Goal: Information Seeking & Learning: Learn about a topic

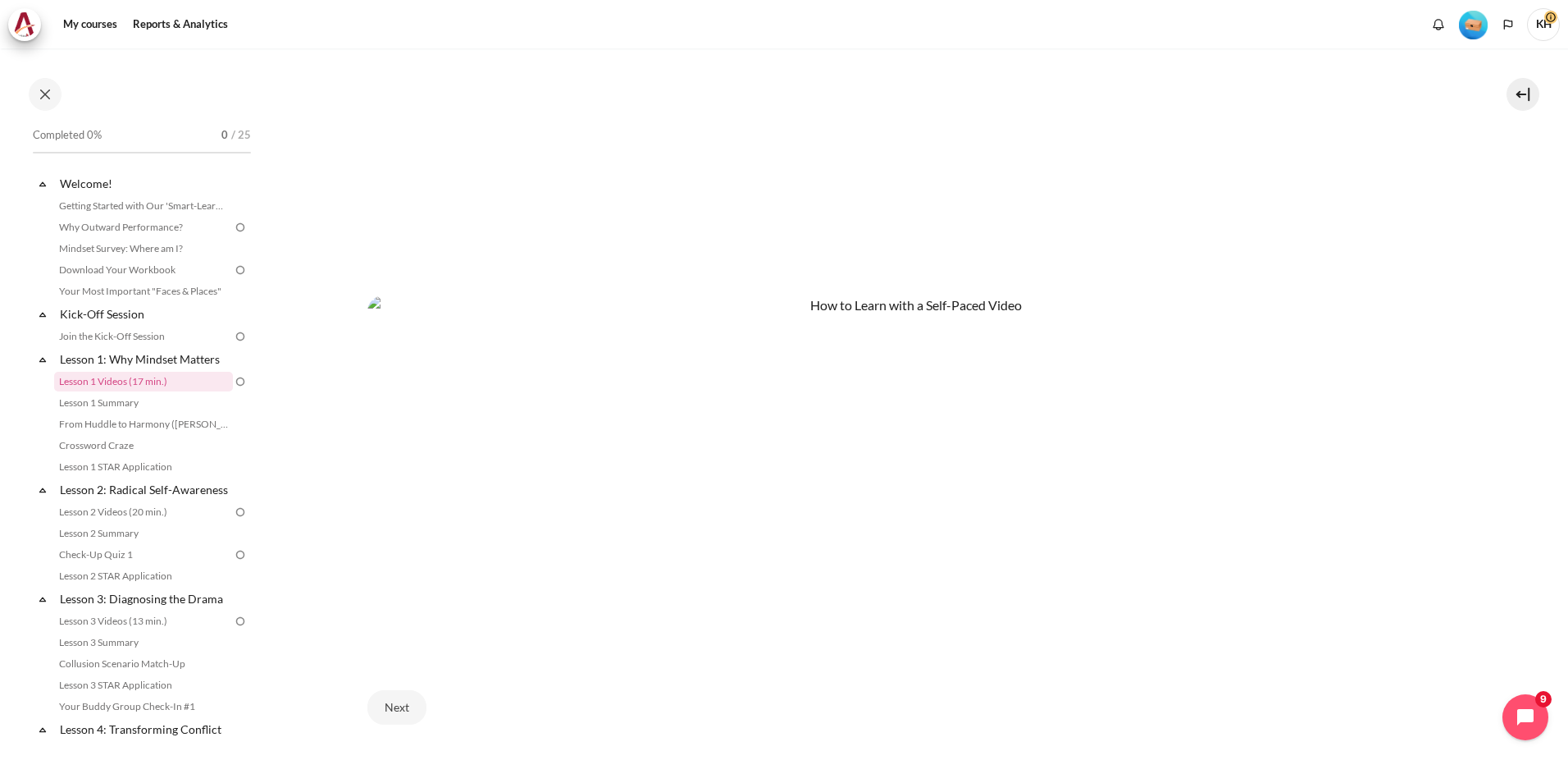
scroll to position [813, 0]
click at [399, 697] on button "Next" at bounding box center [397, 702] width 59 height 35
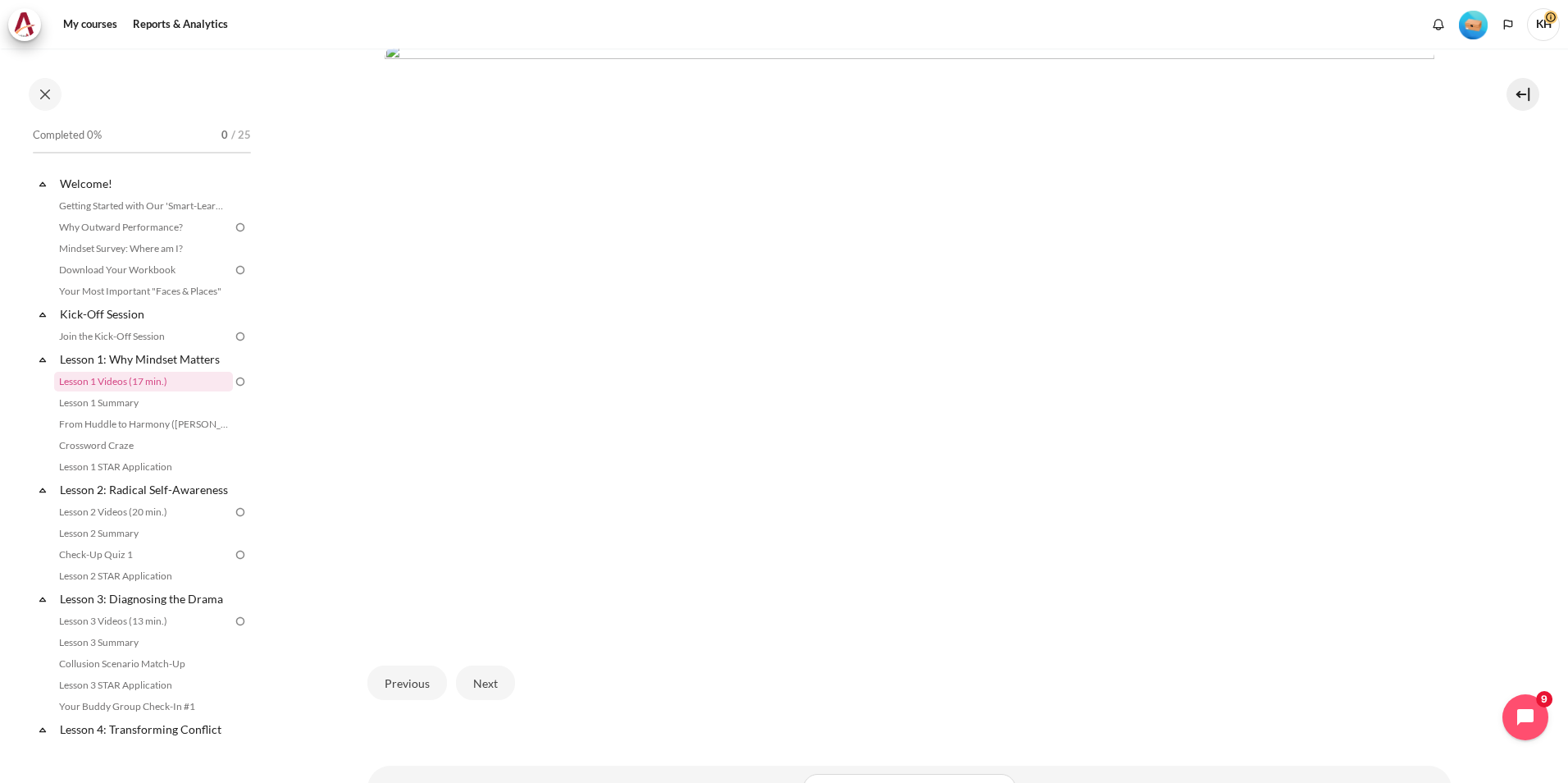
scroll to position [457, 0]
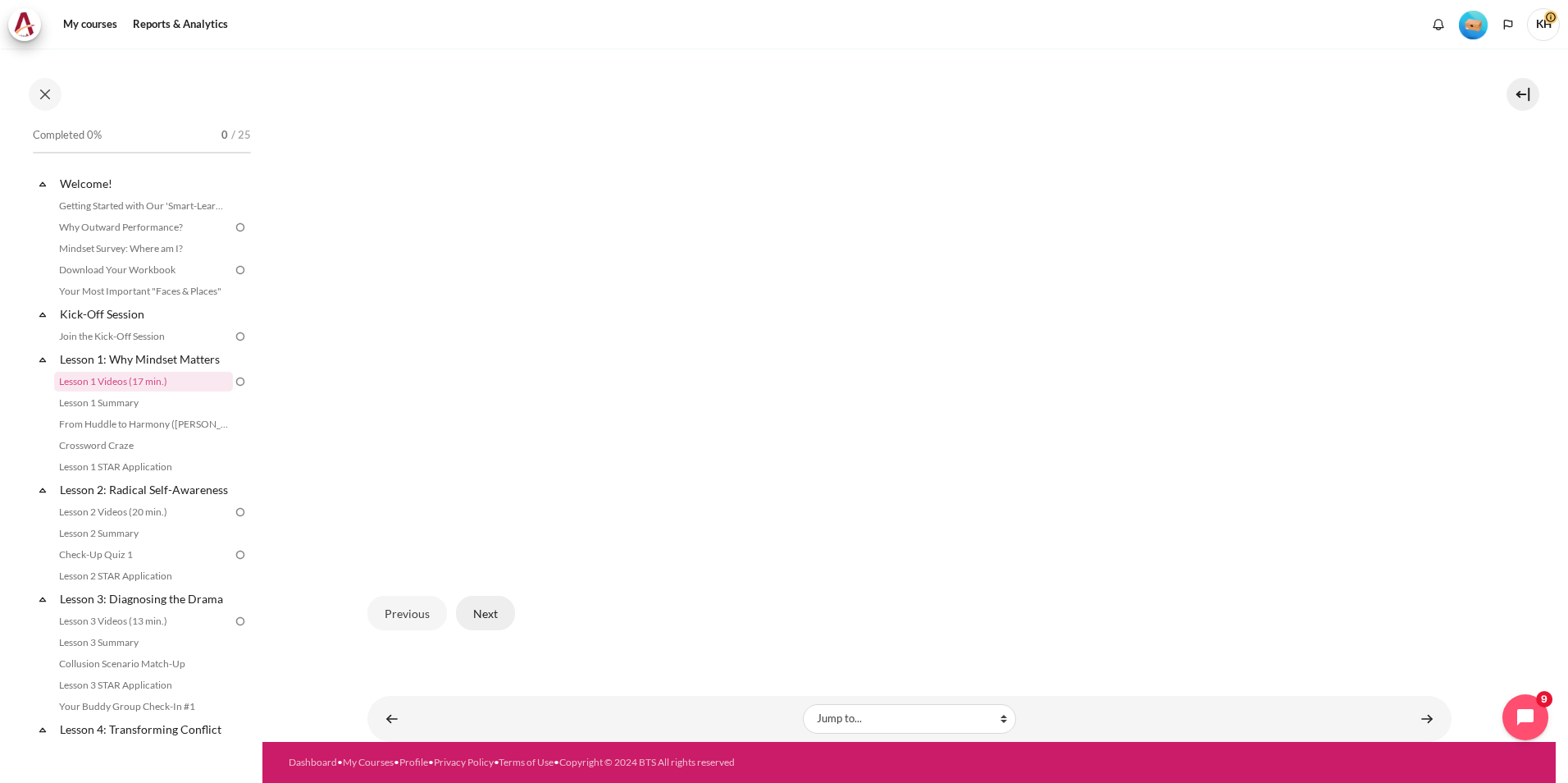
click at [492, 608] on button "Next" at bounding box center [486, 613] width 59 height 35
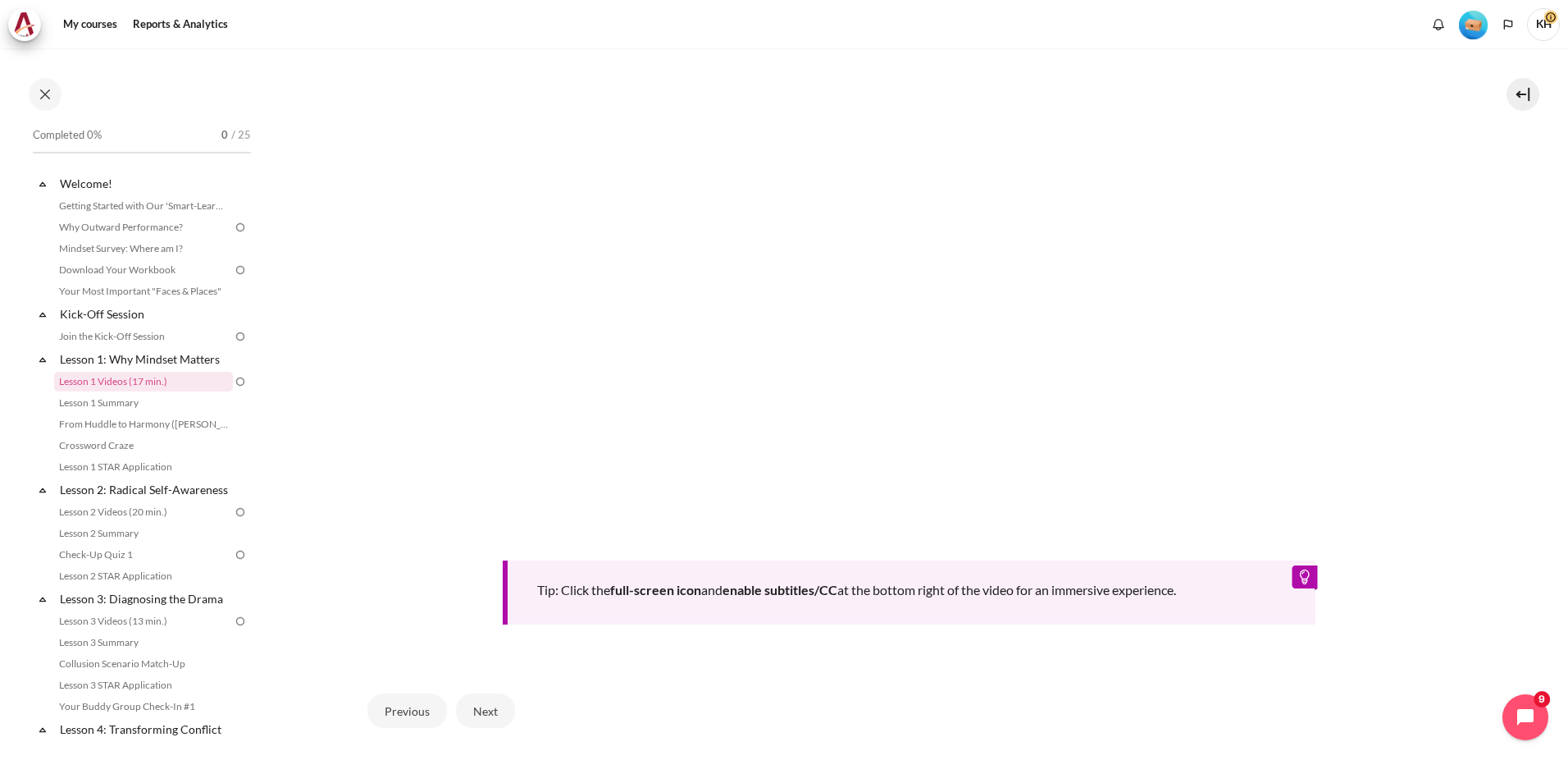
scroll to position [575, 0]
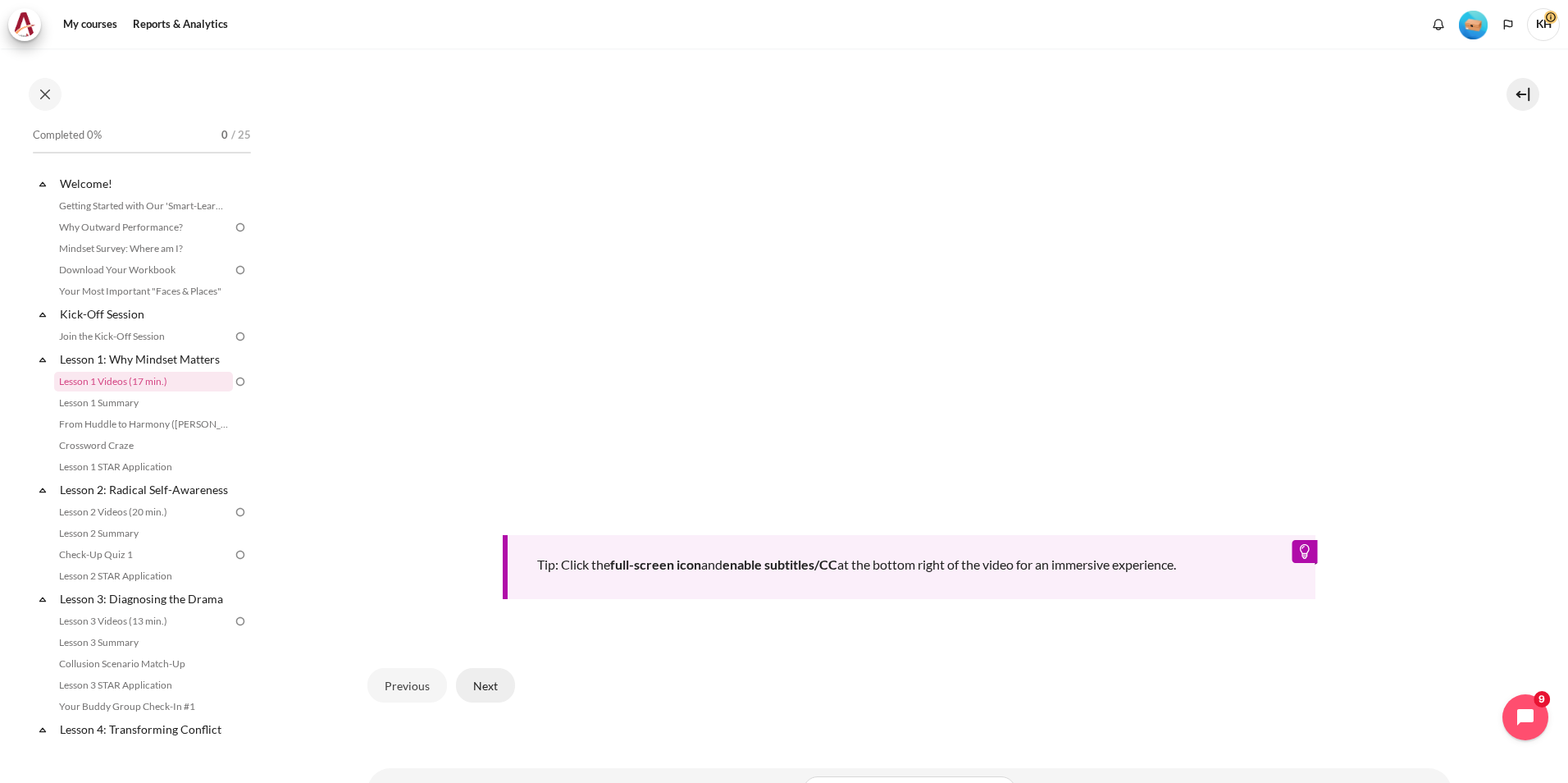
click at [477, 682] on button "Next" at bounding box center [486, 685] width 59 height 35
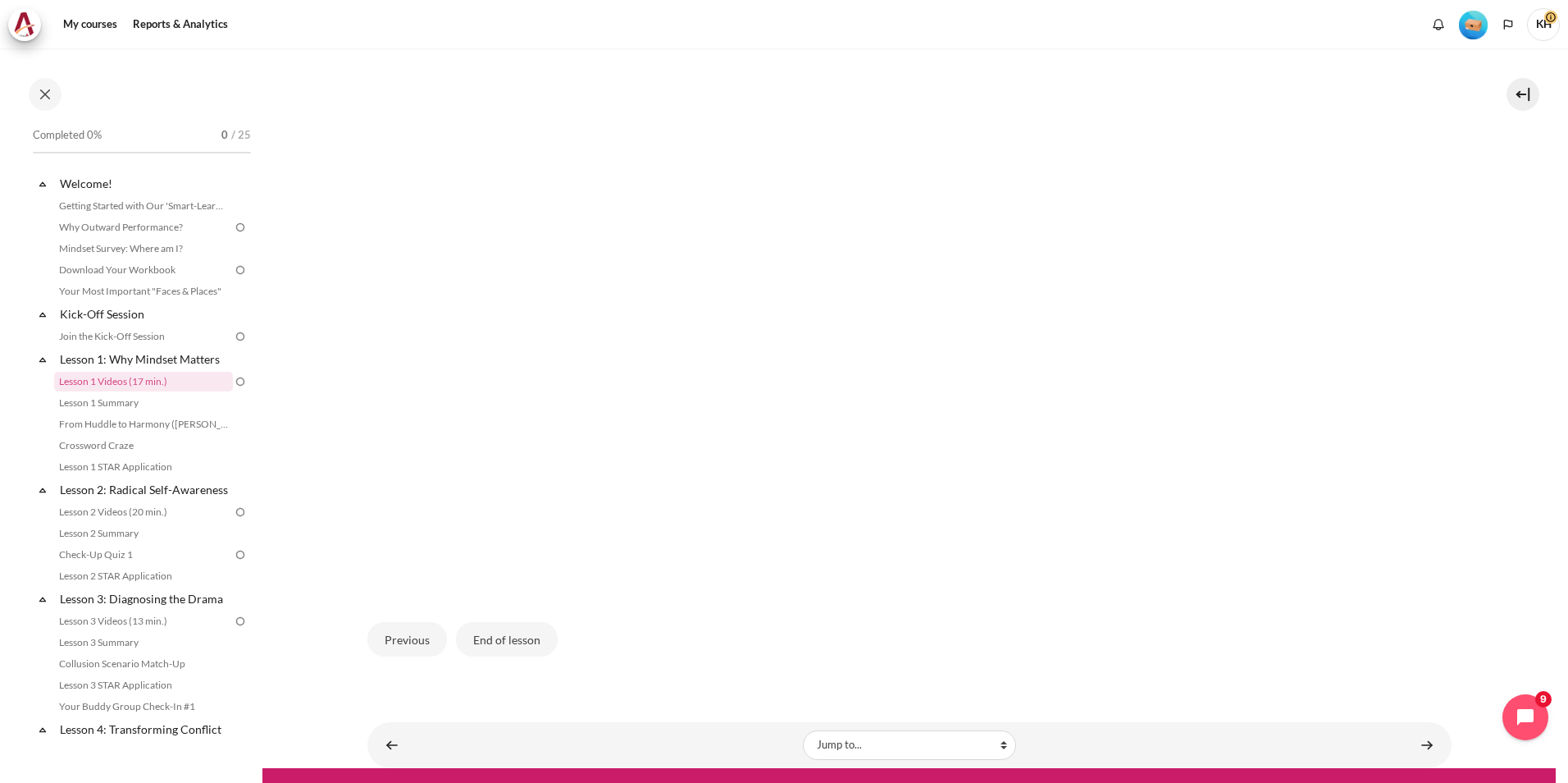
scroll to position [457, 0]
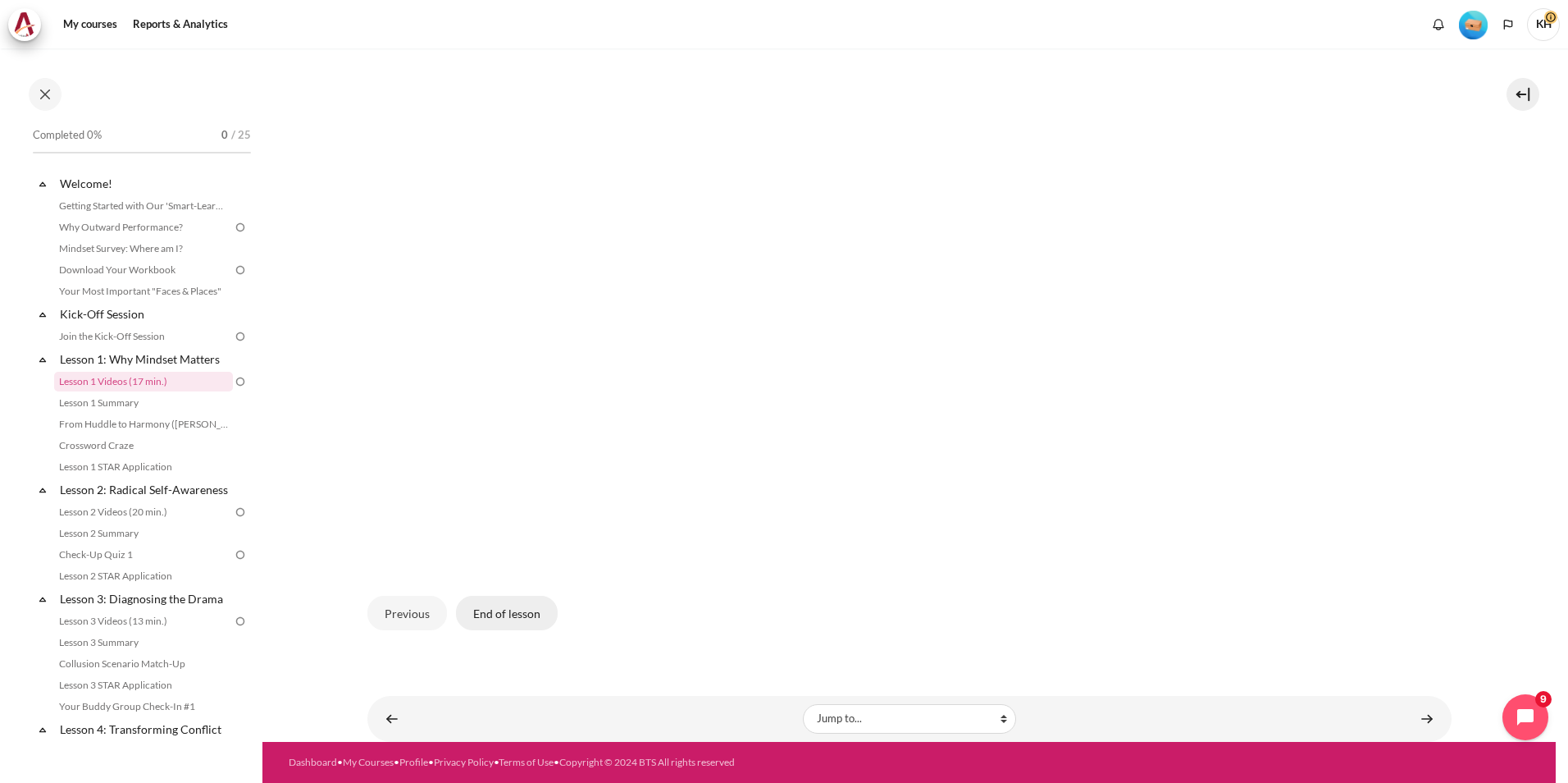
click at [489, 612] on button "End of lesson" at bounding box center [507, 613] width 102 height 35
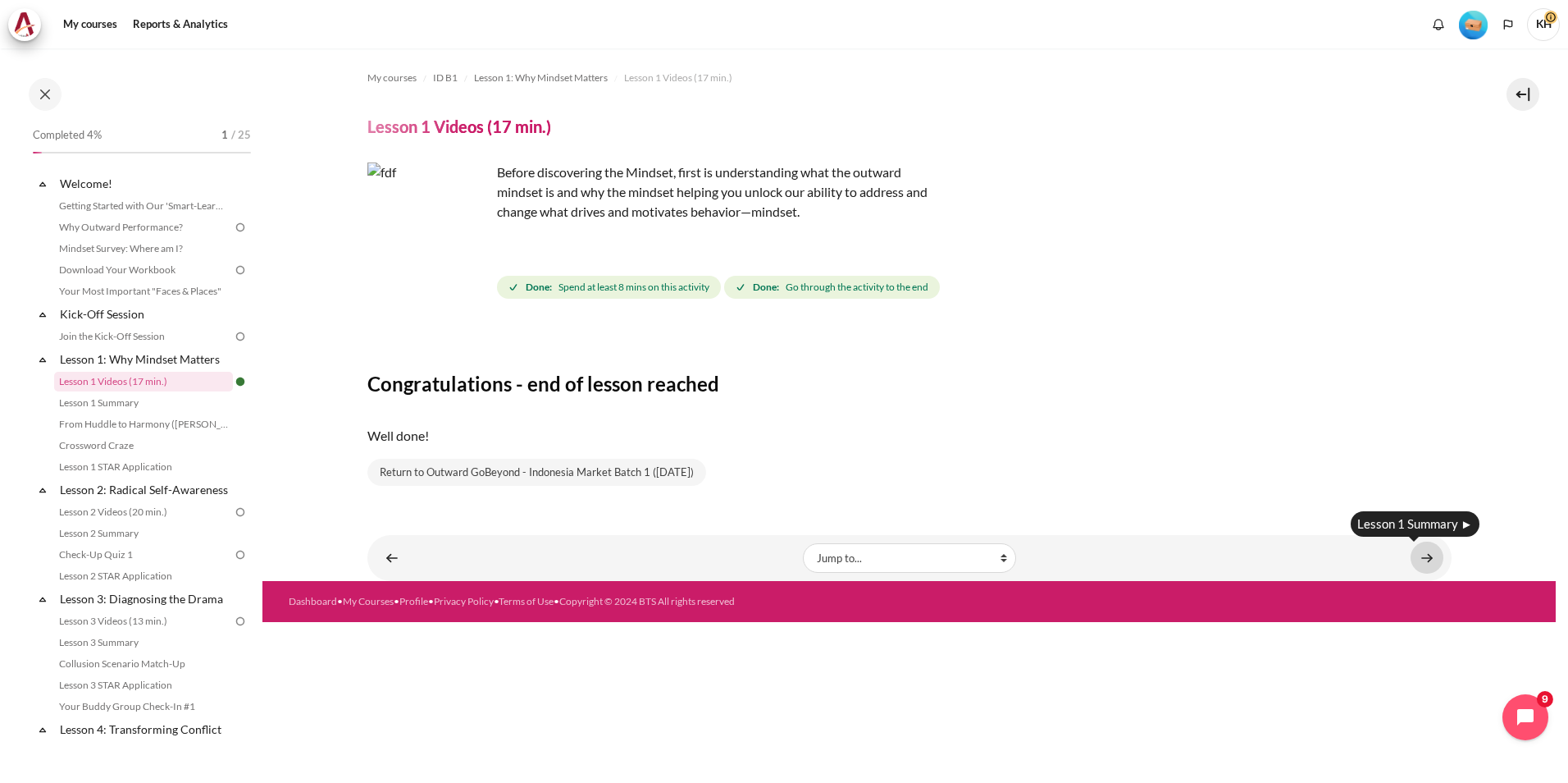
click at [1428, 554] on link "Content" at bounding box center [1427, 558] width 33 height 32
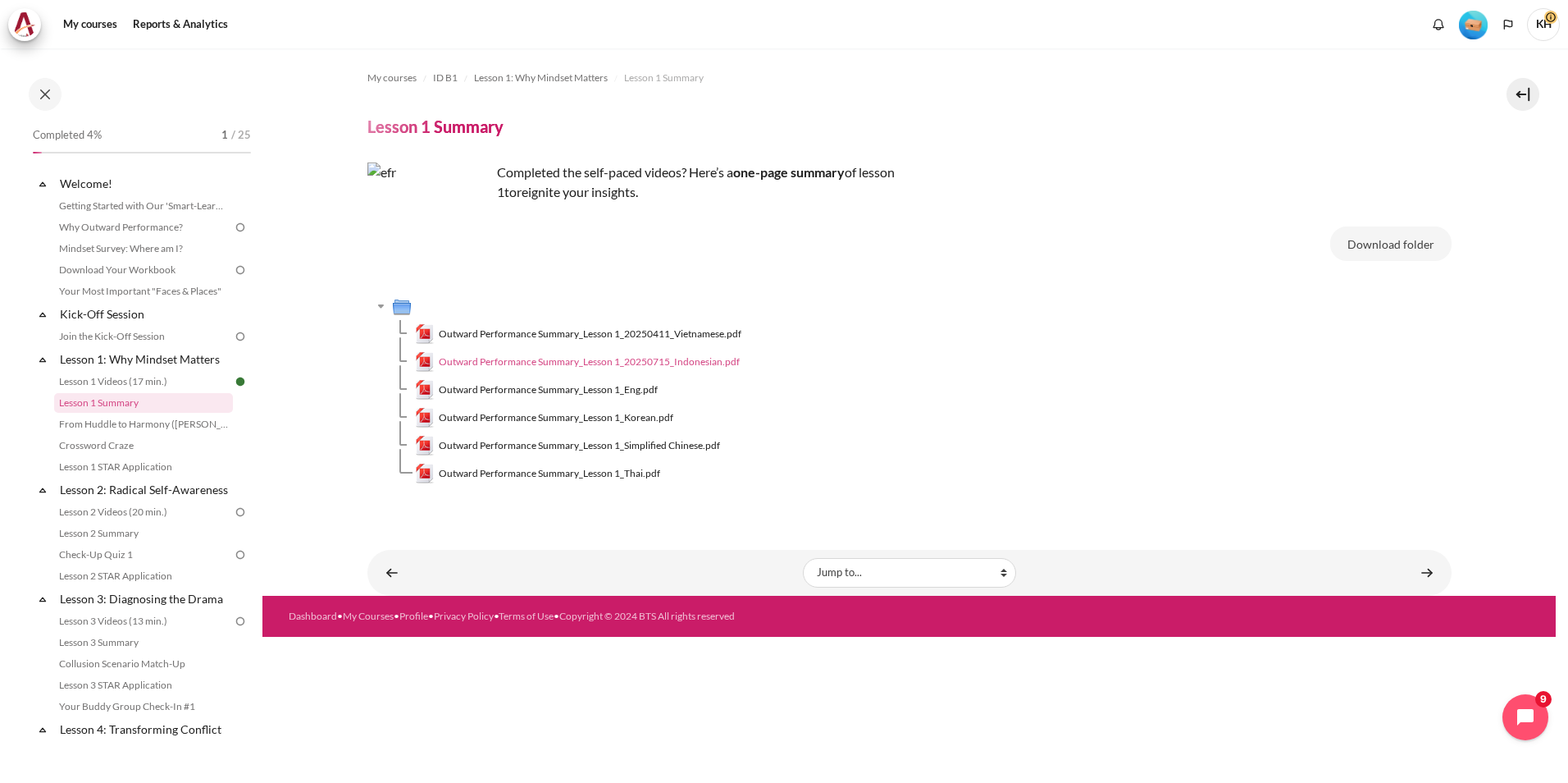
click at [494, 362] on span "Outward Performance Summary_Lesson 1_20250715_Indonesian.pdf" at bounding box center [589, 362] width 301 height 15
click at [138, 421] on link "From Huddle to Harmony ([PERSON_NAME]'s Story)" at bounding box center [143, 424] width 179 height 19
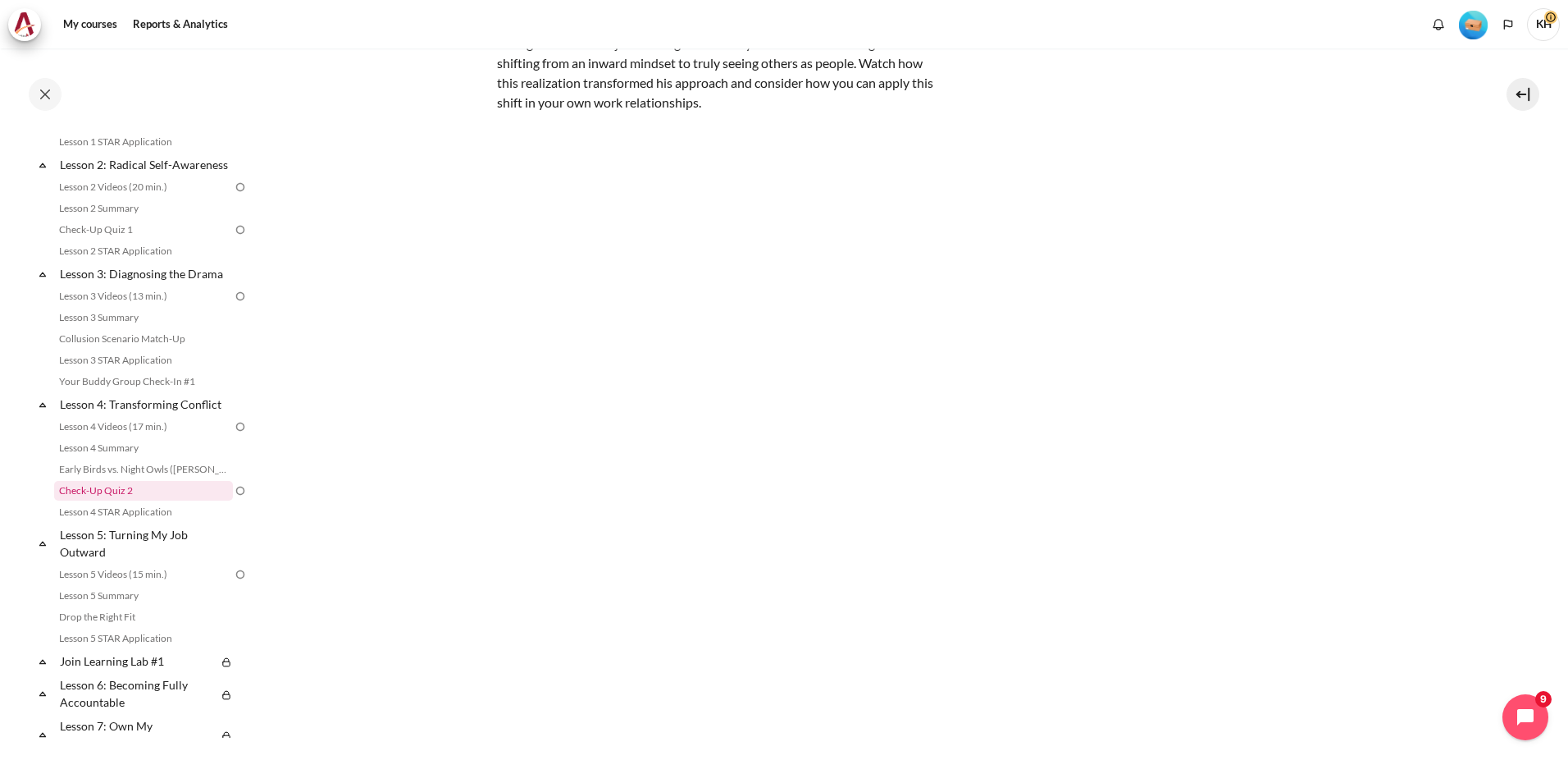
scroll to position [246, 0]
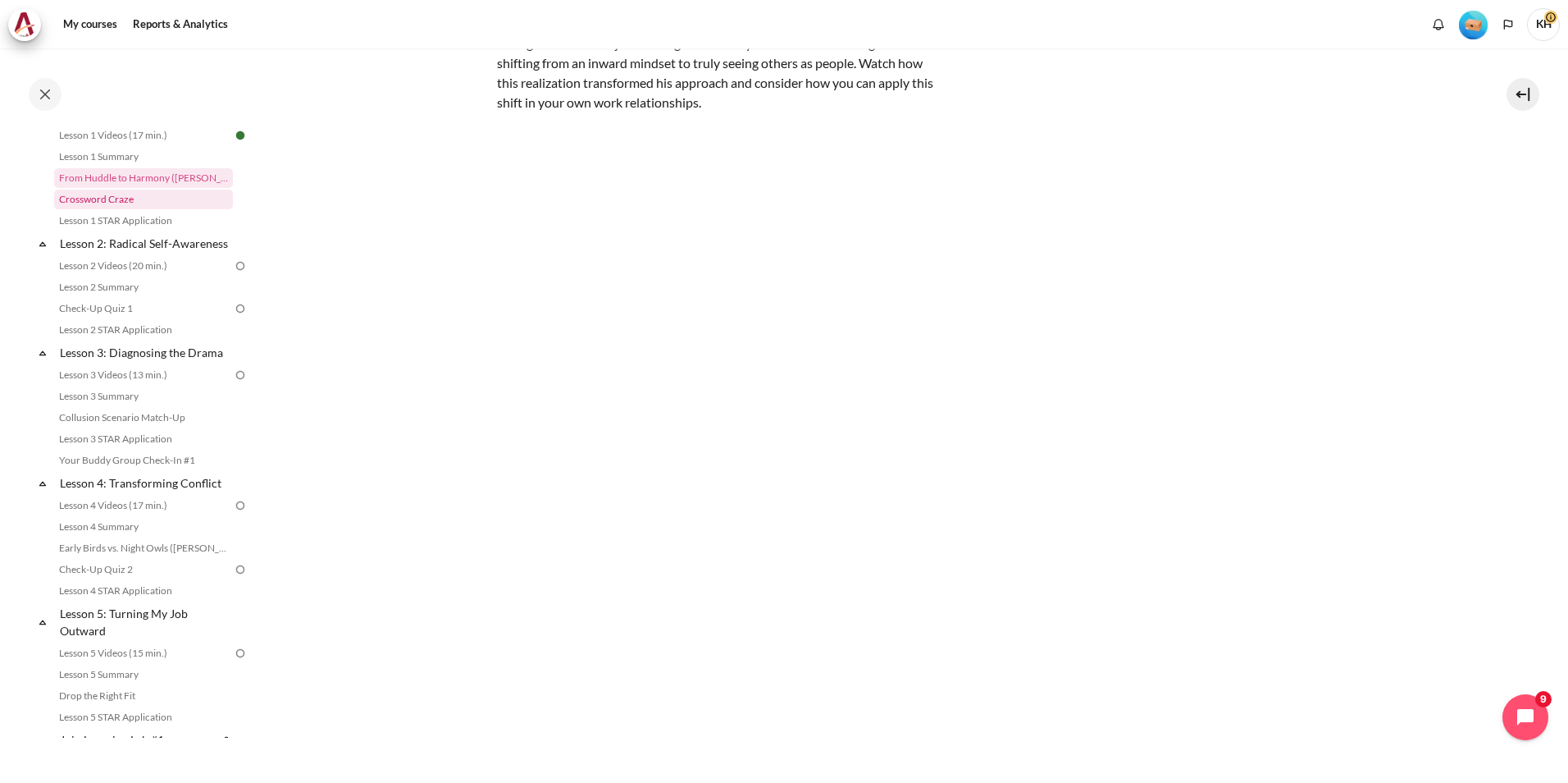
click at [116, 197] on link "Crossword Craze" at bounding box center [143, 199] width 179 height 19
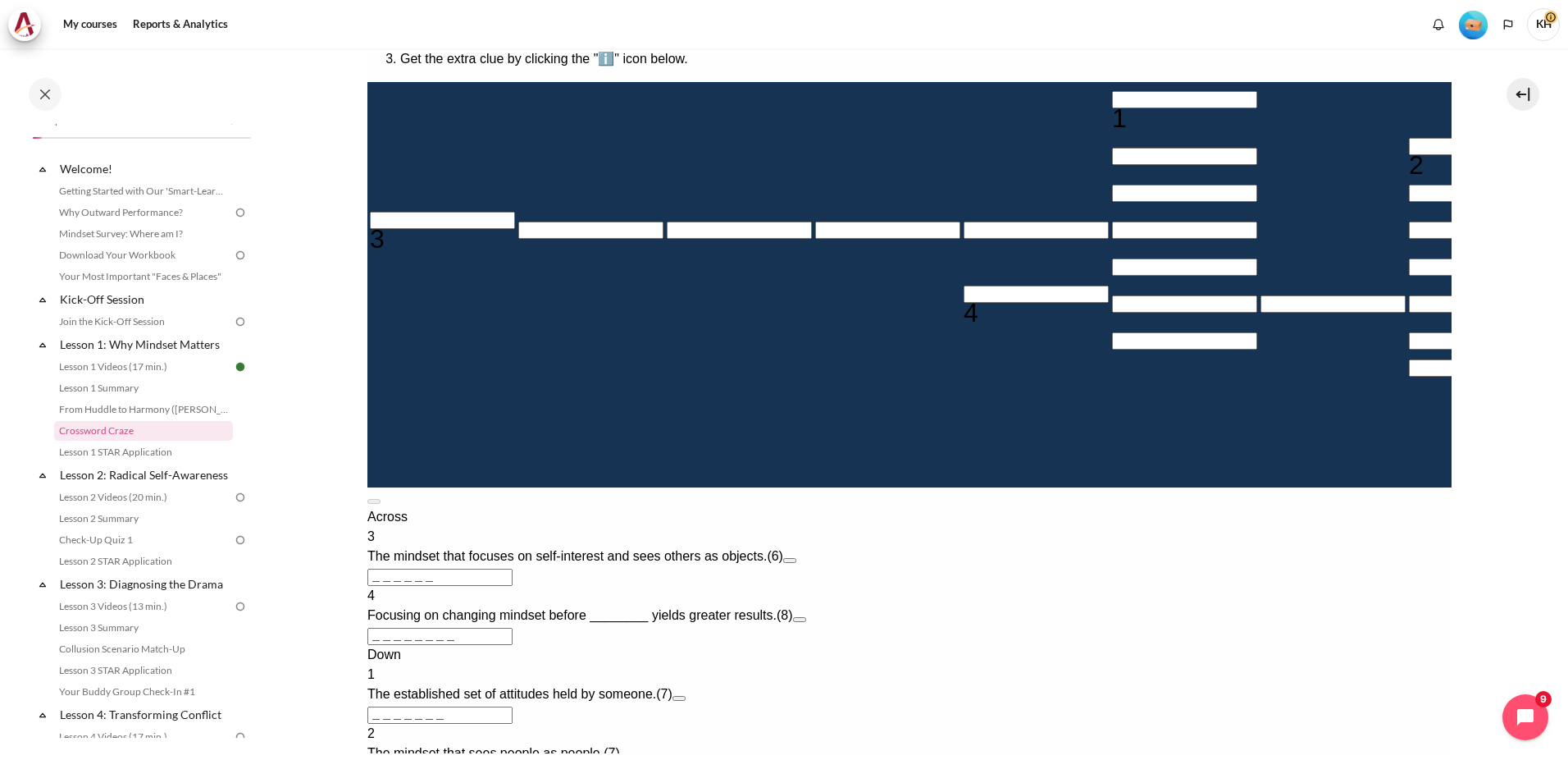
scroll to position [246, 0]
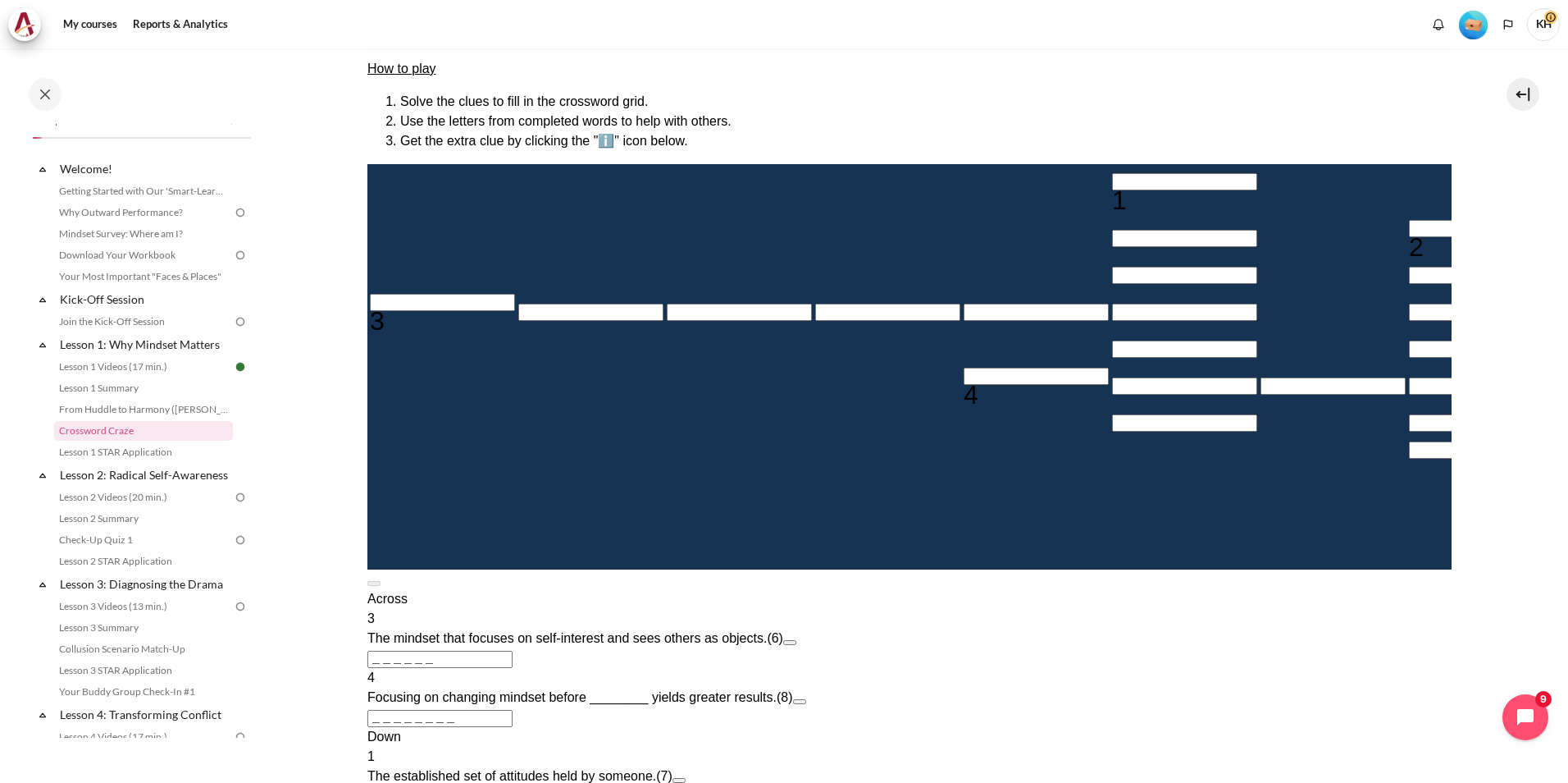
click at [386, 165] on div "1 2 3 4 5" at bounding box center [909, 367] width 1085 height 405
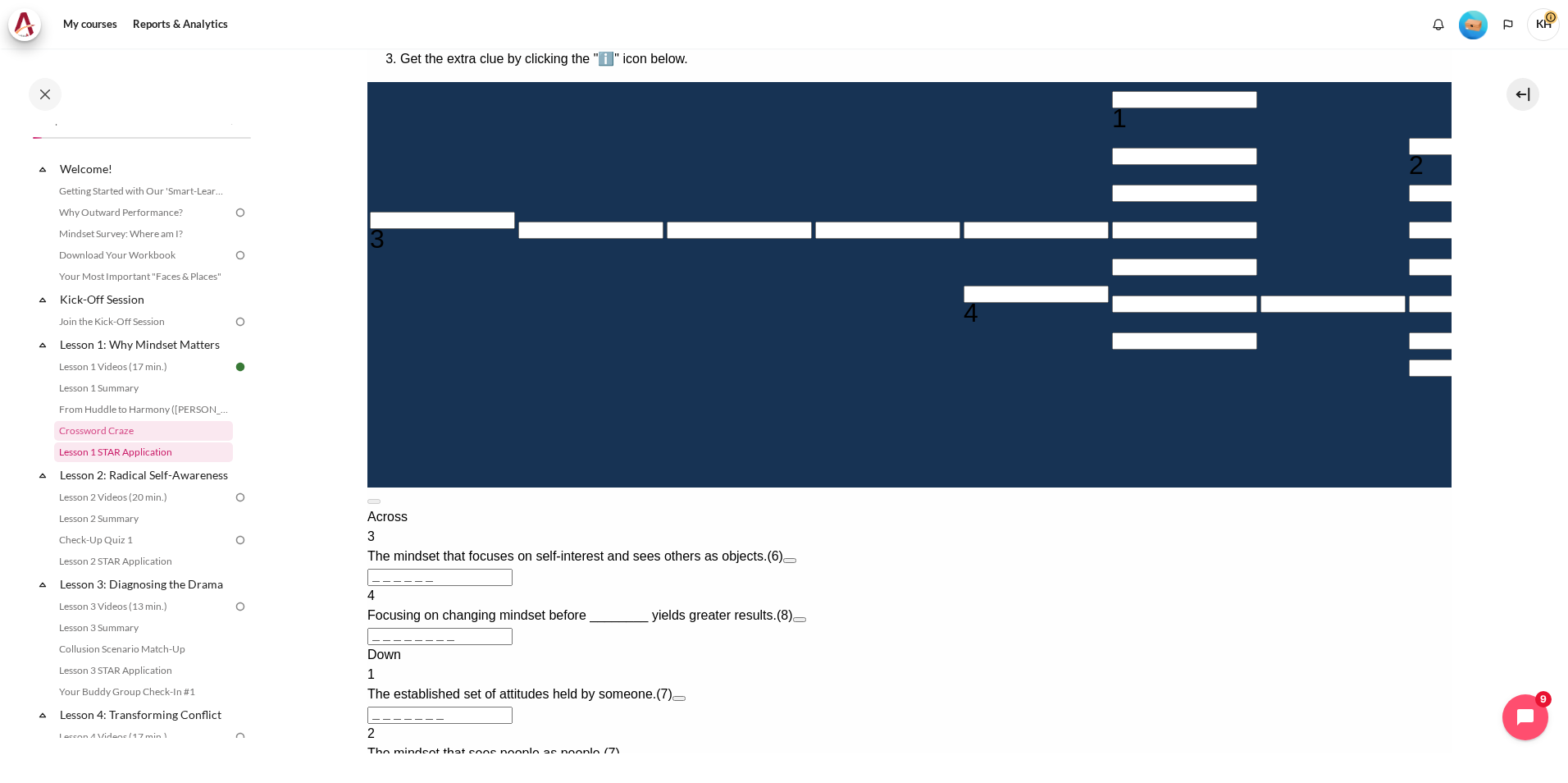
click at [116, 448] on link "Lesson 1 STAR Application" at bounding box center [143, 451] width 179 height 19
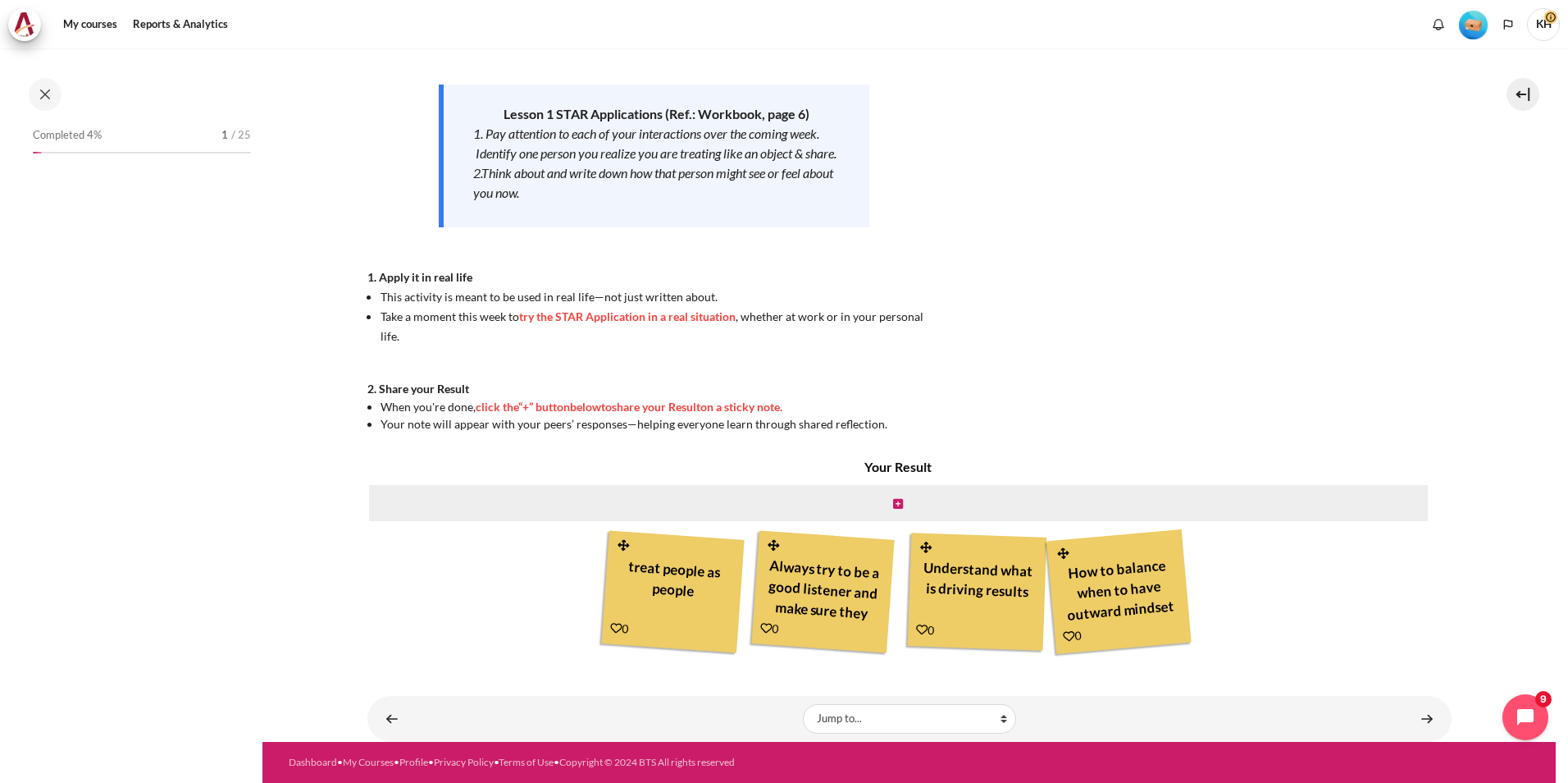
scroll to position [36, 0]
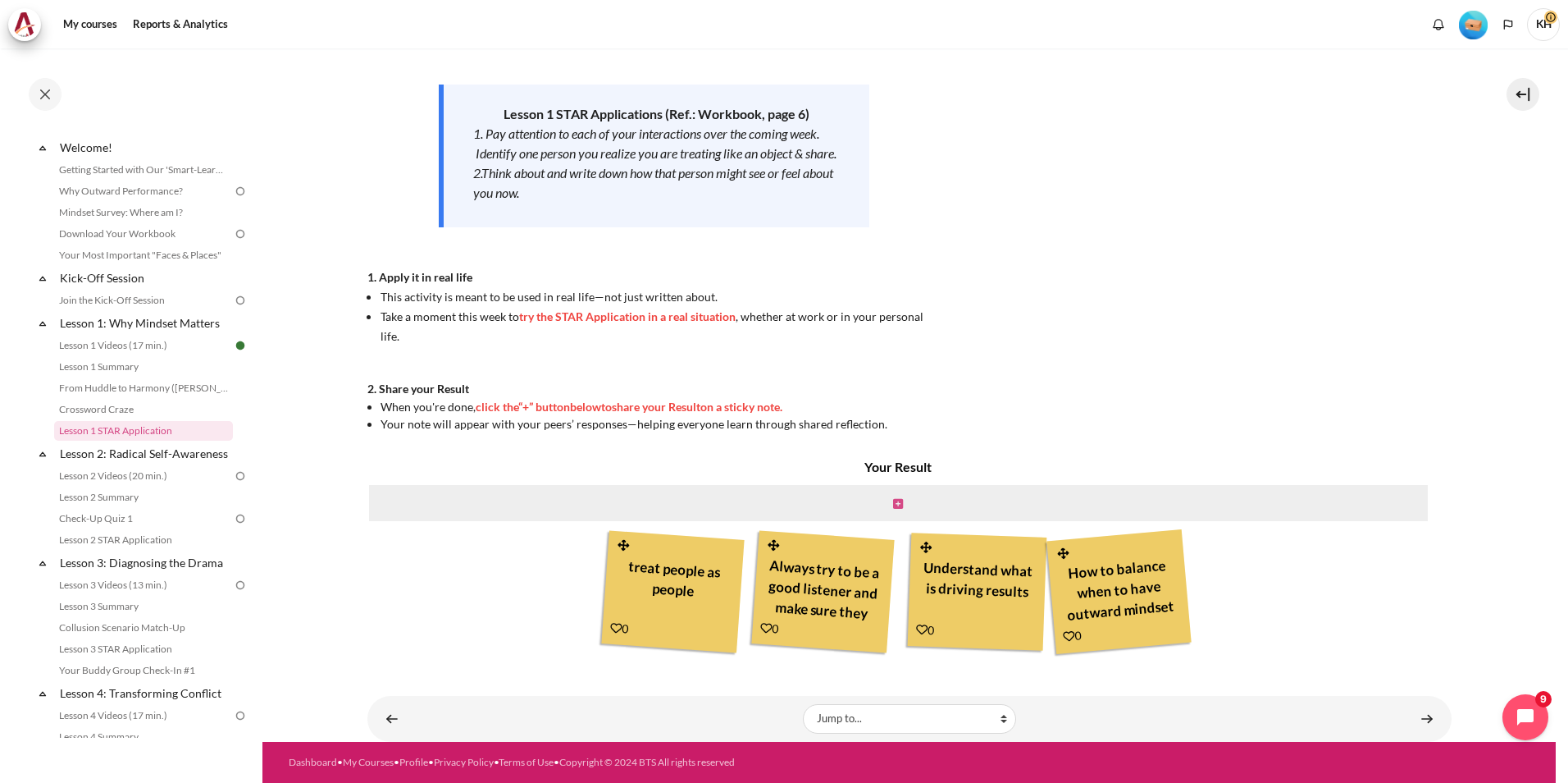
click at [893, 504] on icon "Content" at bounding box center [898, 504] width 10 height 12
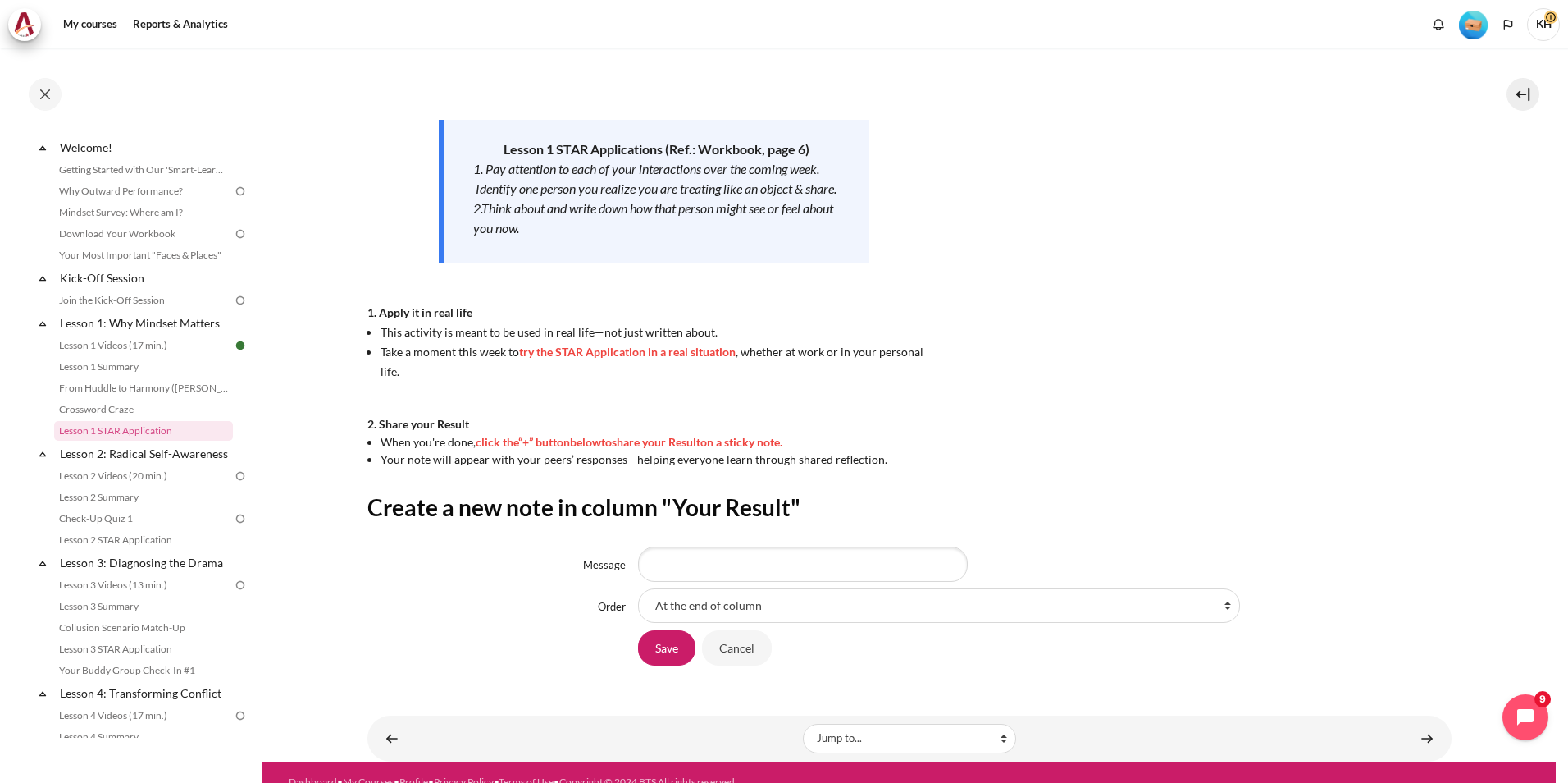
scroll to position [220, 0]
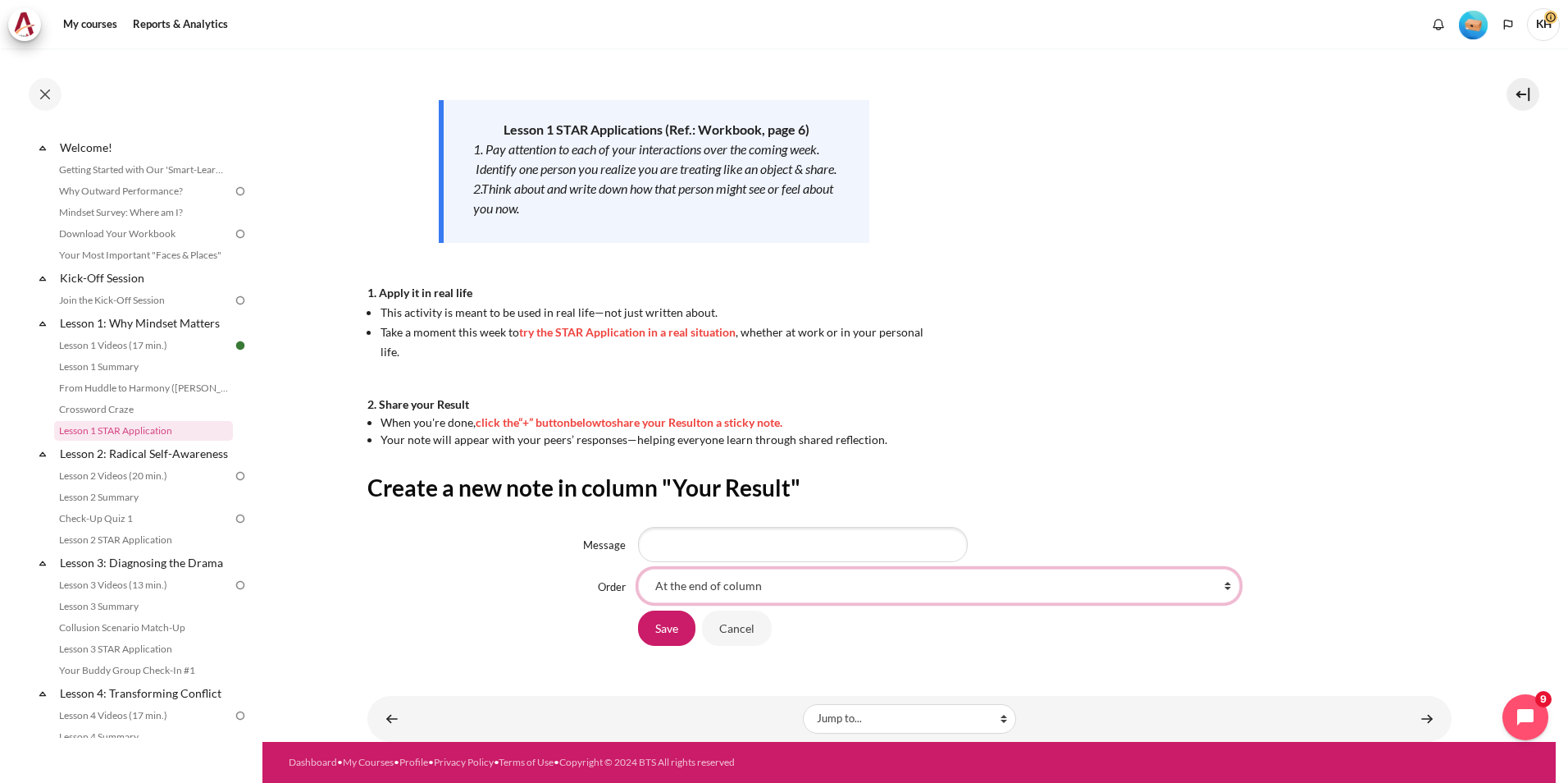
click at [697, 589] on select "At the end of column First place in column After 'treat people as people' After…" at bounding box center [940, 586] width 602 height 35
click at [698, 586] on select "At the end of column First place in column After 'treat people as people' After…" at bounding box center [940, 586] width 602 height 35
click at [948, 481] on h2 "Create a new note in column "Your Result"" at bounding box center [910, 487] width 1085 height 30
click at [736, 633] on input "Cancel" at bounding box center [736, 628] width 70 height 35
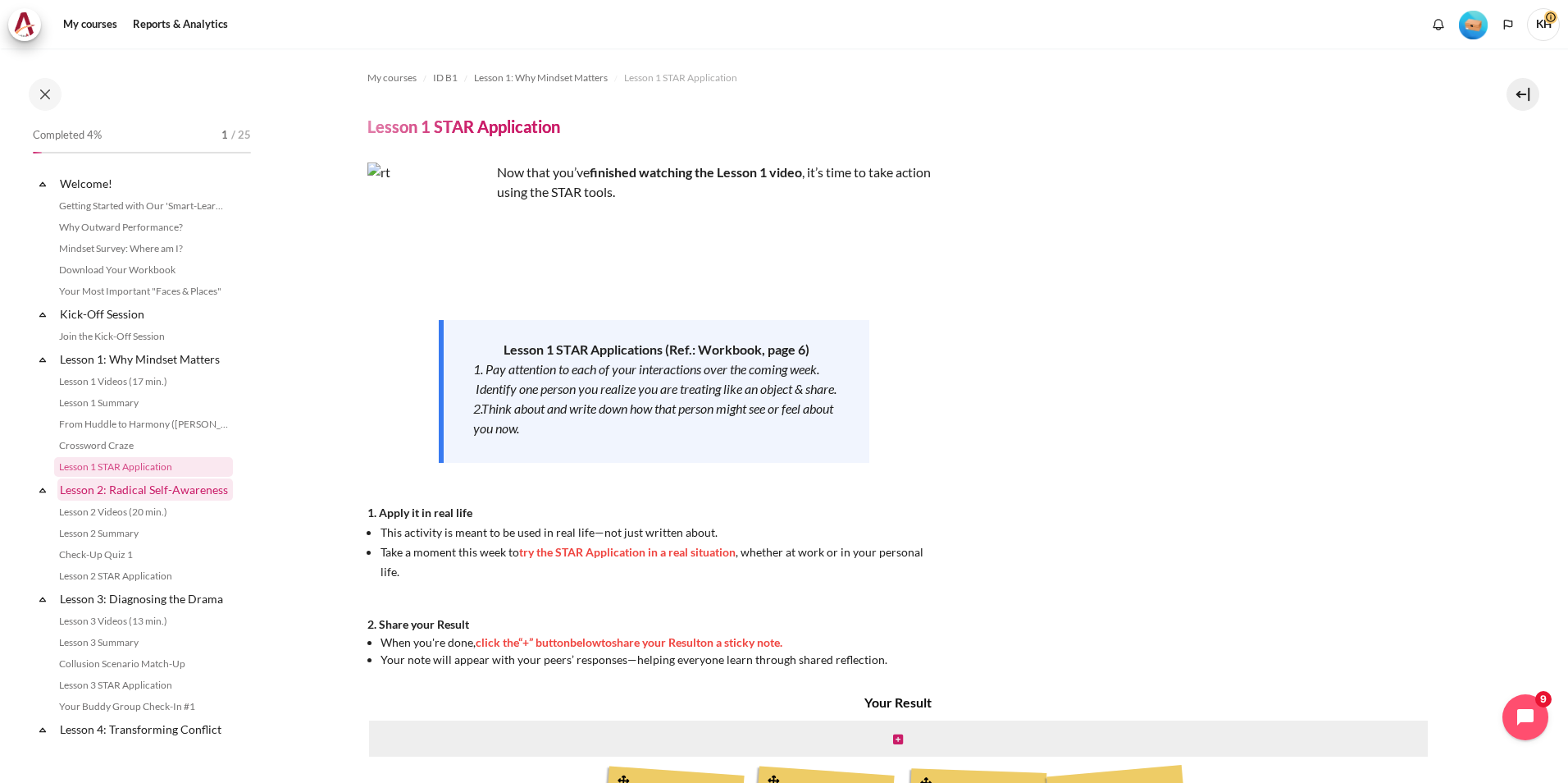
scroll to position [36, 0]
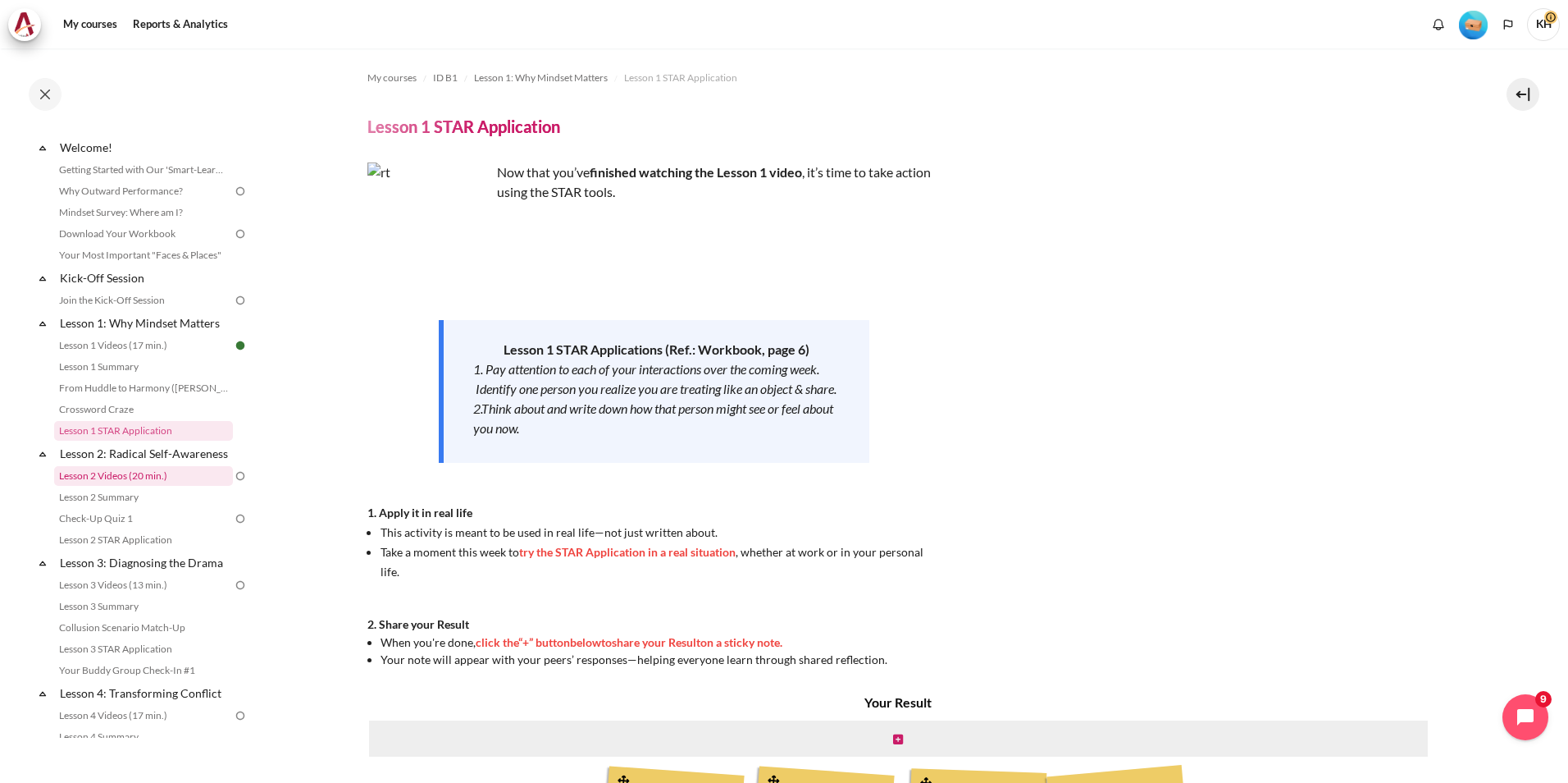
click at [130, 486] on link "Lesson 2 Videos (20 min.)" at bounding box center [143, 475] width 179 height 19
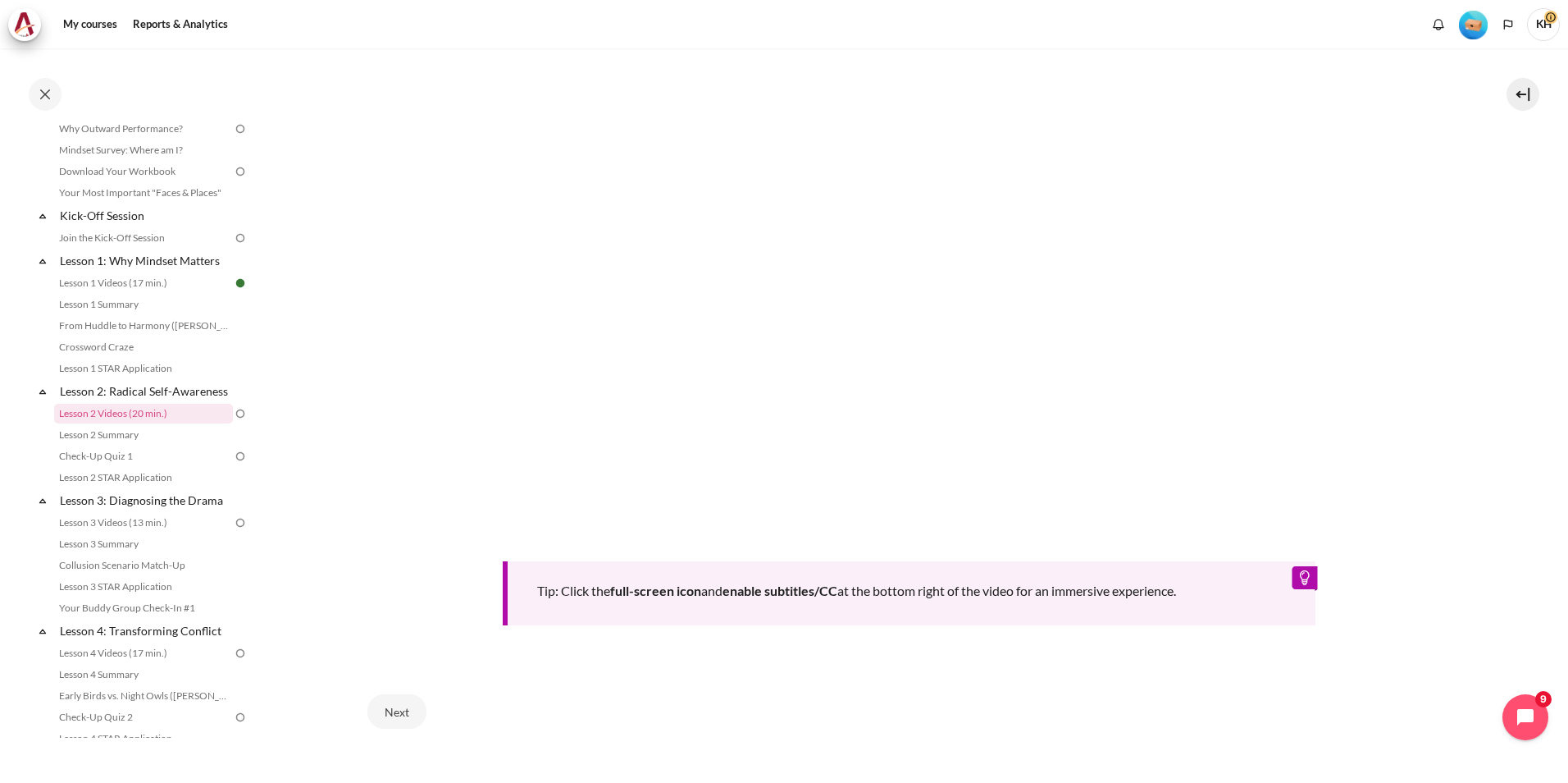
scroll to position [575, 0]
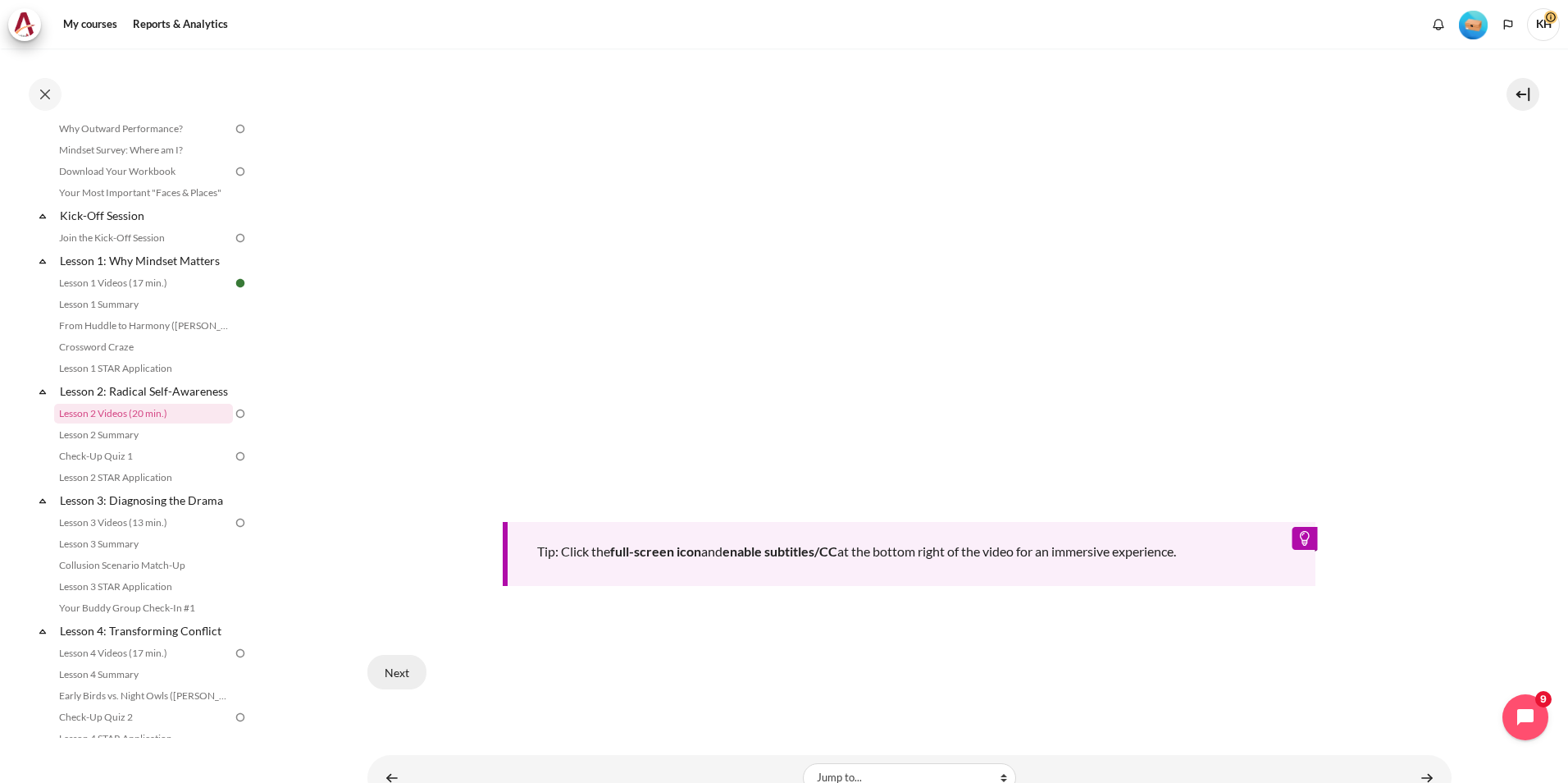
click at [396, 668] on button "Next" at bounding box center [397, 672] width 59 height 35
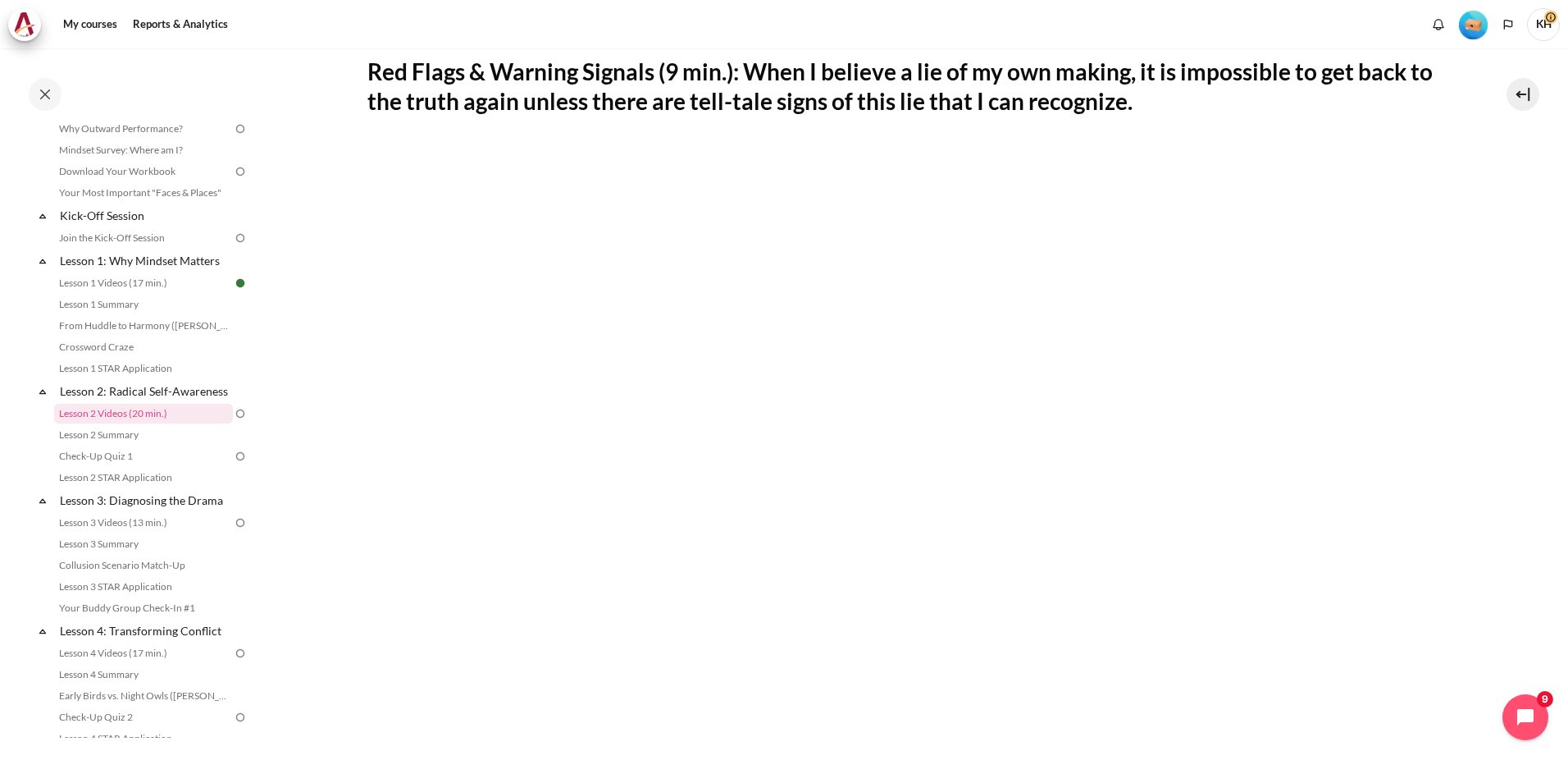
scroll to position [328, 0]
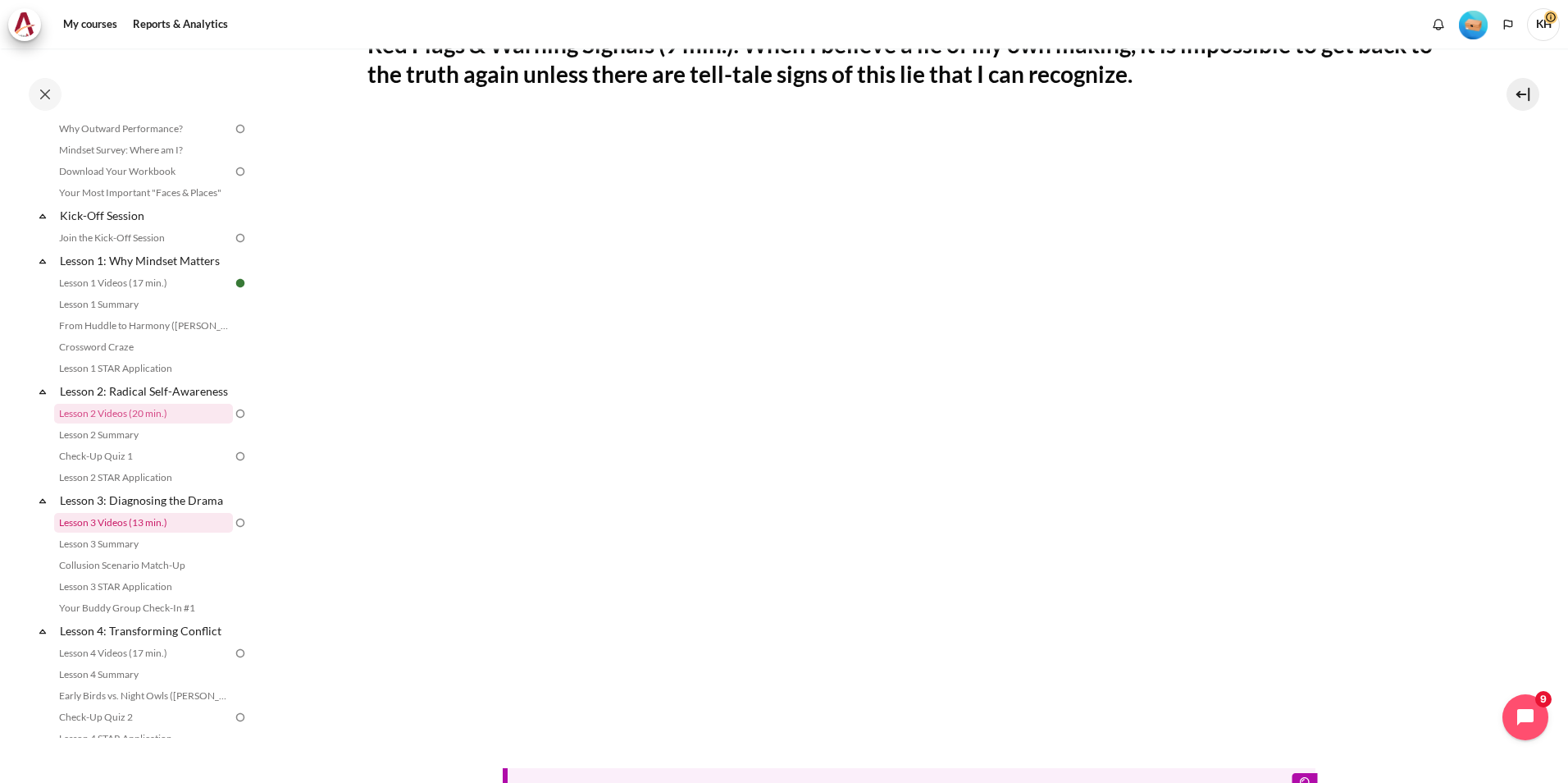
click at [131, 532] on link "Lesson 3 Videos (13 min.)" at bounding box center [143, 522] width 179 height 19
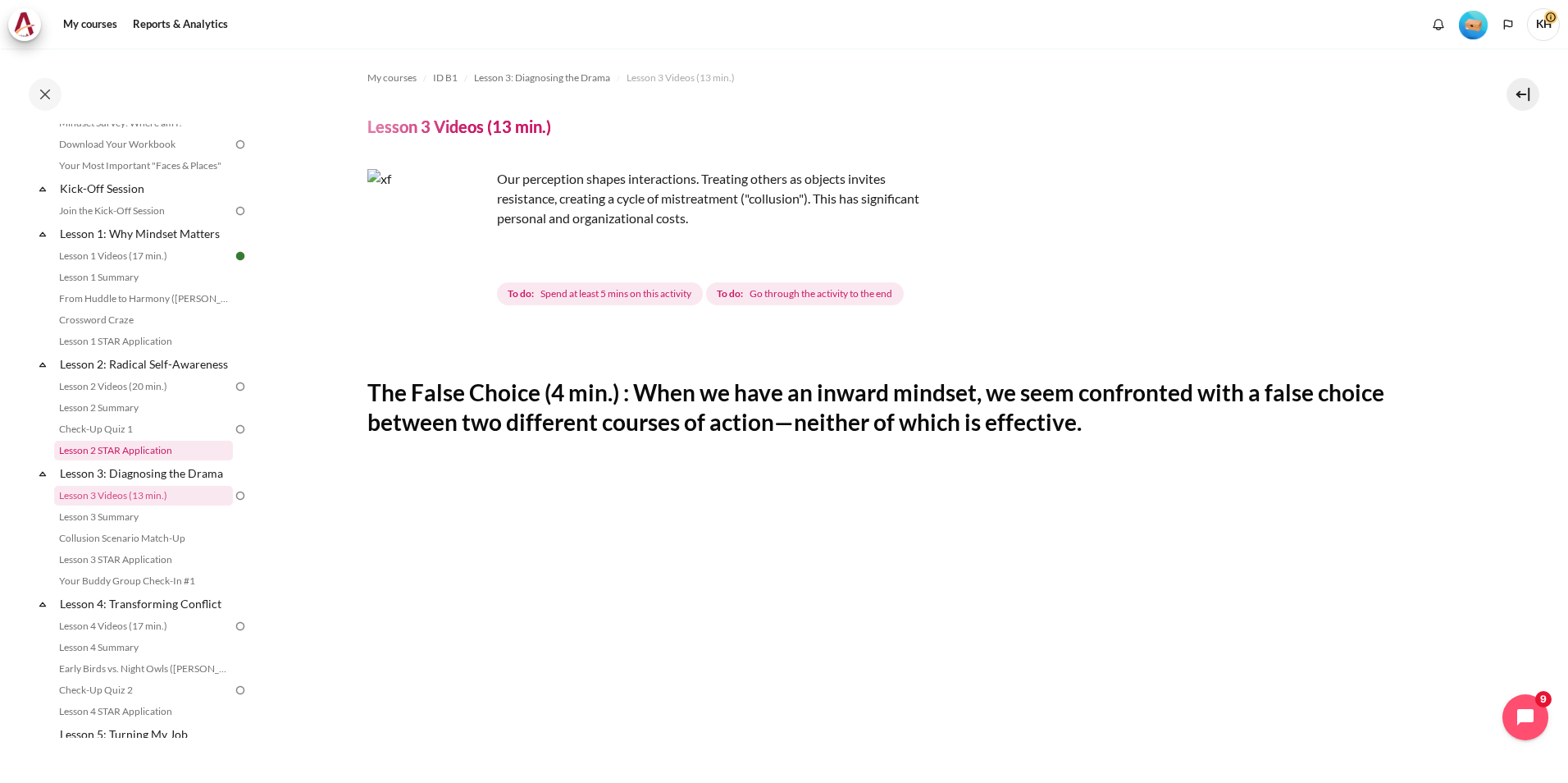
scroll to position [44, 0]
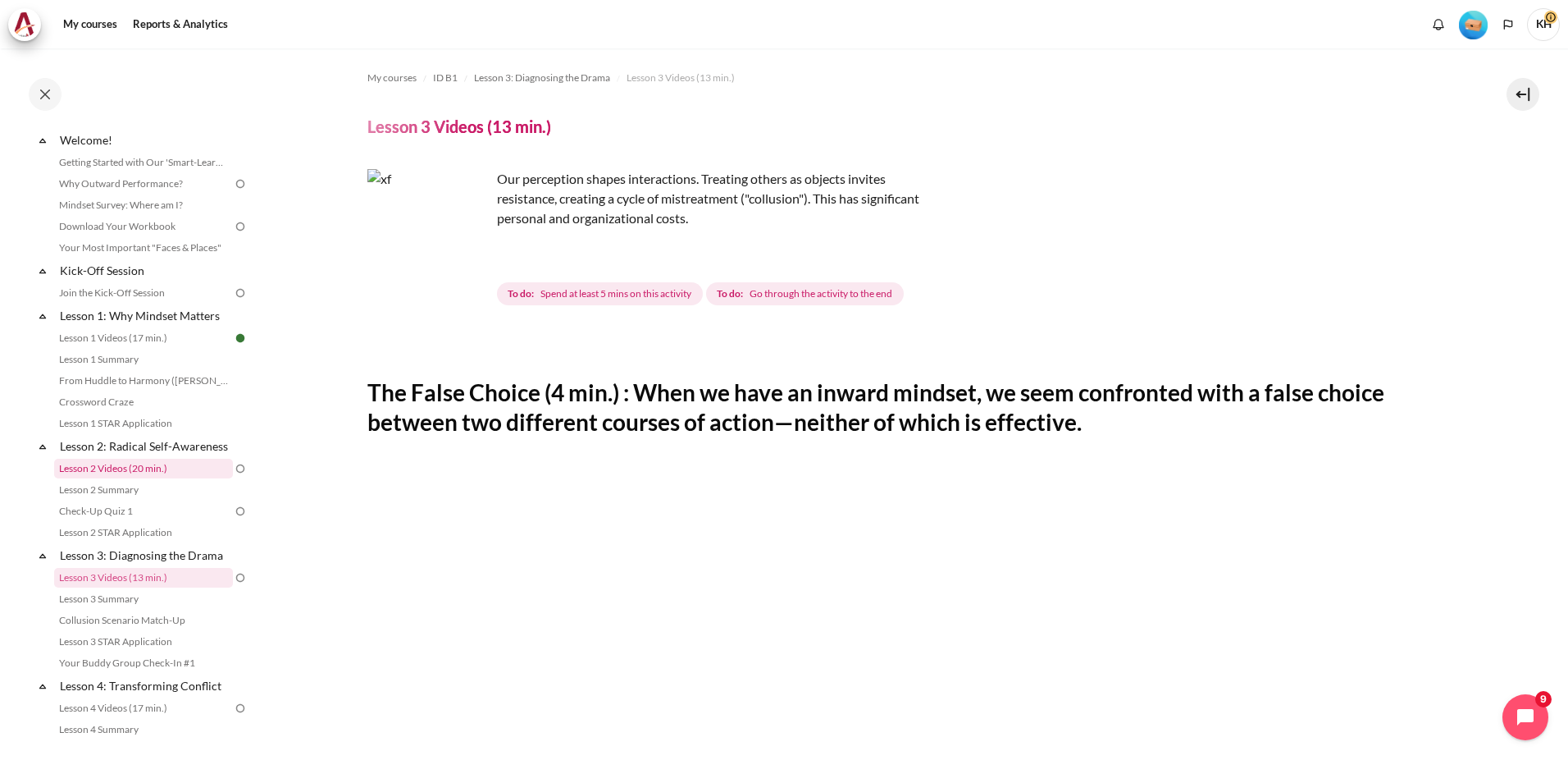
click at [160, 478] on link "Lesson 2 Videos (20 min.)" at bounding box center [143, 468] width 179 height 19
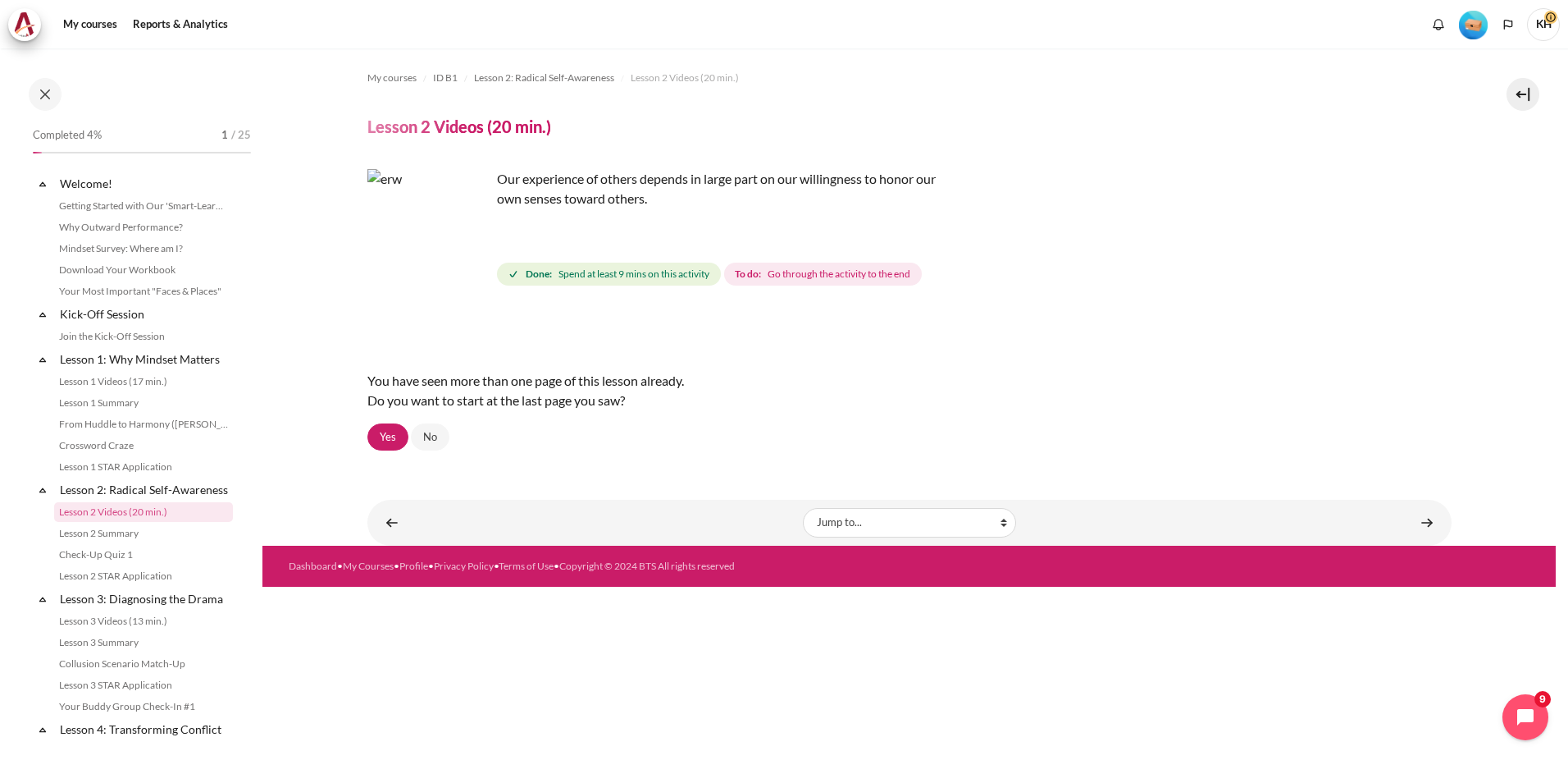
scroll to position [99, 0]
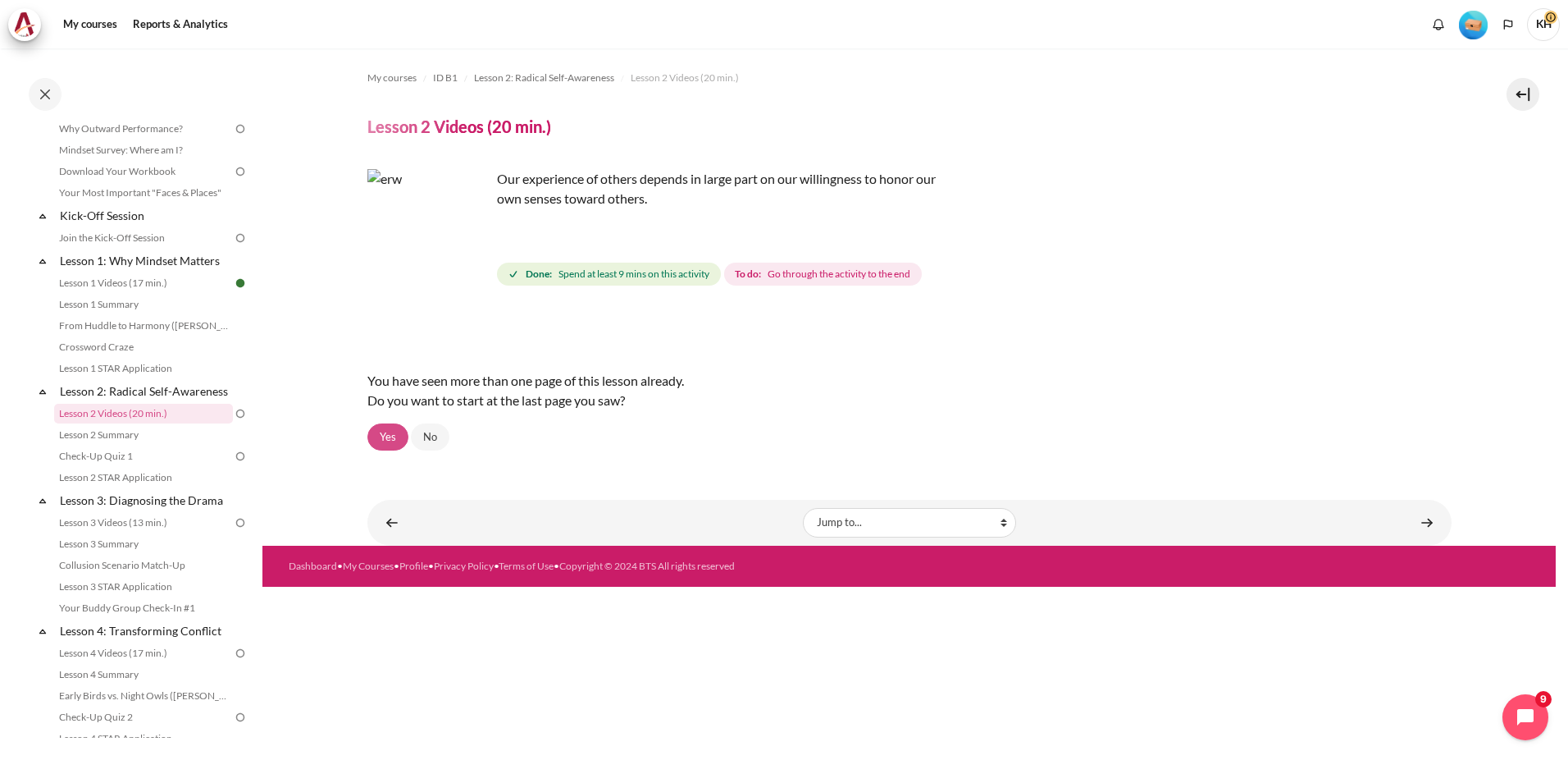
click at [395, 434] on link "Yes" at bounding box center [388, 437] width 41 height 28
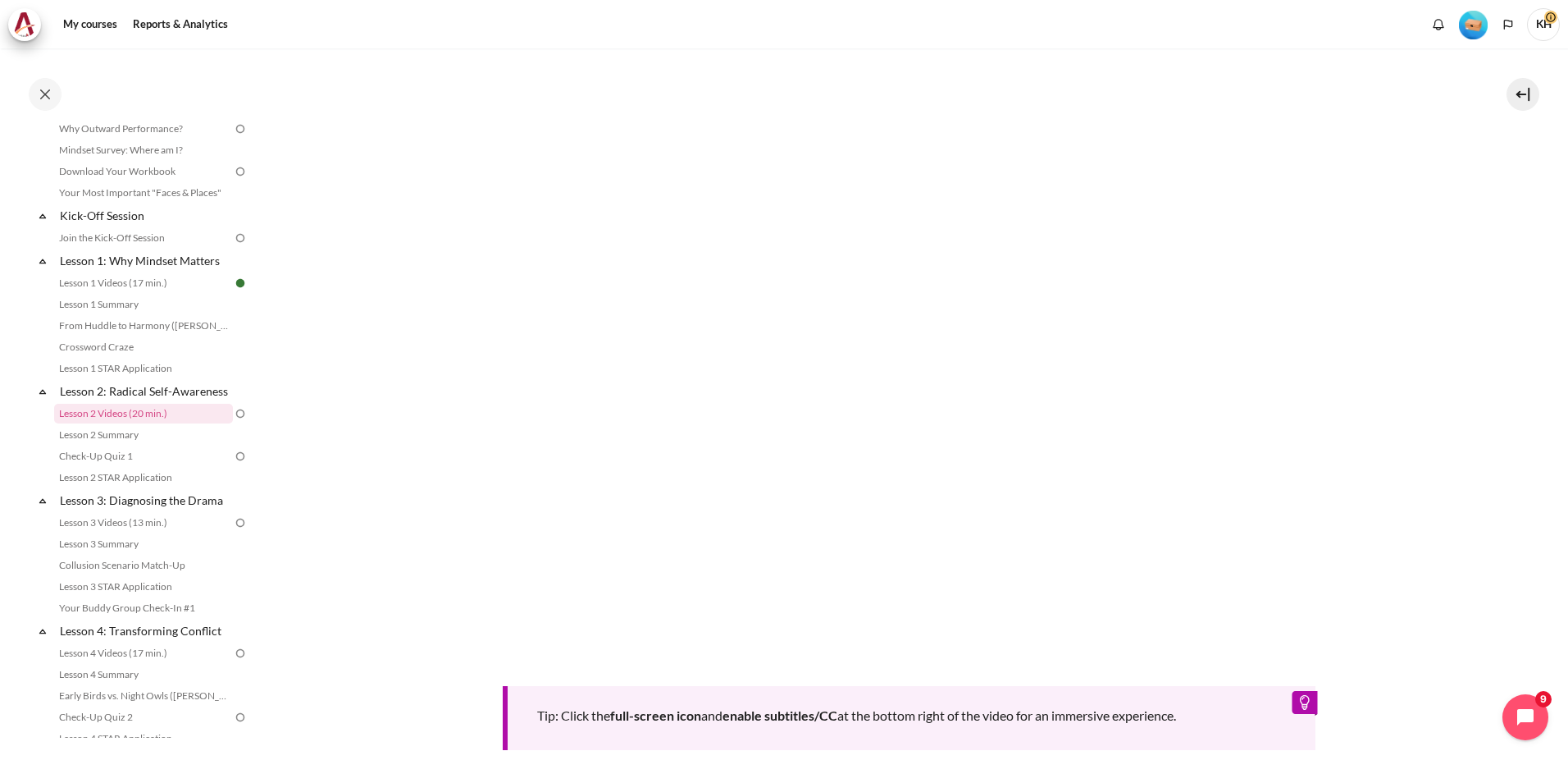
scroll to position [575, 0]
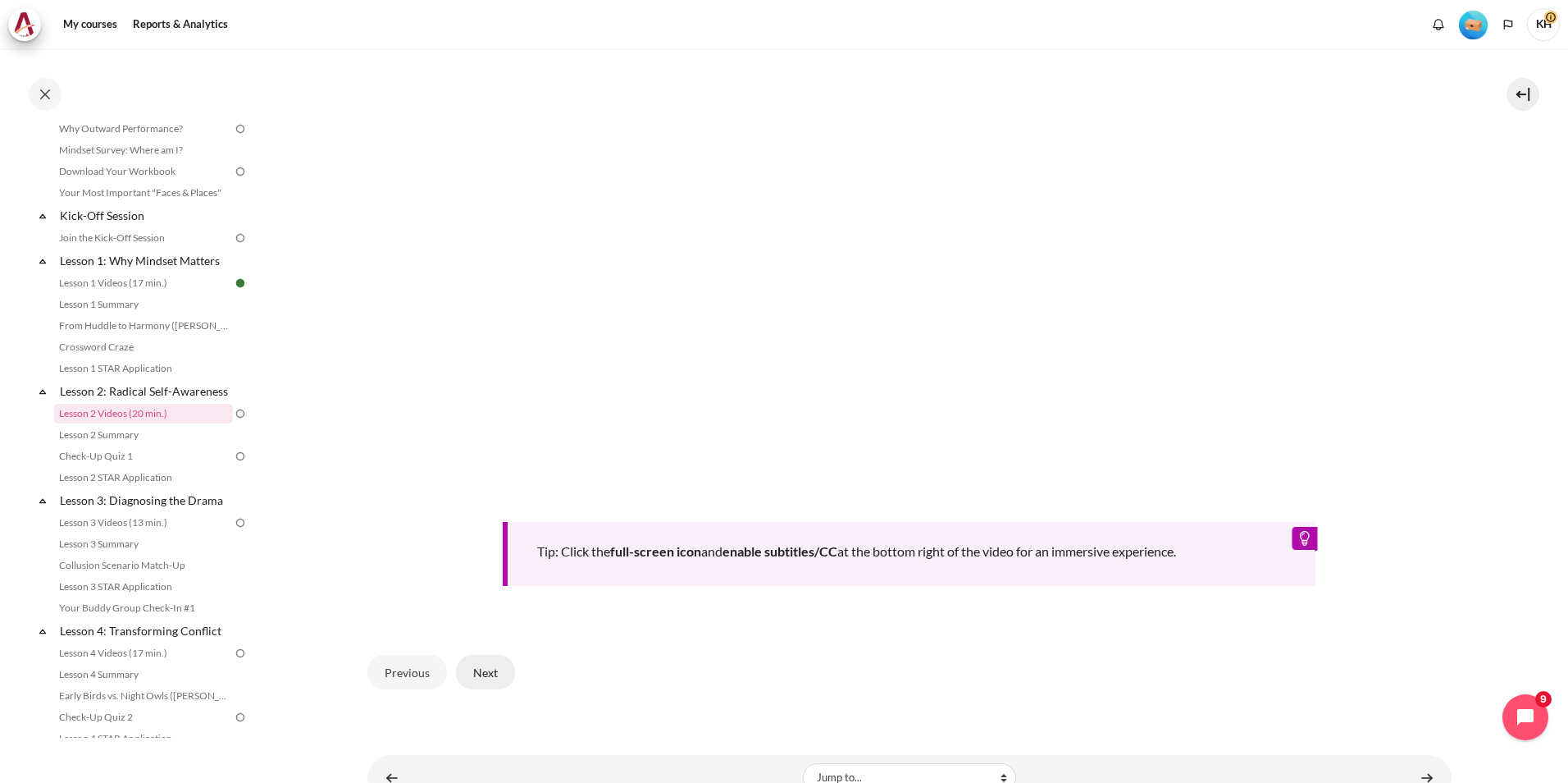
click at [490, 672] on button "Next" at bounding box center [486, 672] width 59 height 35
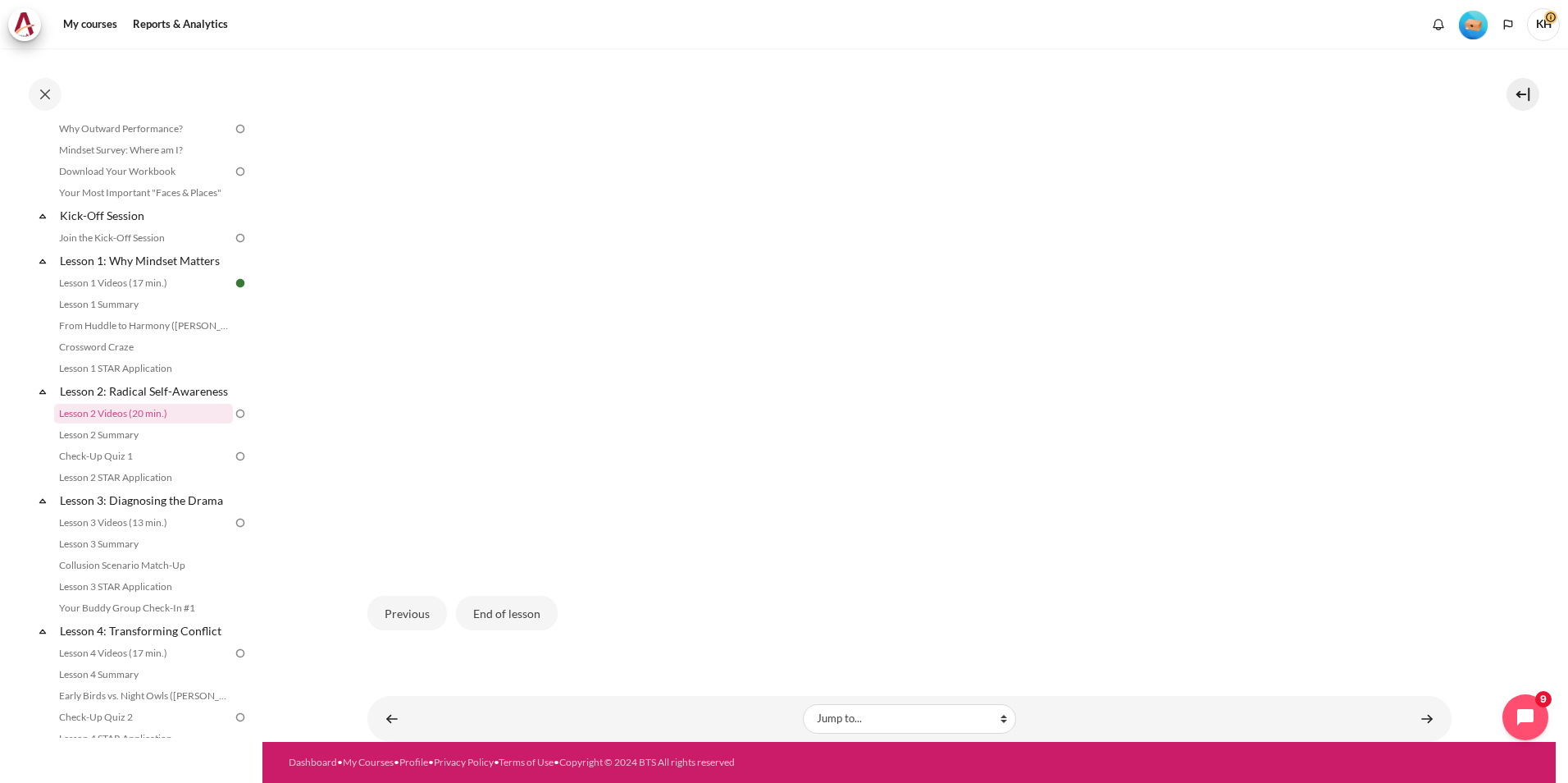
scroll to position [362, 0]
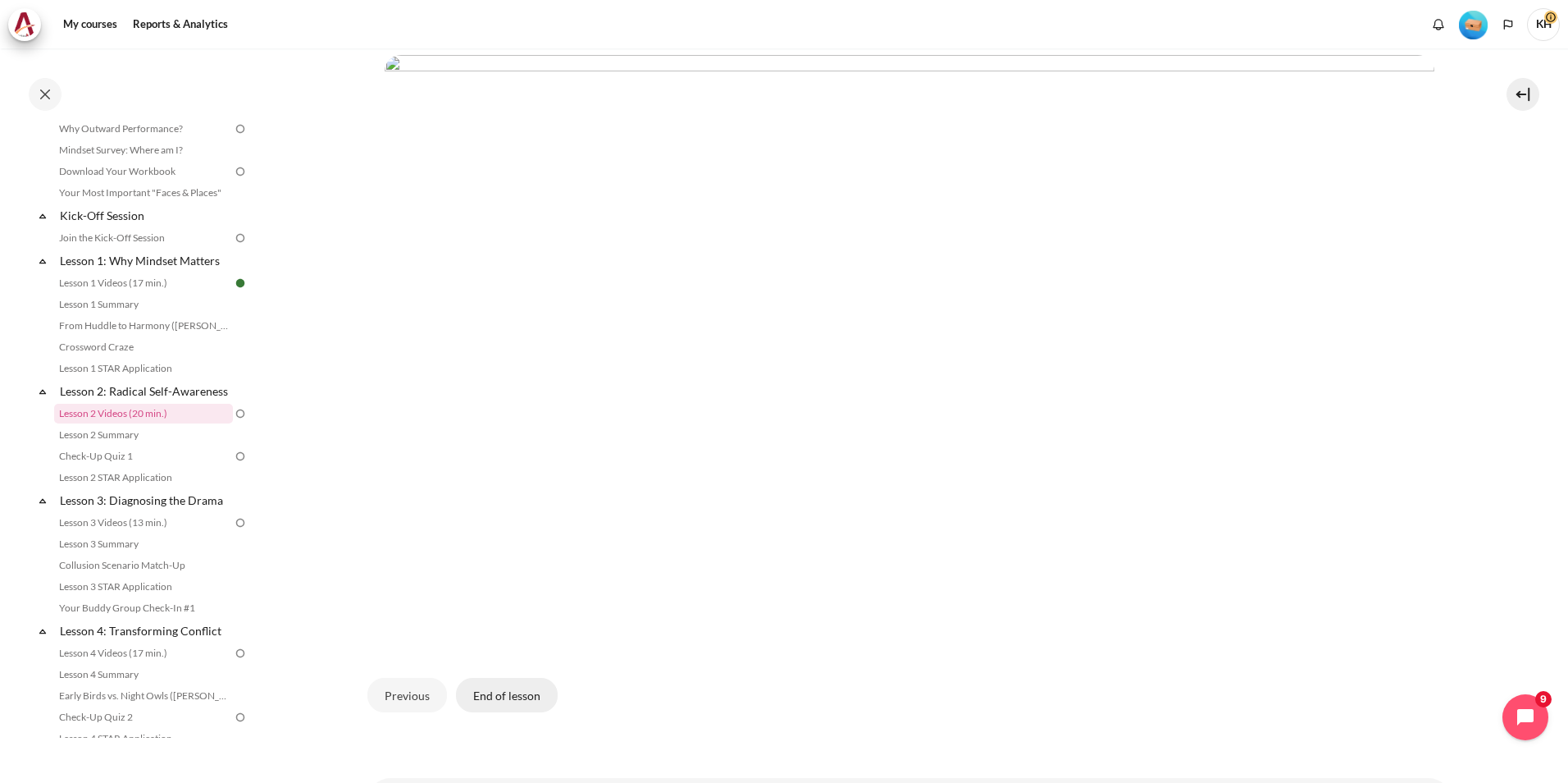
click at [473, 694] on button "End of lesson" at bounding box center [507, 694] width 102 height 35
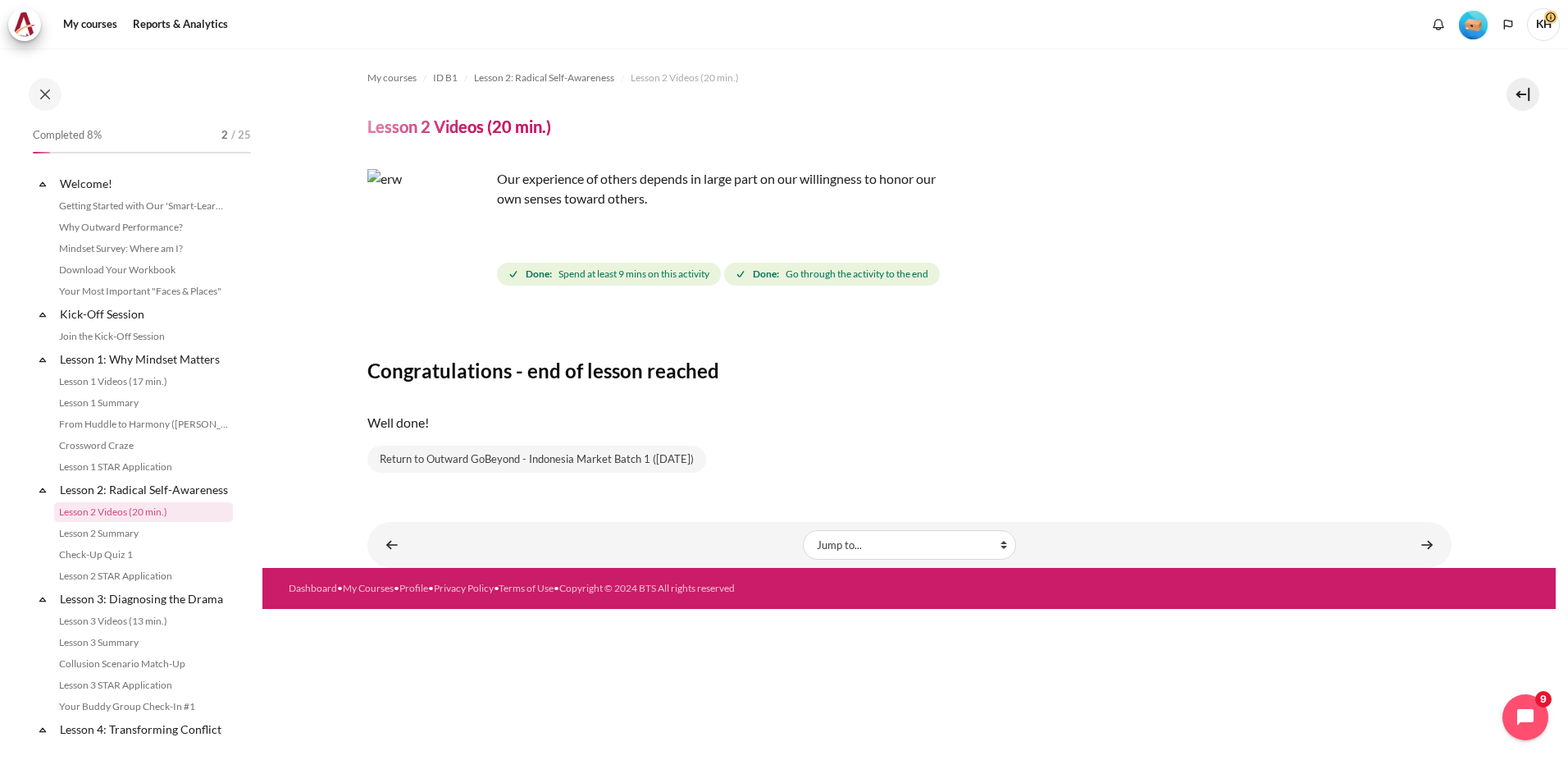
scroll to position [99, 0]
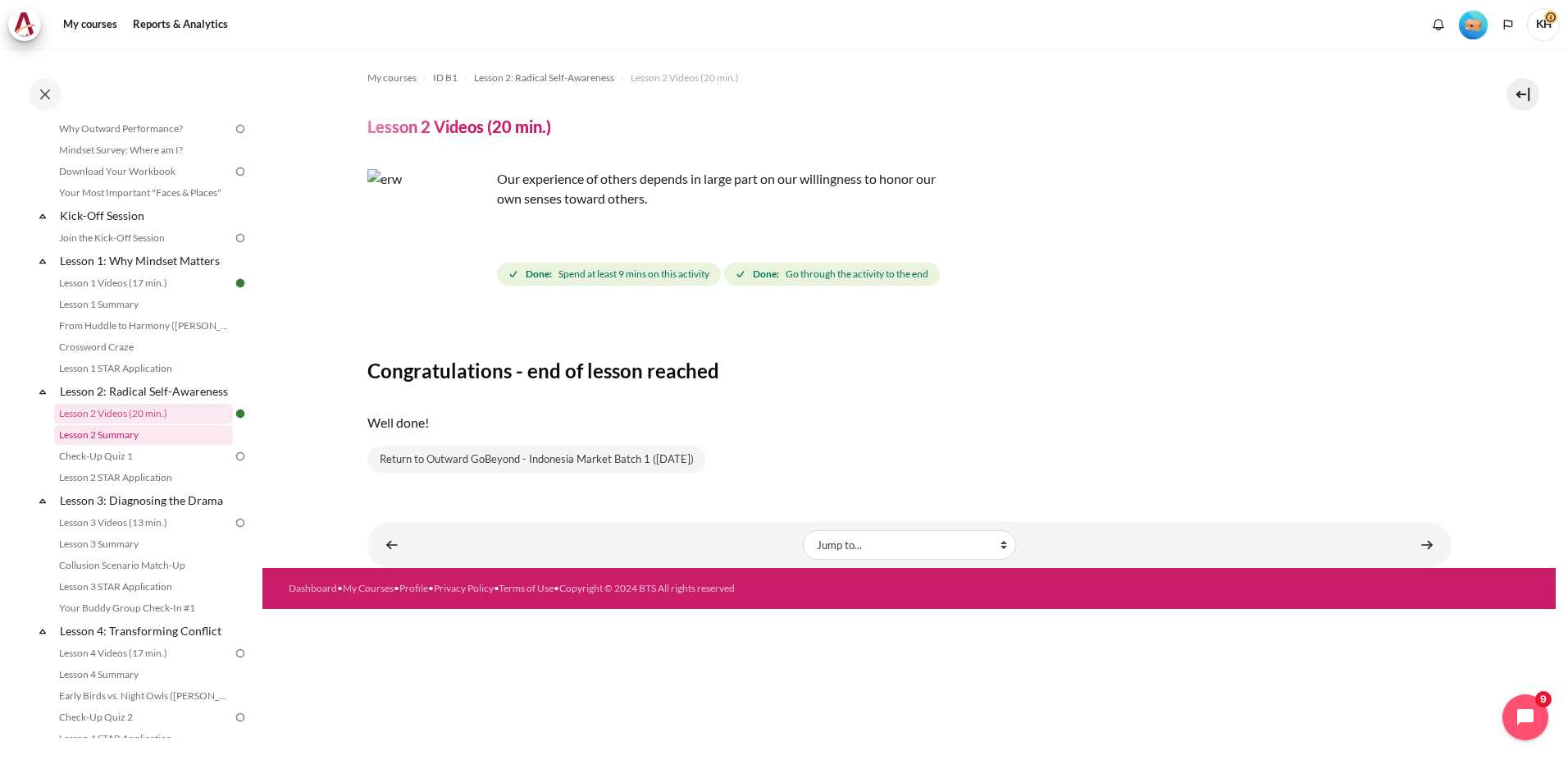
click at [101, 445] on link "Lesson 2 Summary" at bounding box center [143, 435] width 179 height 19
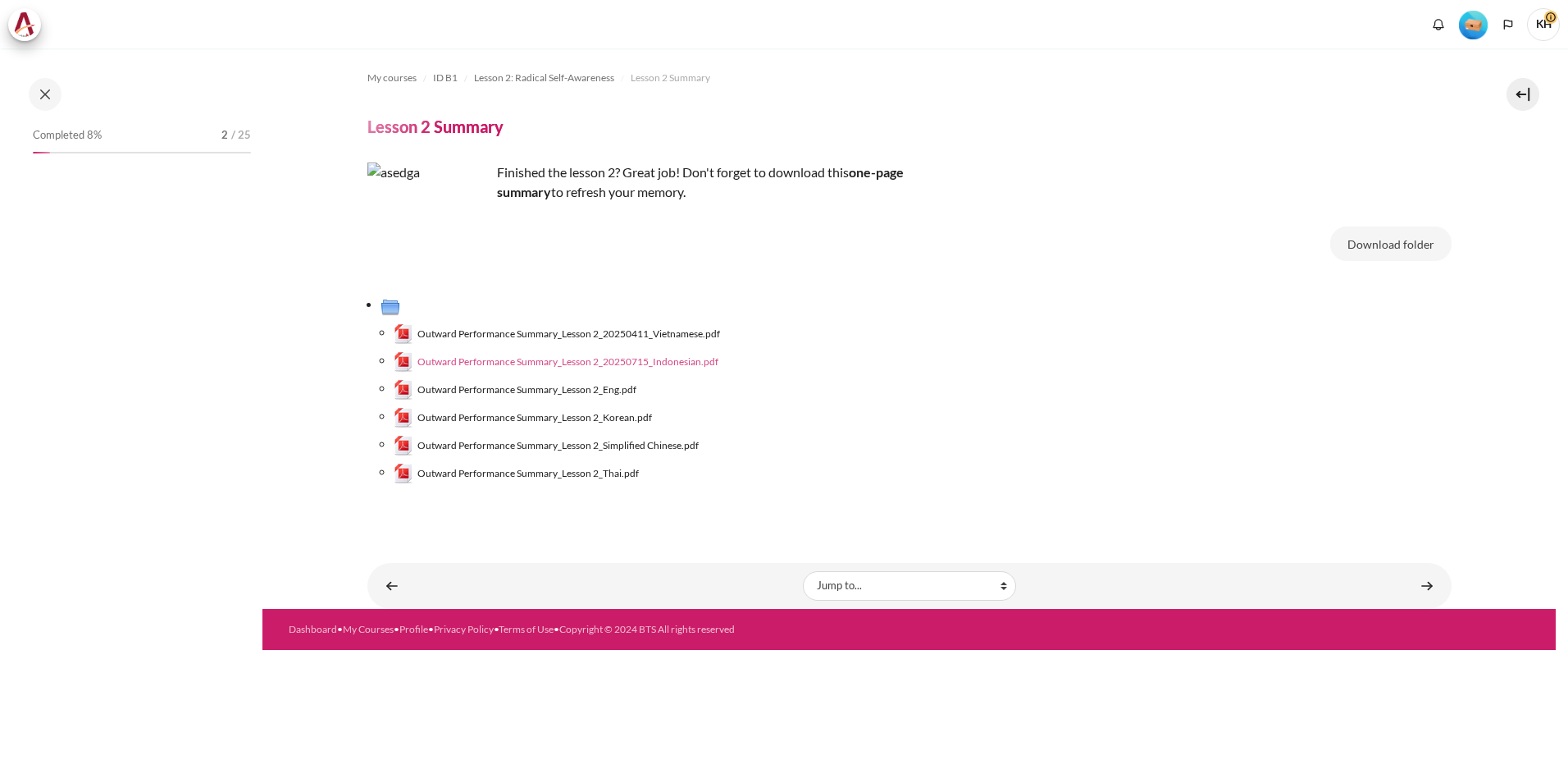
scroll to position [120, 0]
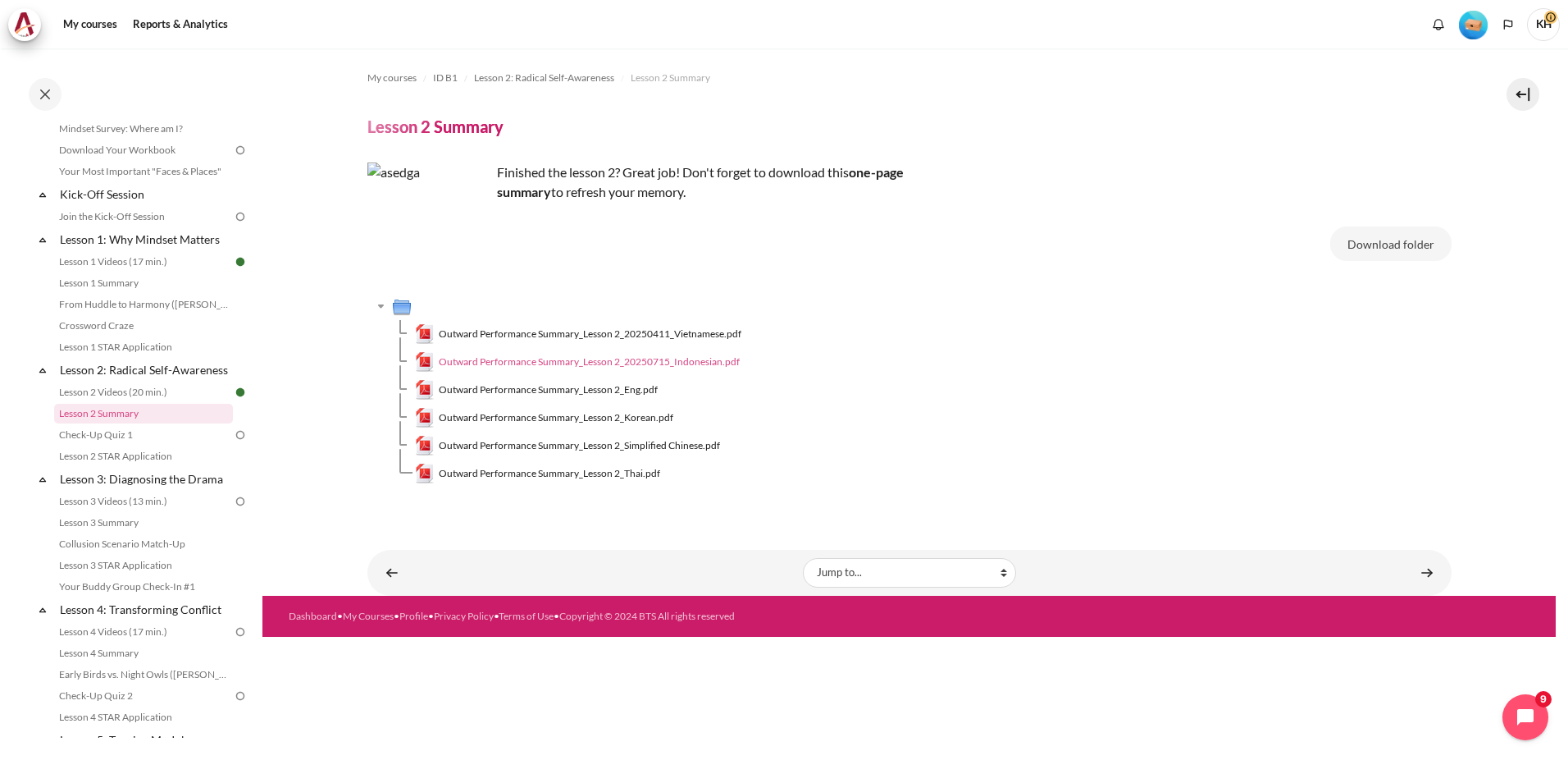
click at [502, 361] on span "Outward Performance Summary_Lesson 2_20250715_Indonesian.pdf" at bounding box center [589, 362] width 301 height 15
click at [183, 511] on link "Lesson 3 Videos (13 min.)" at bounding box center [143, 501] width 179 height 19
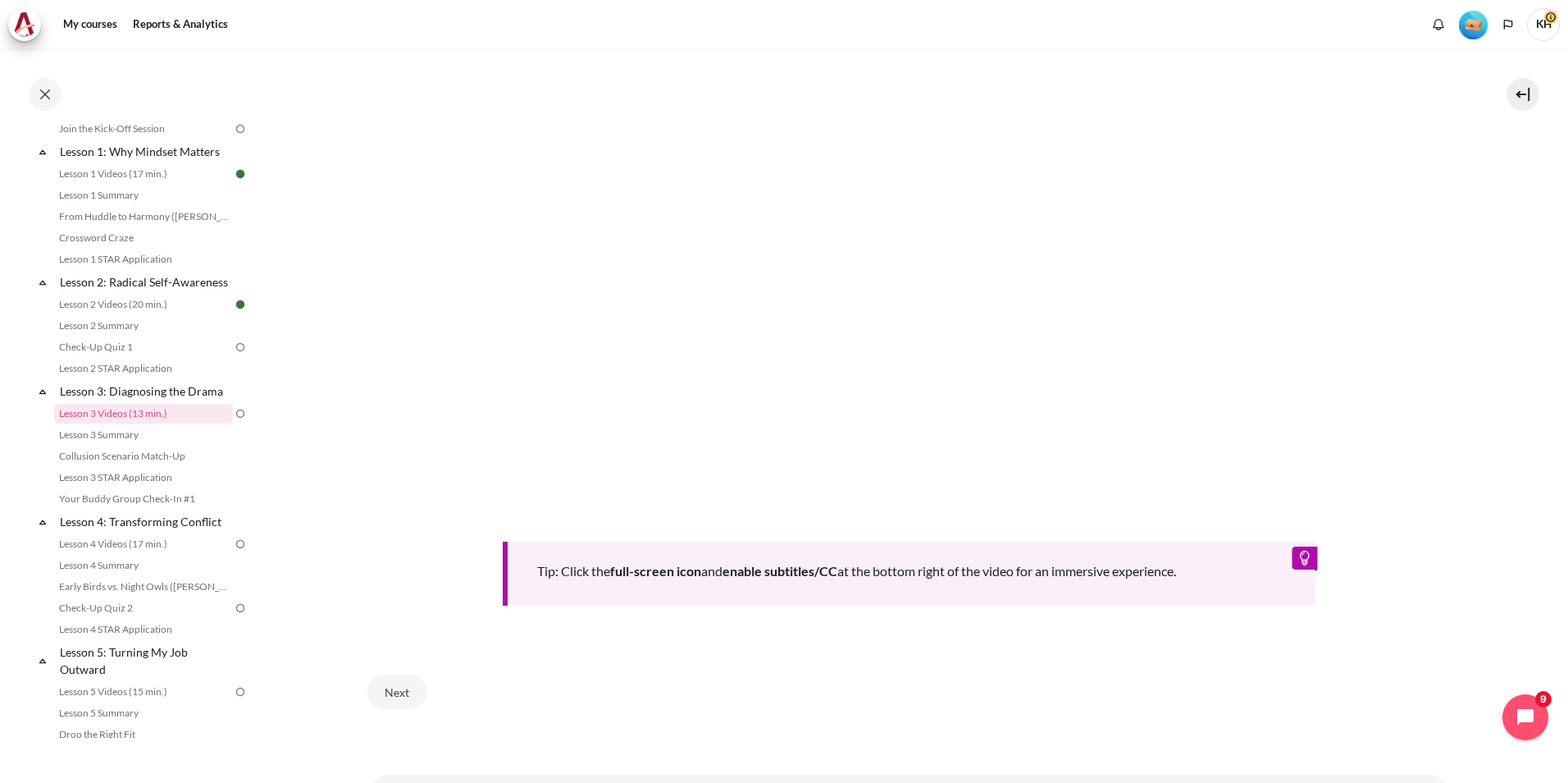
scroll to position [649, 0]
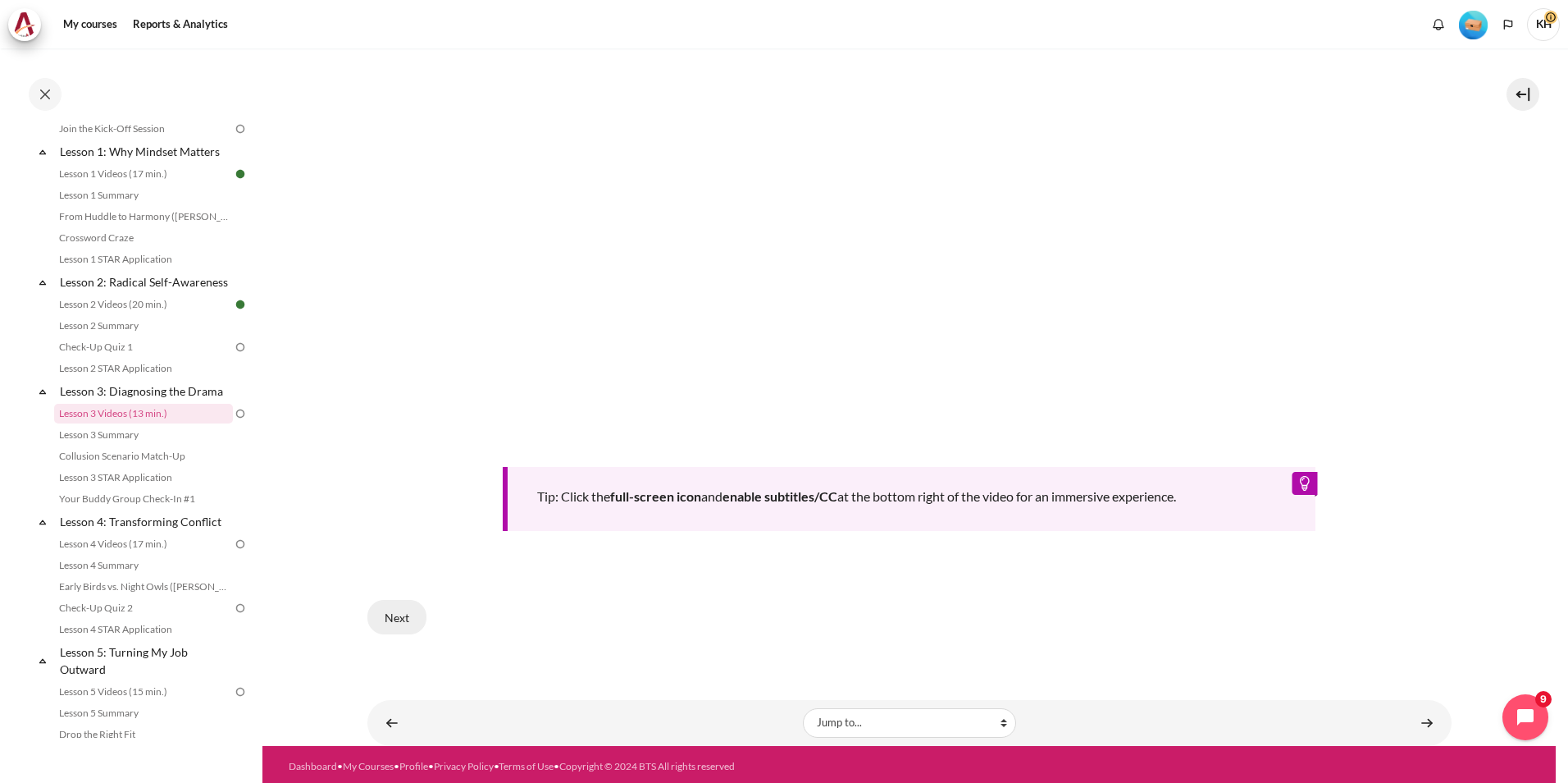
click at [397, 612] on button "Next" at bounding box center [397, 617] width 59 height 35
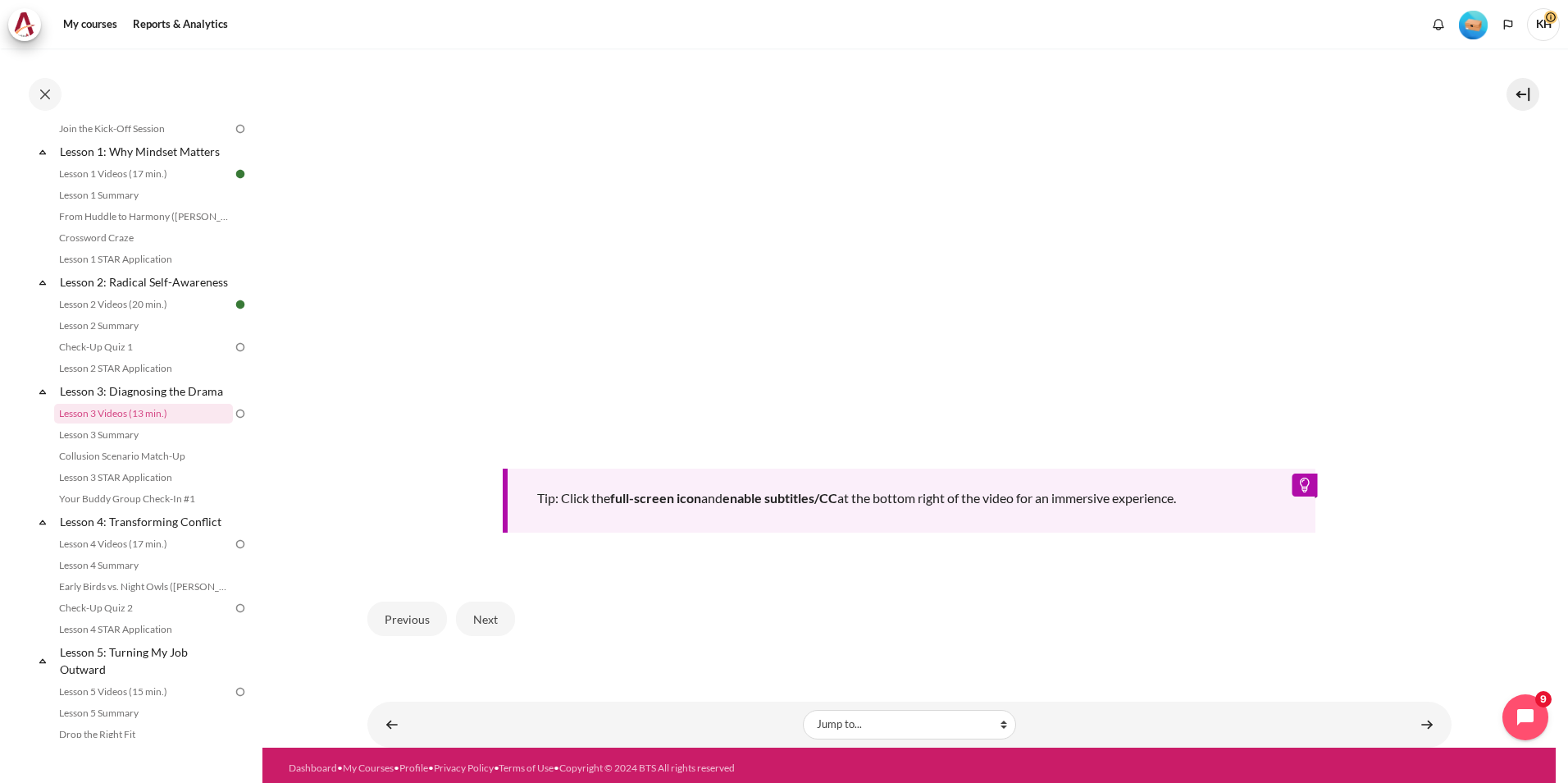
scroll to position [649, 0]
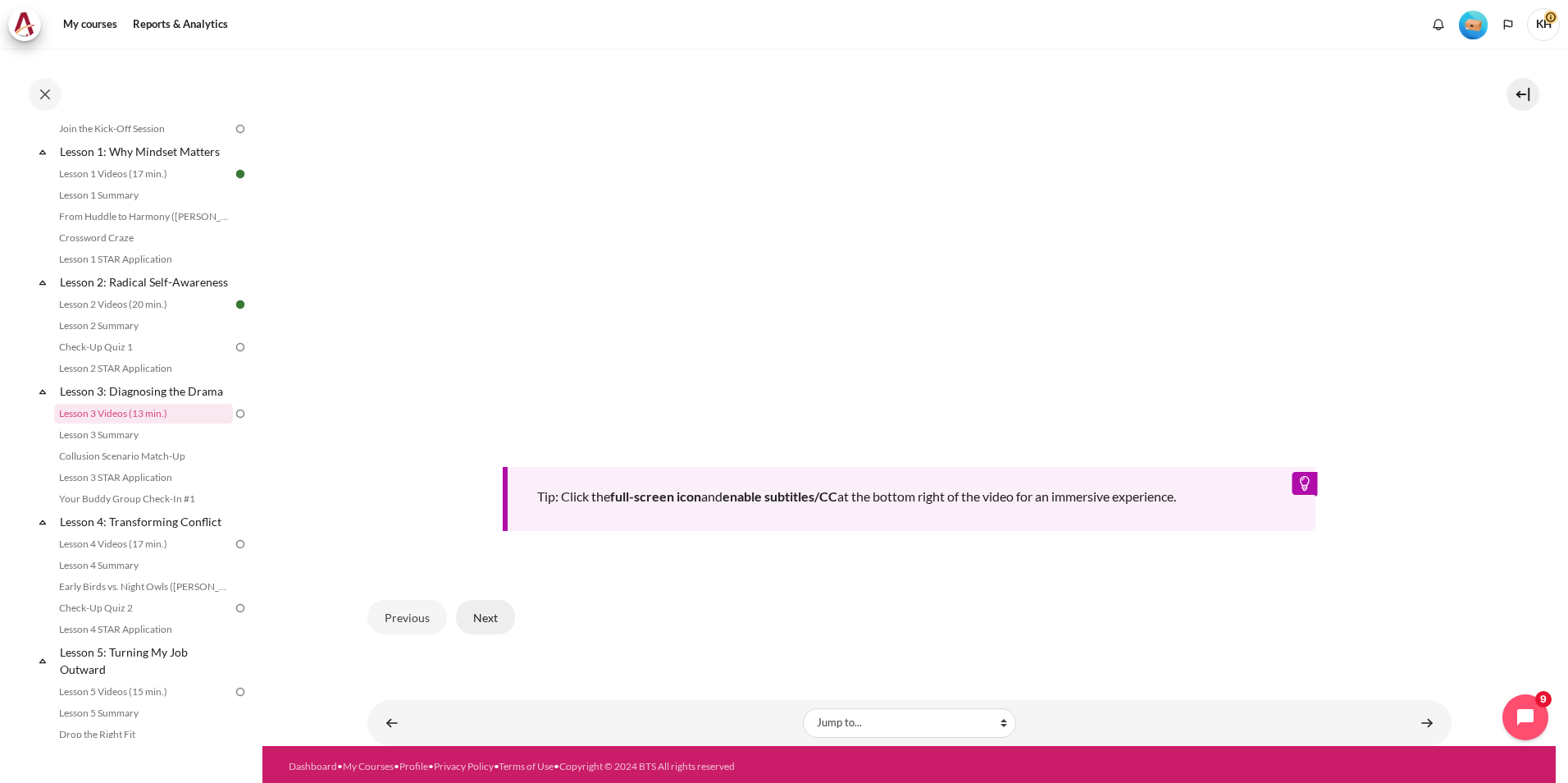
click at [481, 610] on button "Next" at bounding box center [486, 617] width 59 height 35
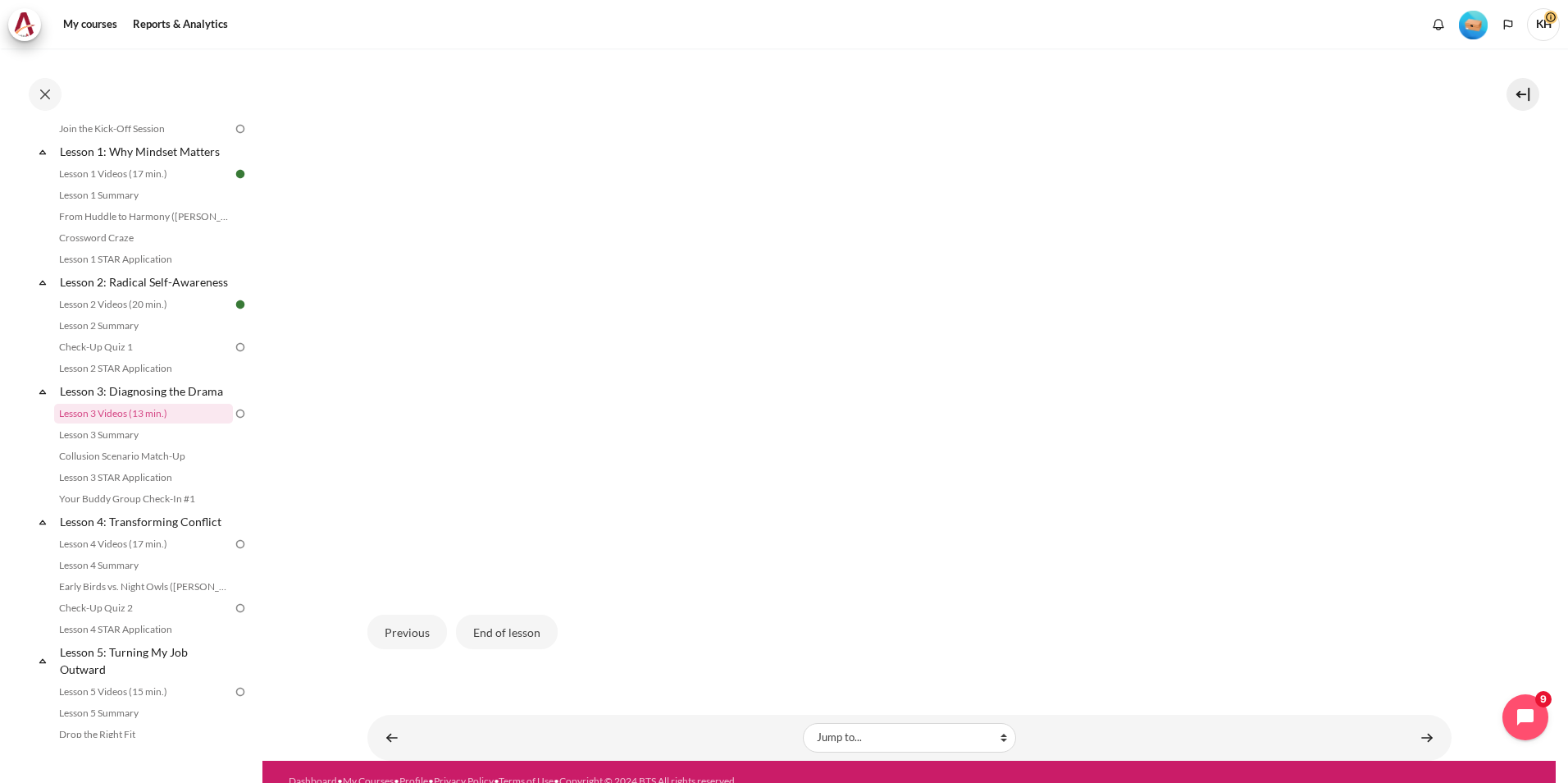
scroll to position [463, 0]
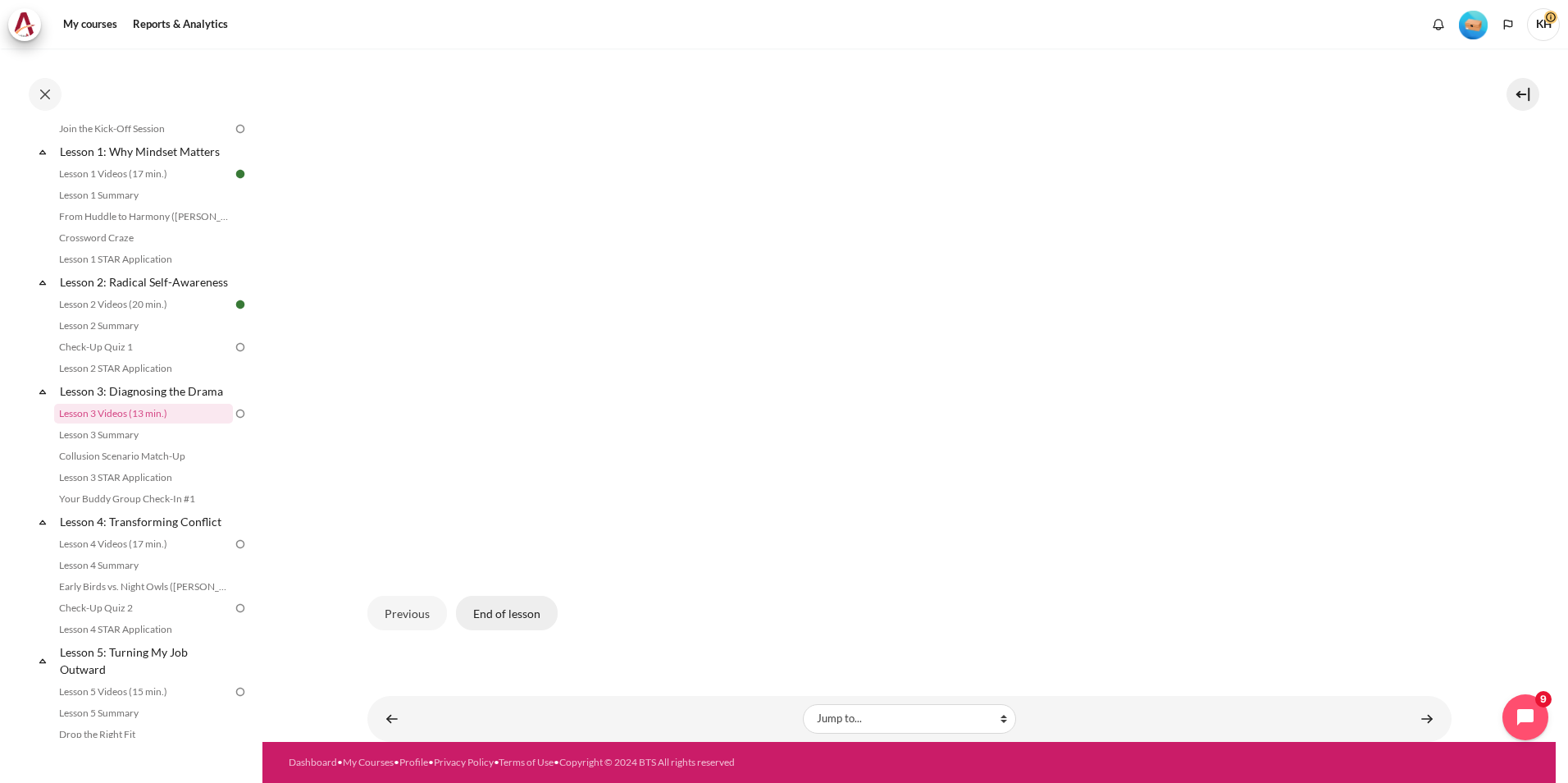
click at [512, 615] on button "End of lesson" at bounding box center [507, 613] width 102 height 35
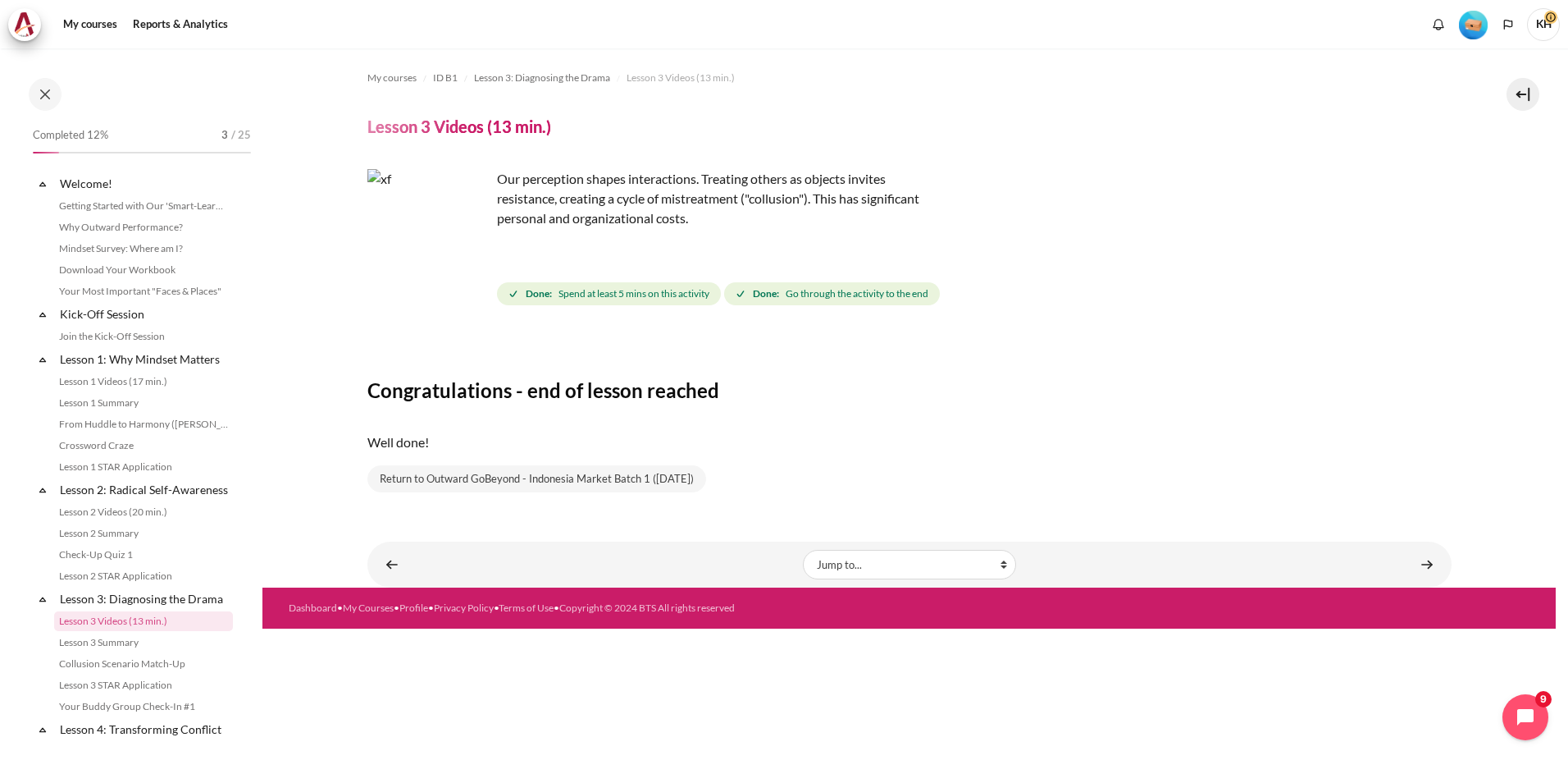
scroll to position [208, 0]
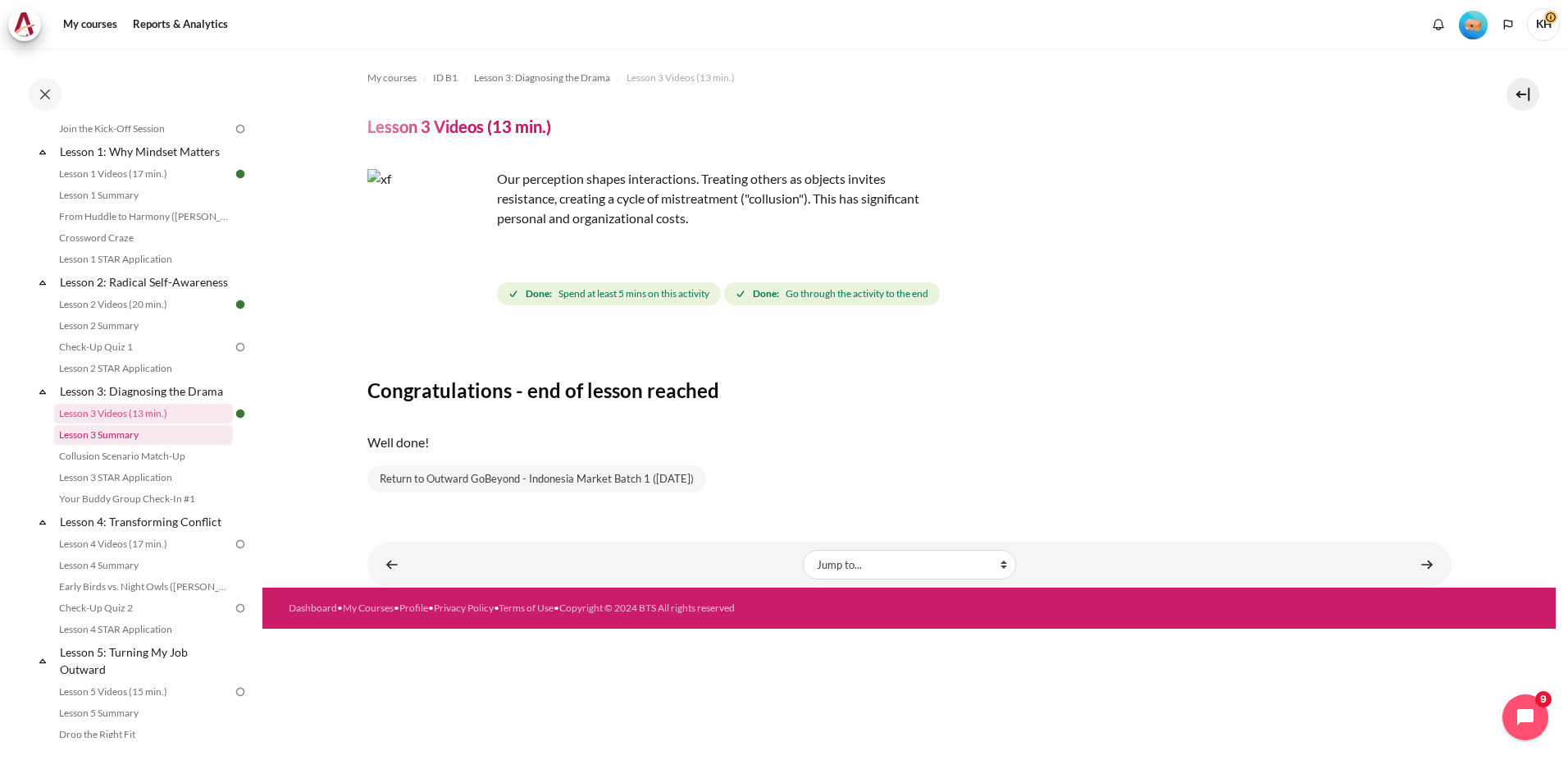
click at [180, 445] on link "Lesson 3 Summary" at bounding box center [143, 435] width 179 height 19
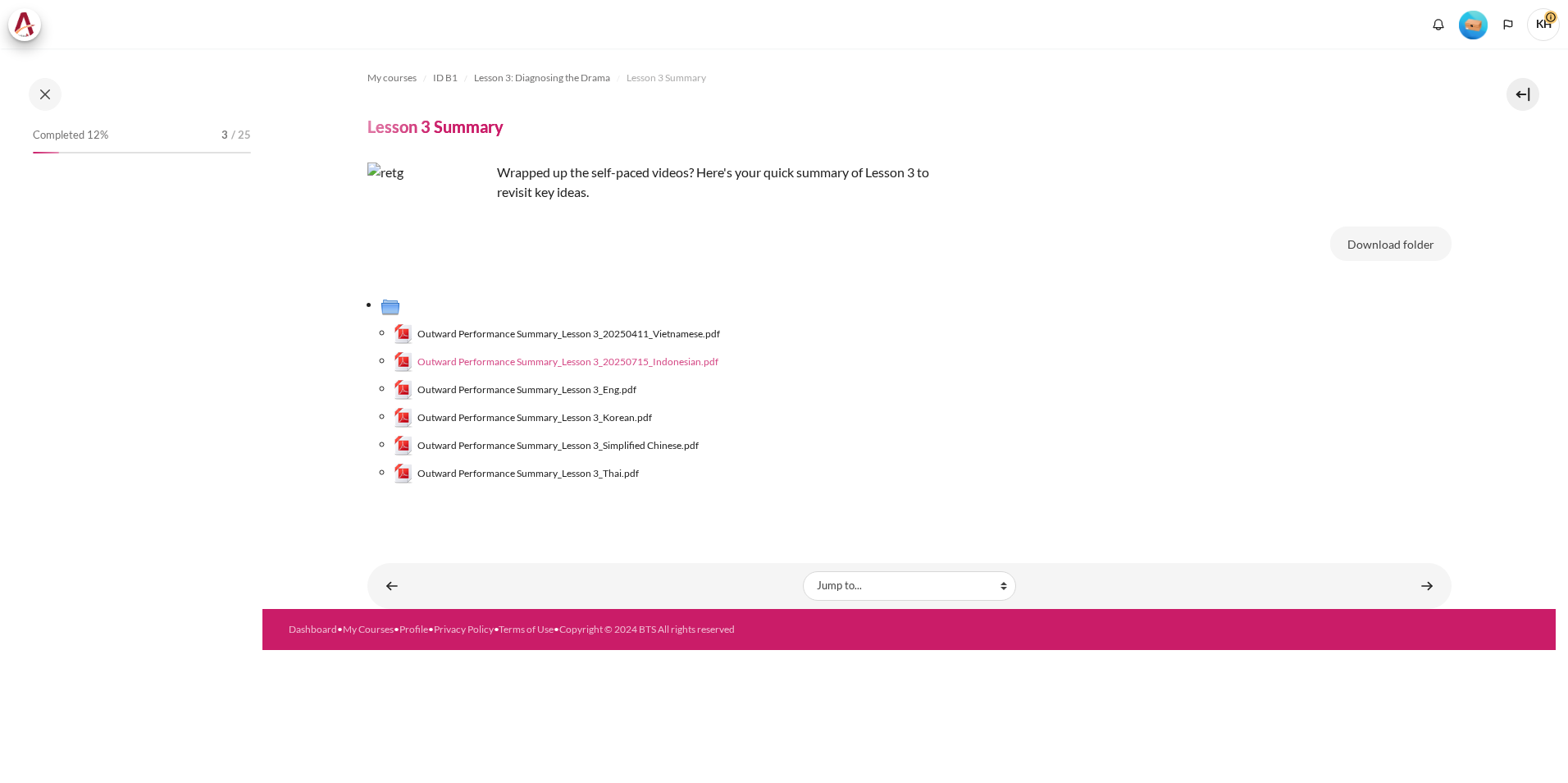
scroll to position [229, 0]
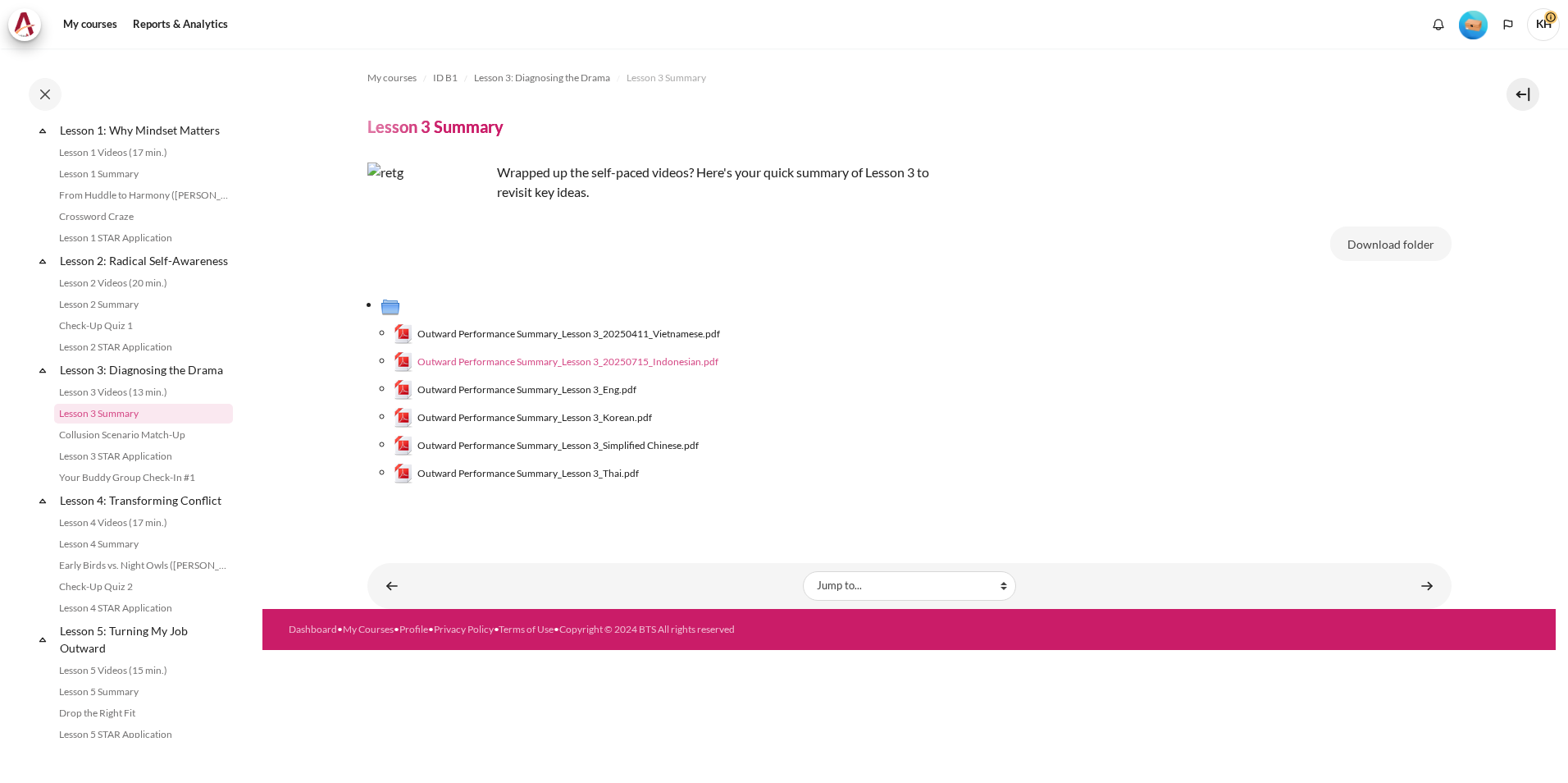
click at [652, 359] on span "Outward Performance Summary_Lesson 3_20250715_Indonesian.pdf" at bounding box center [568, 362] width 301 height 15
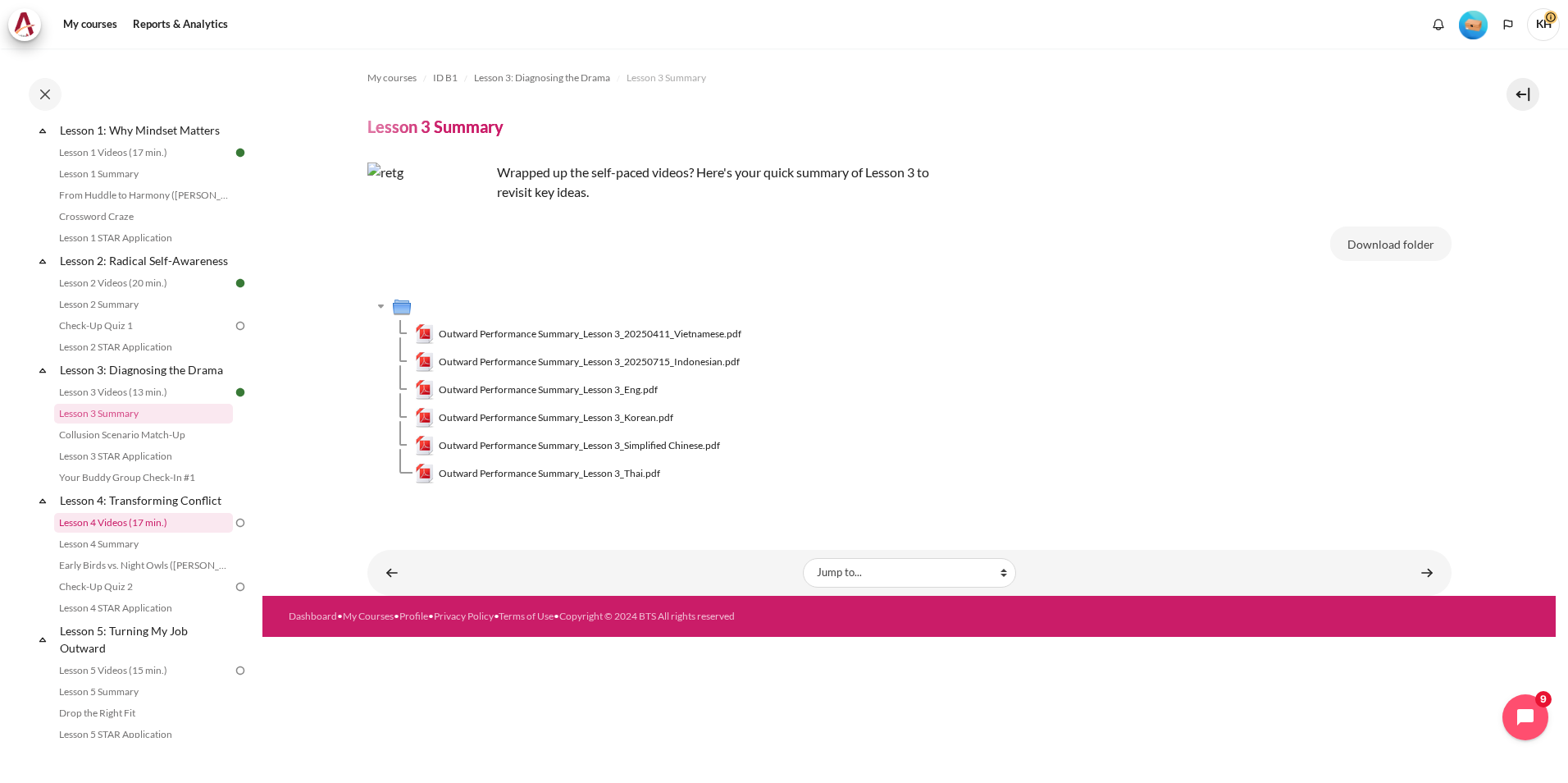
click at [156, 532] on link "Lesson 4 Videos (17 min.)" at bounding box center [143, 522] width 179 height 19
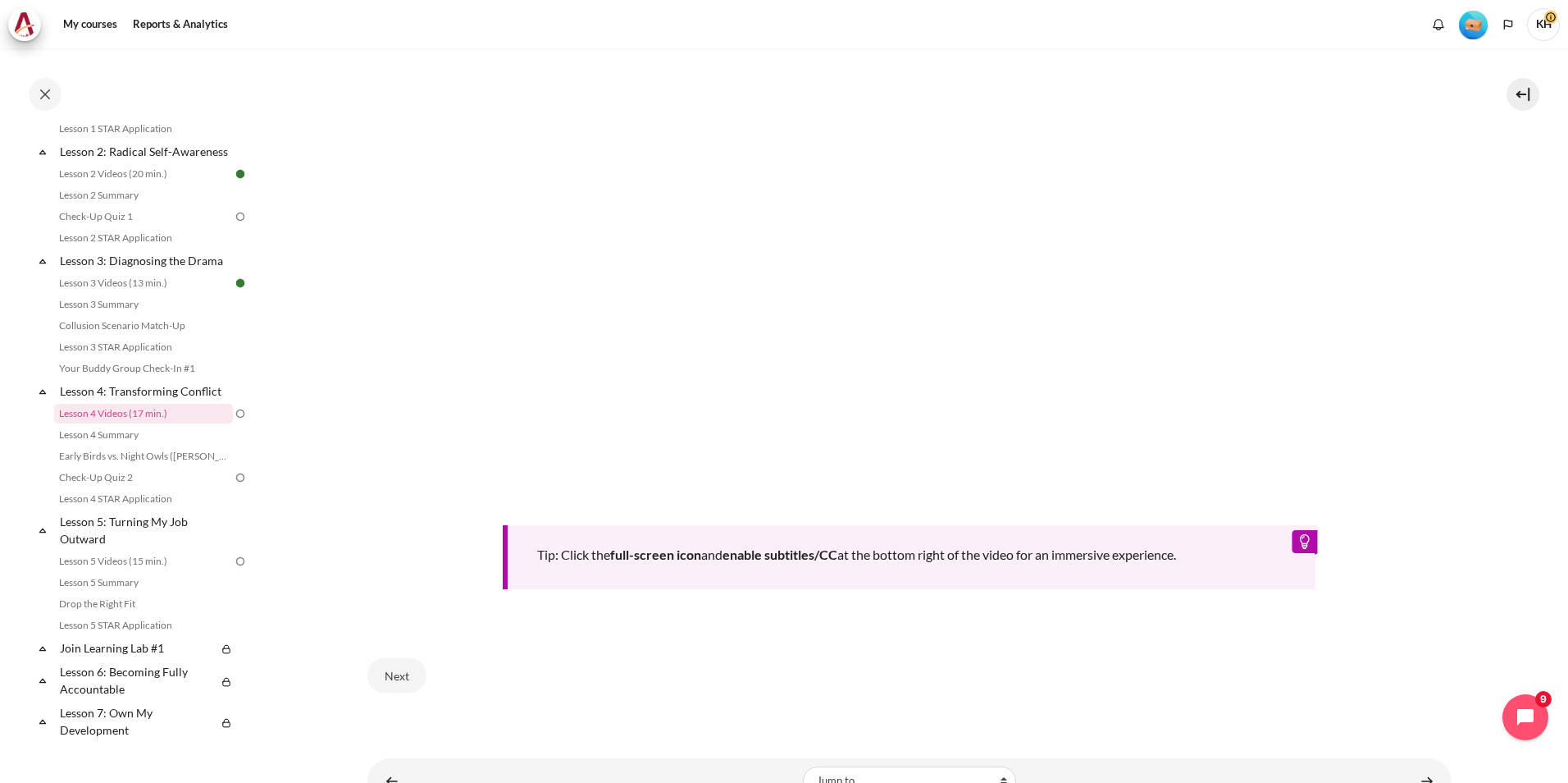
scroll to position [575, 0]
click at [401, 662] on button "Next" at bounding box center [397, 672] width 59 height 35
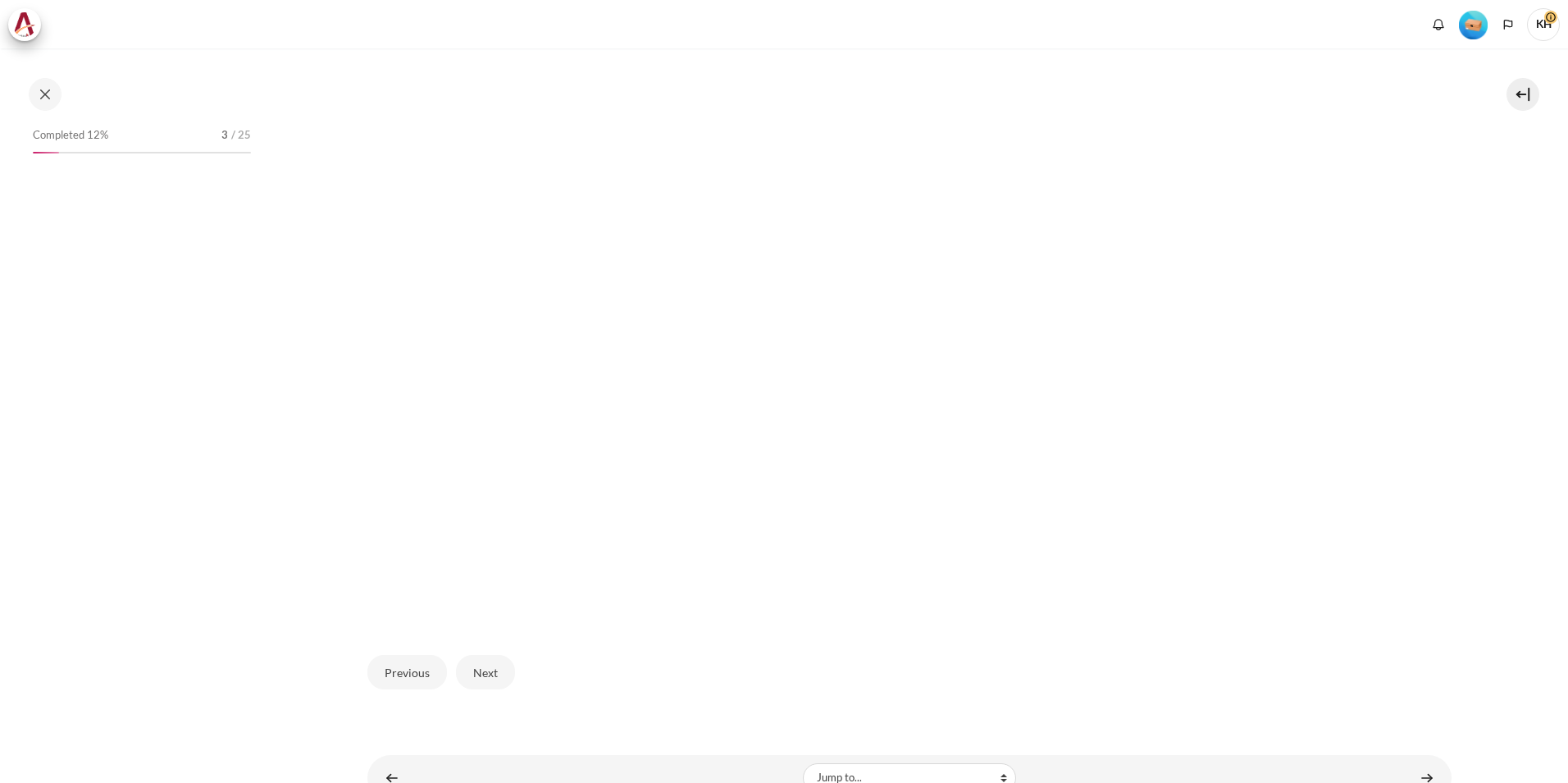
scroll to position [444, 0]
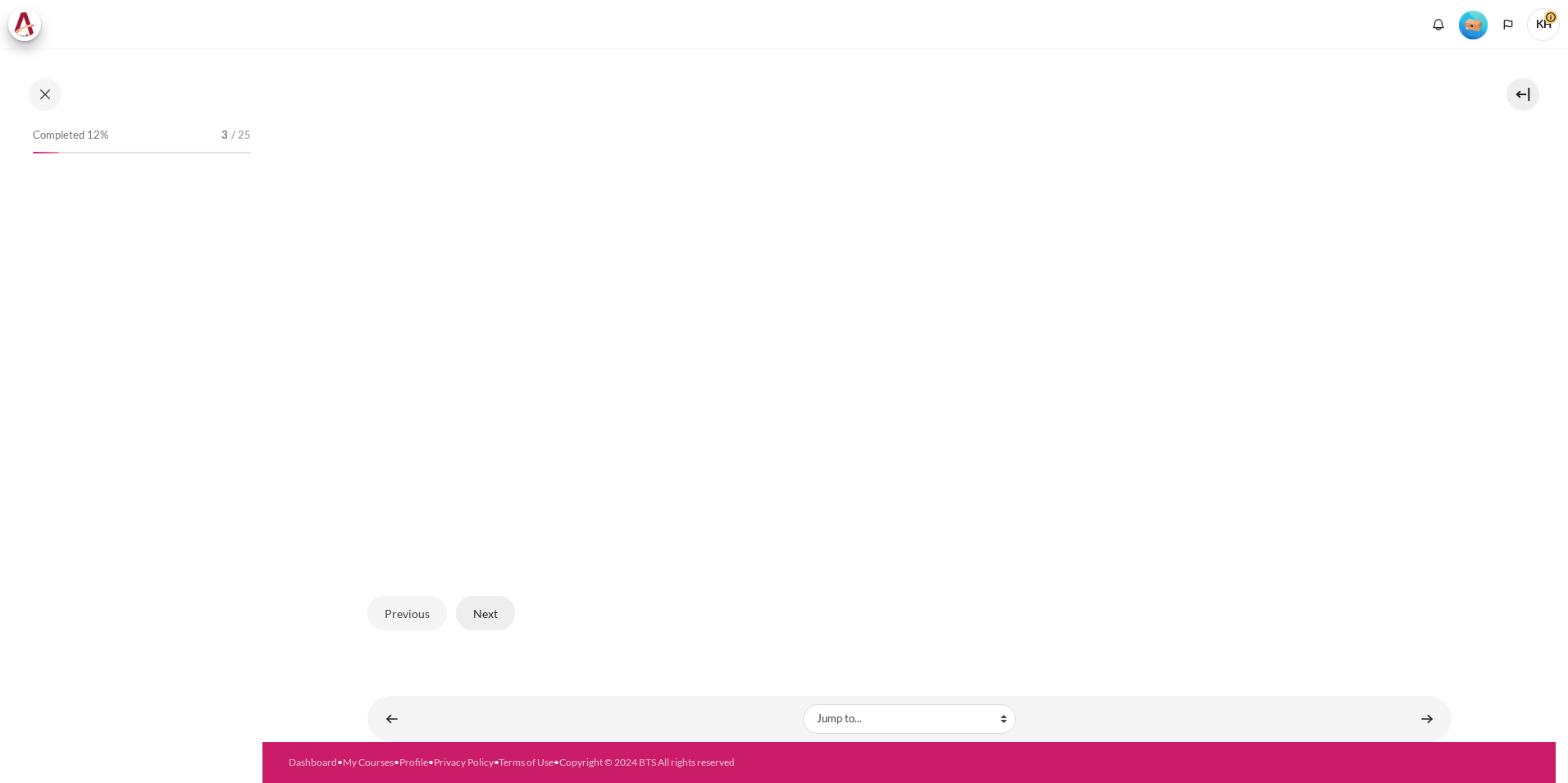
click at [489, 613] on button "Next" at bounding box center [486, 613] width 59 height 35
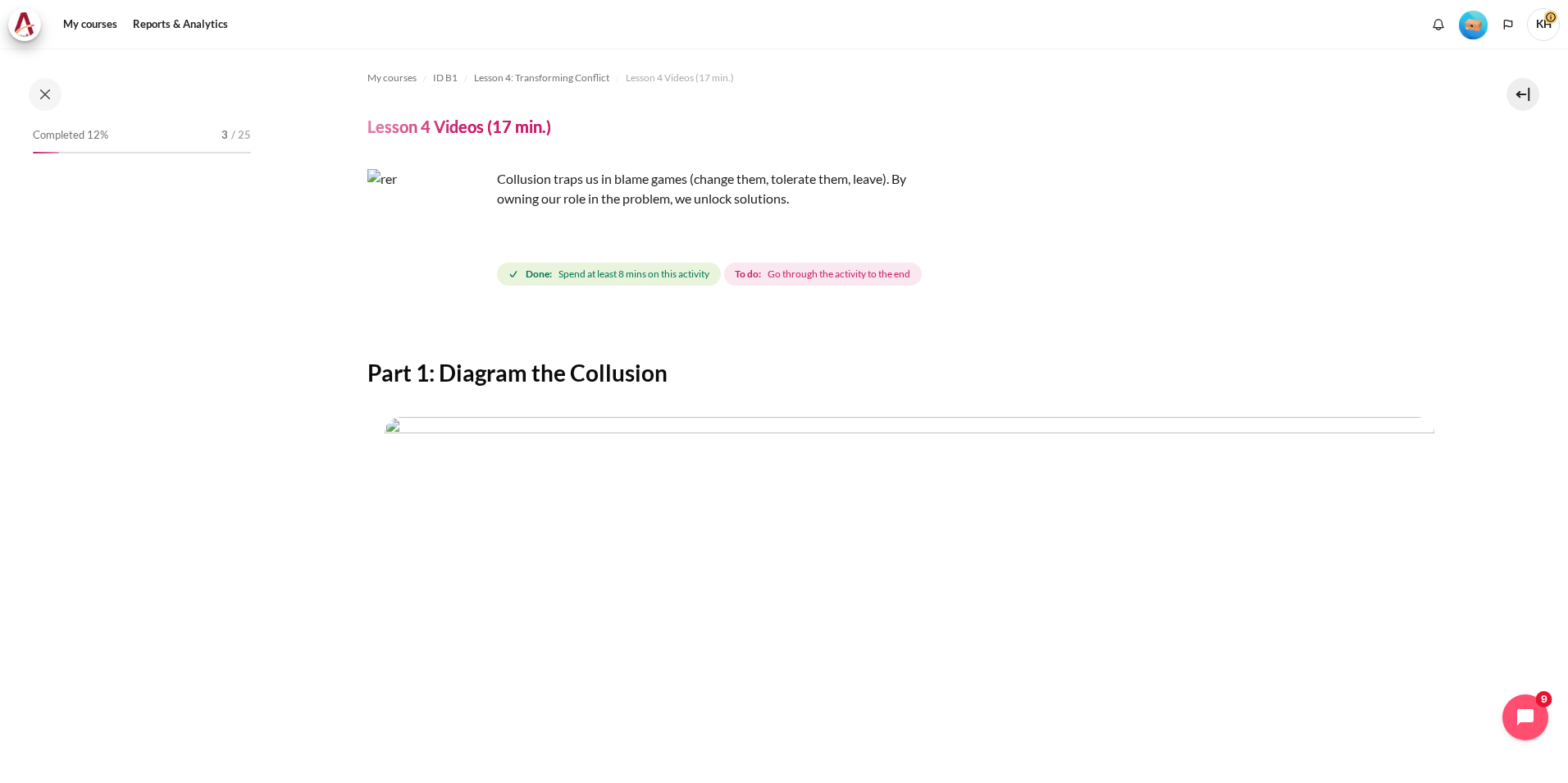
scroll to position [437, 0]
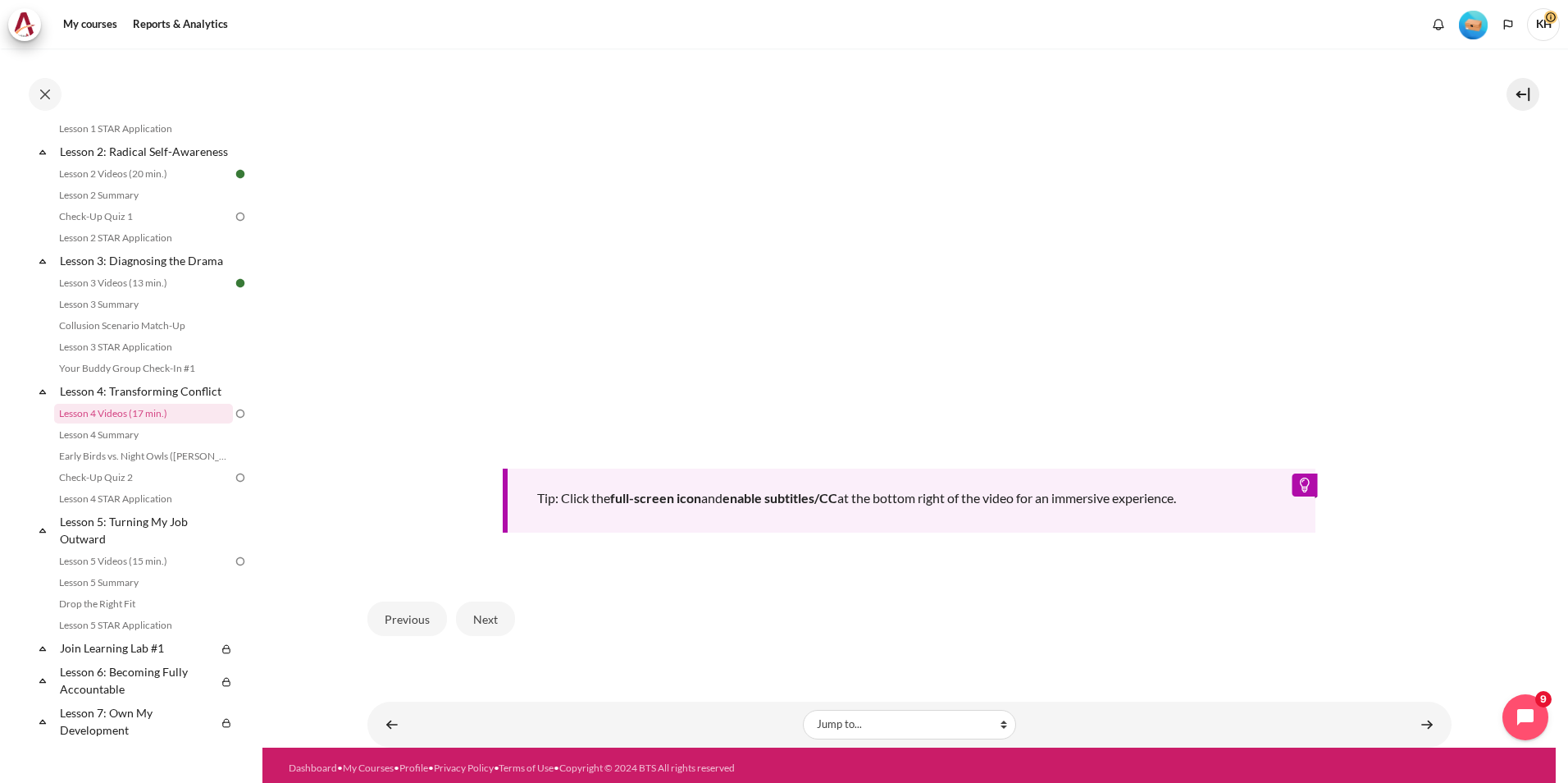
scroll to position [629, 0]
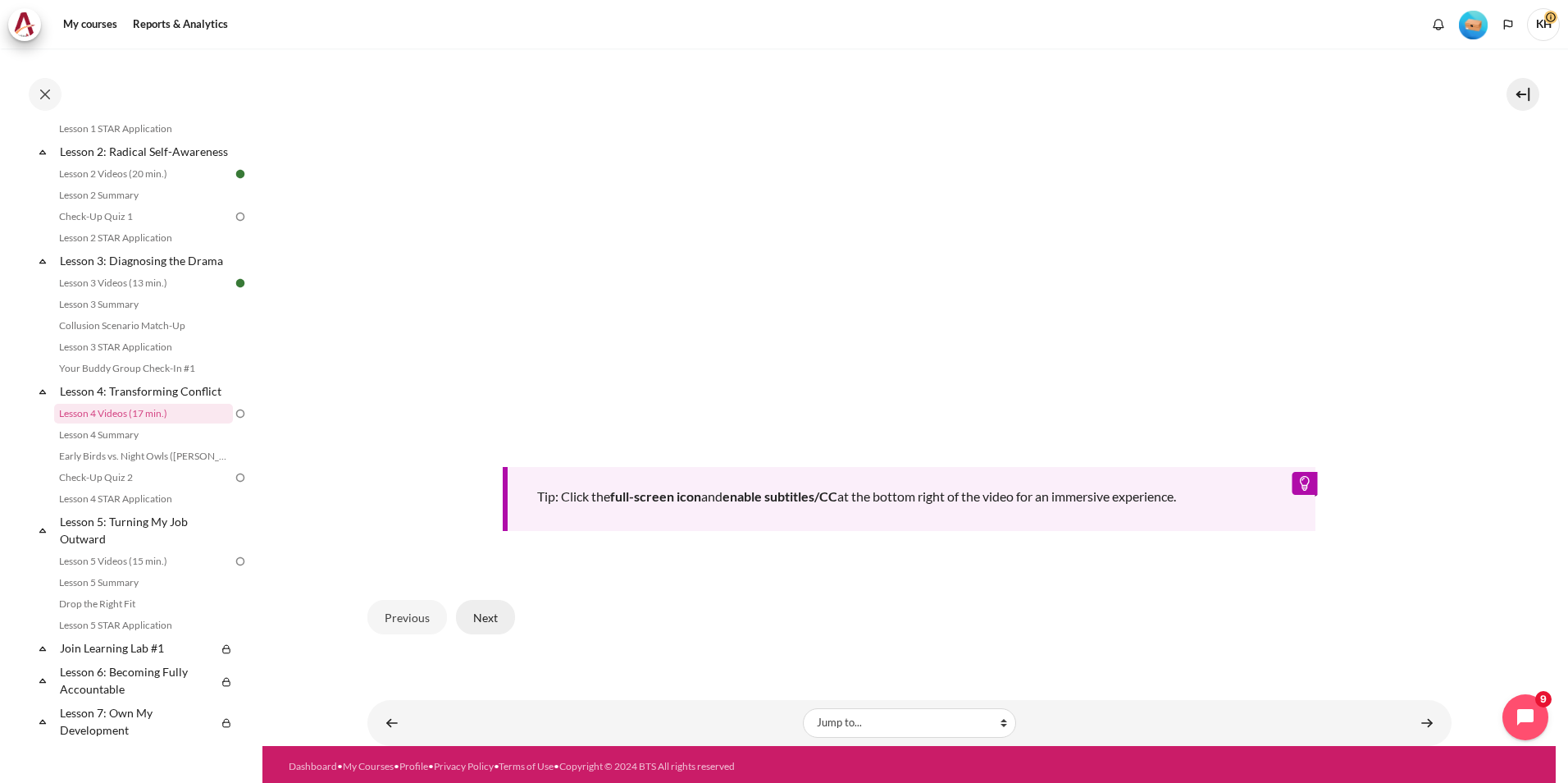
click at [481, 612] on button "Next" at bounding box center [486, 617] width 59 height 35
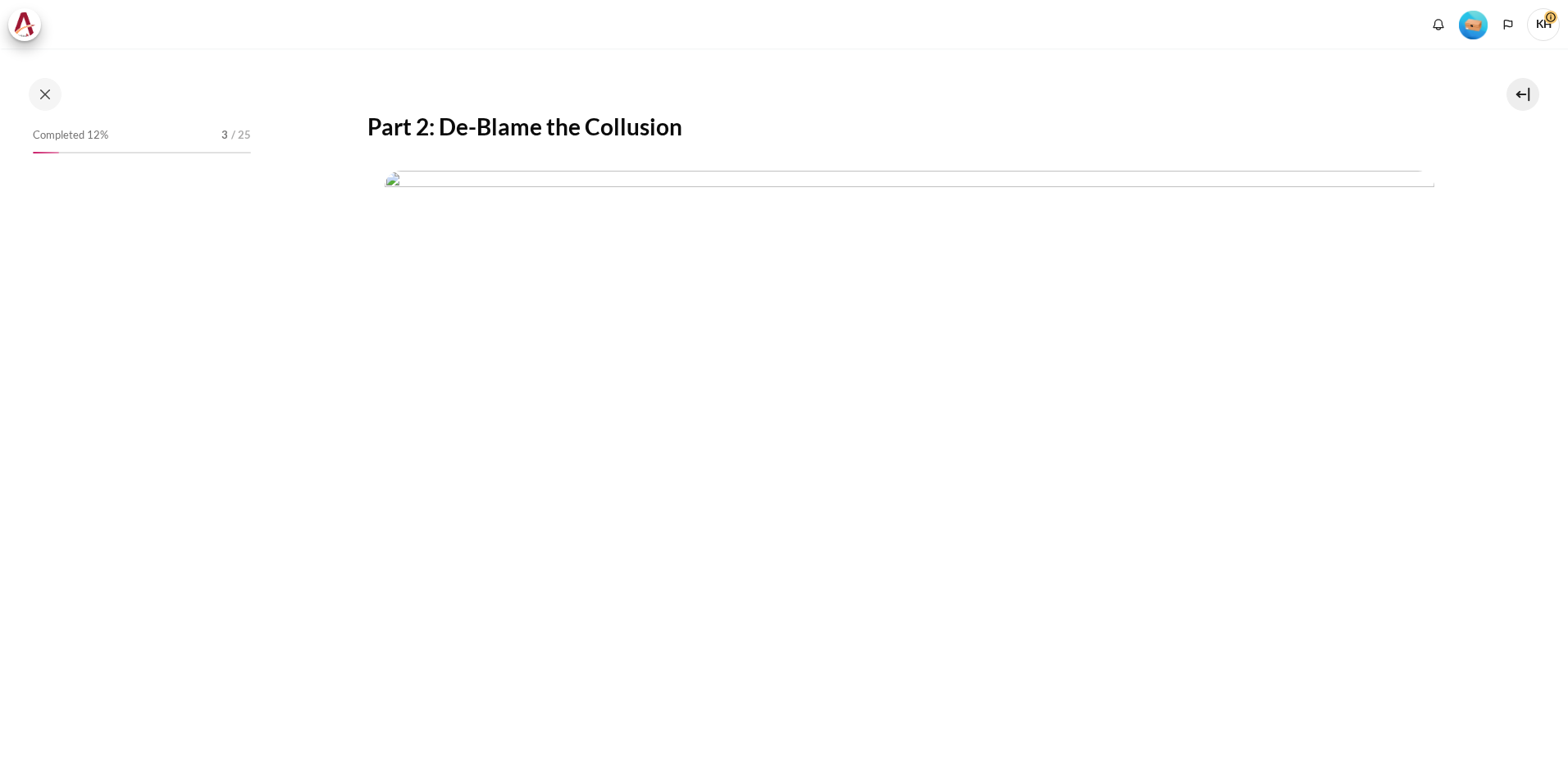
scroll to position [444, 0]
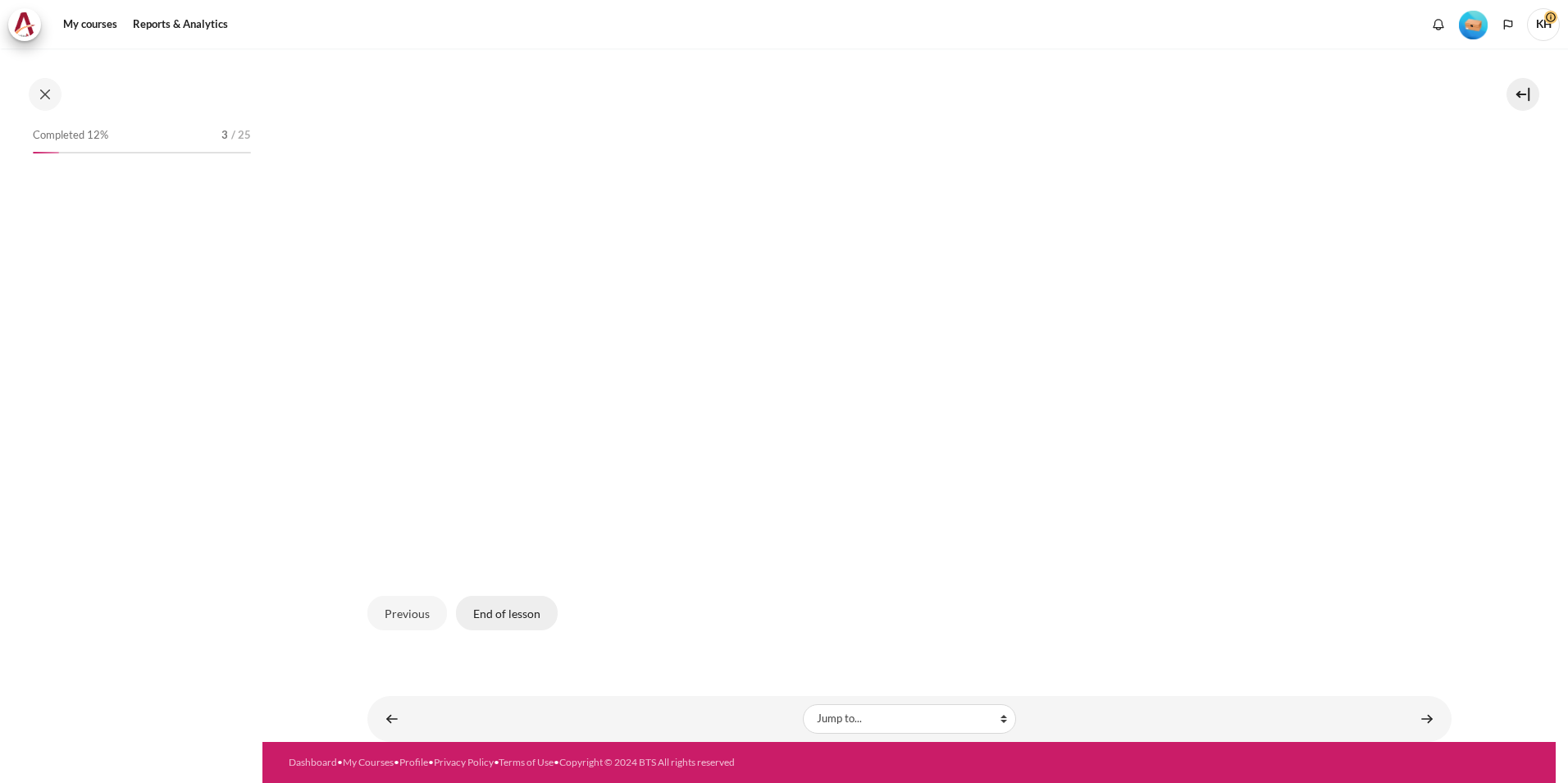
click at [506, 614] on button "End of lesson" at bounding box center [507, 613] width 102 height 35
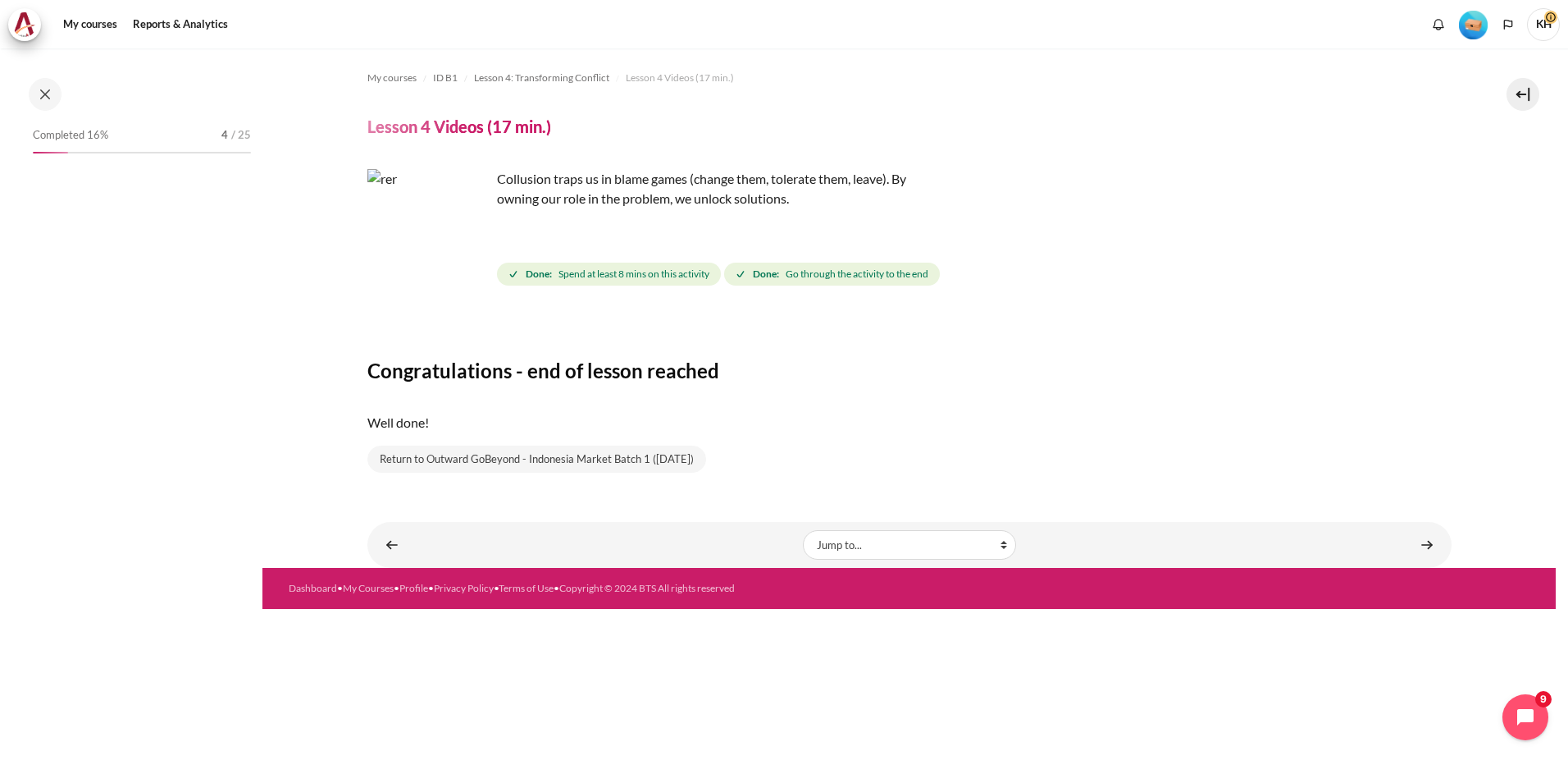
scroll to position [338, 0]
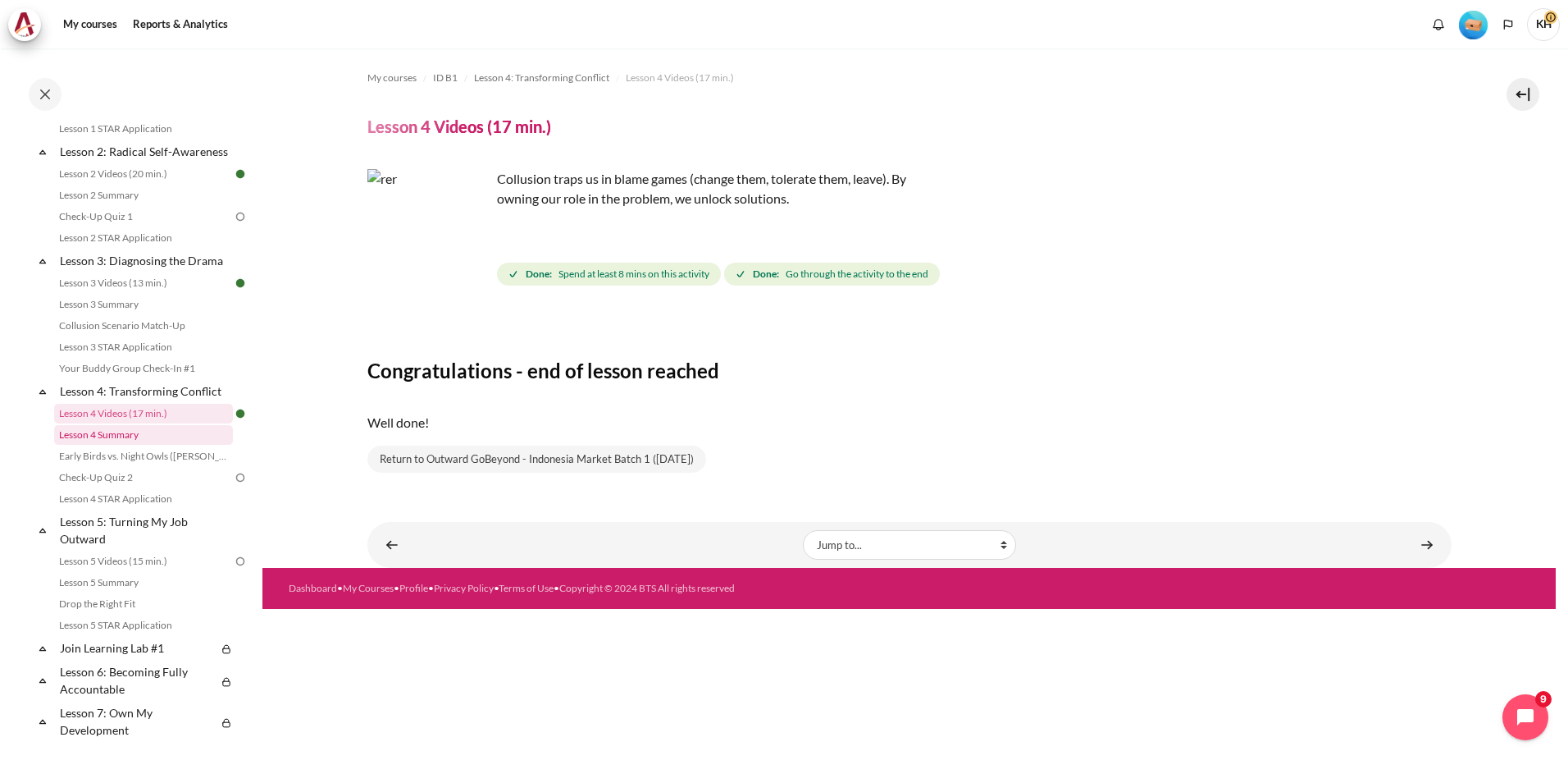
click at [143, 445] on link "Lesson 4 Summary" at bounding box center [143, 435] width 179 height 19
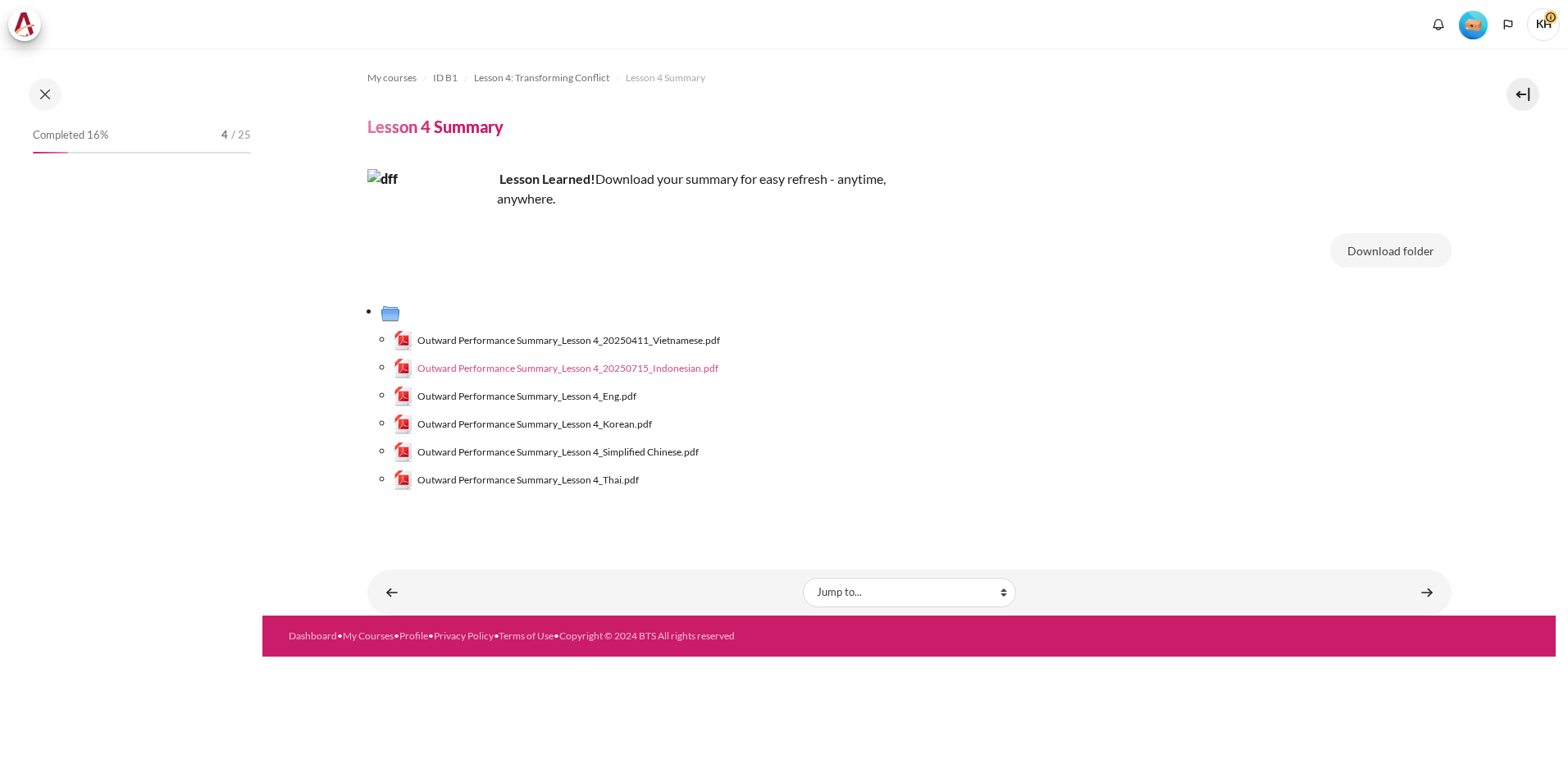
click at [599, 369] on span "Outward Performance Summary_Lesson 4_20250715_Indonesian.pdf" at bounding box center [568, 369] width 301 height 15
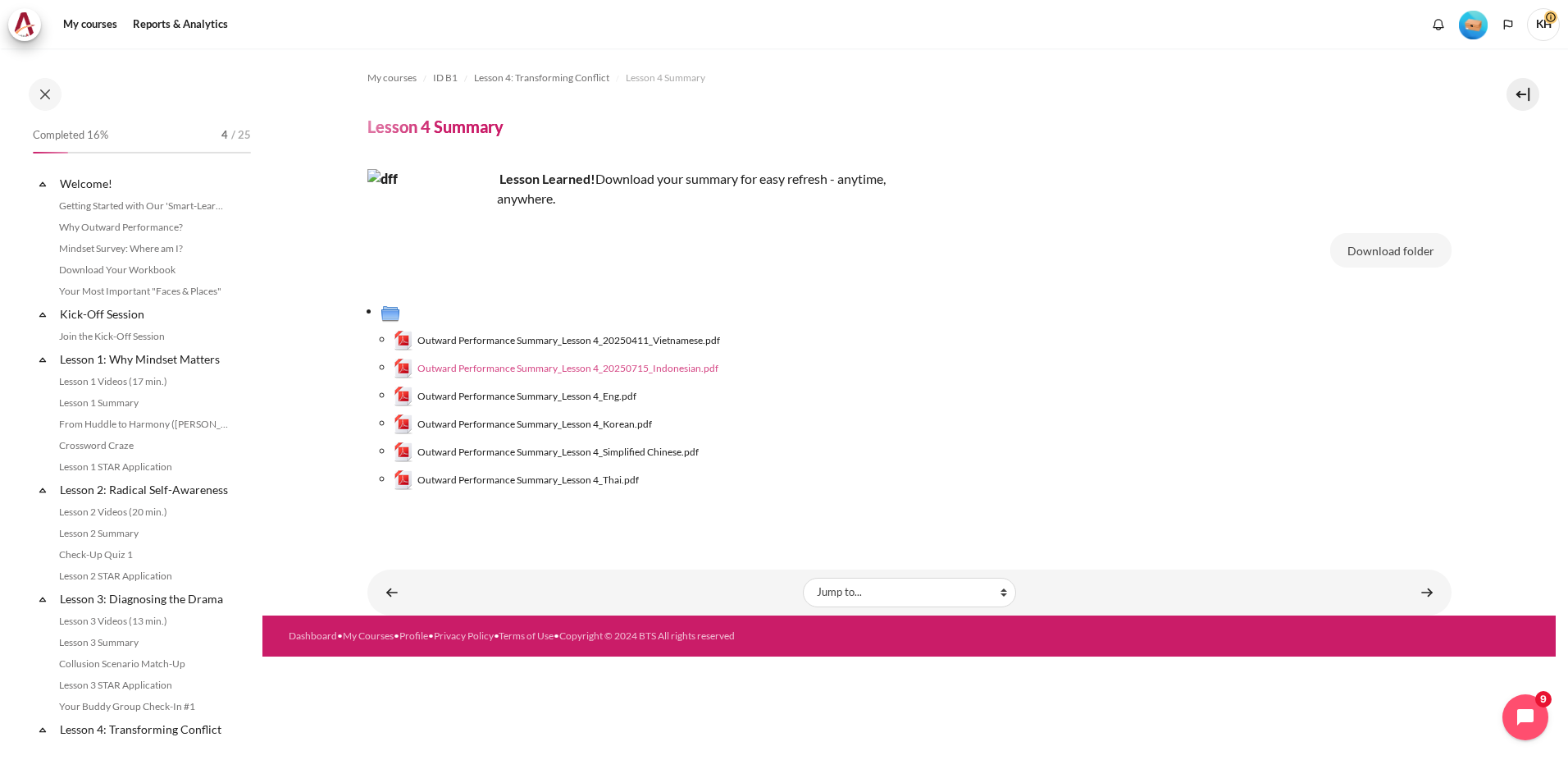
scroll to position [359, 0]
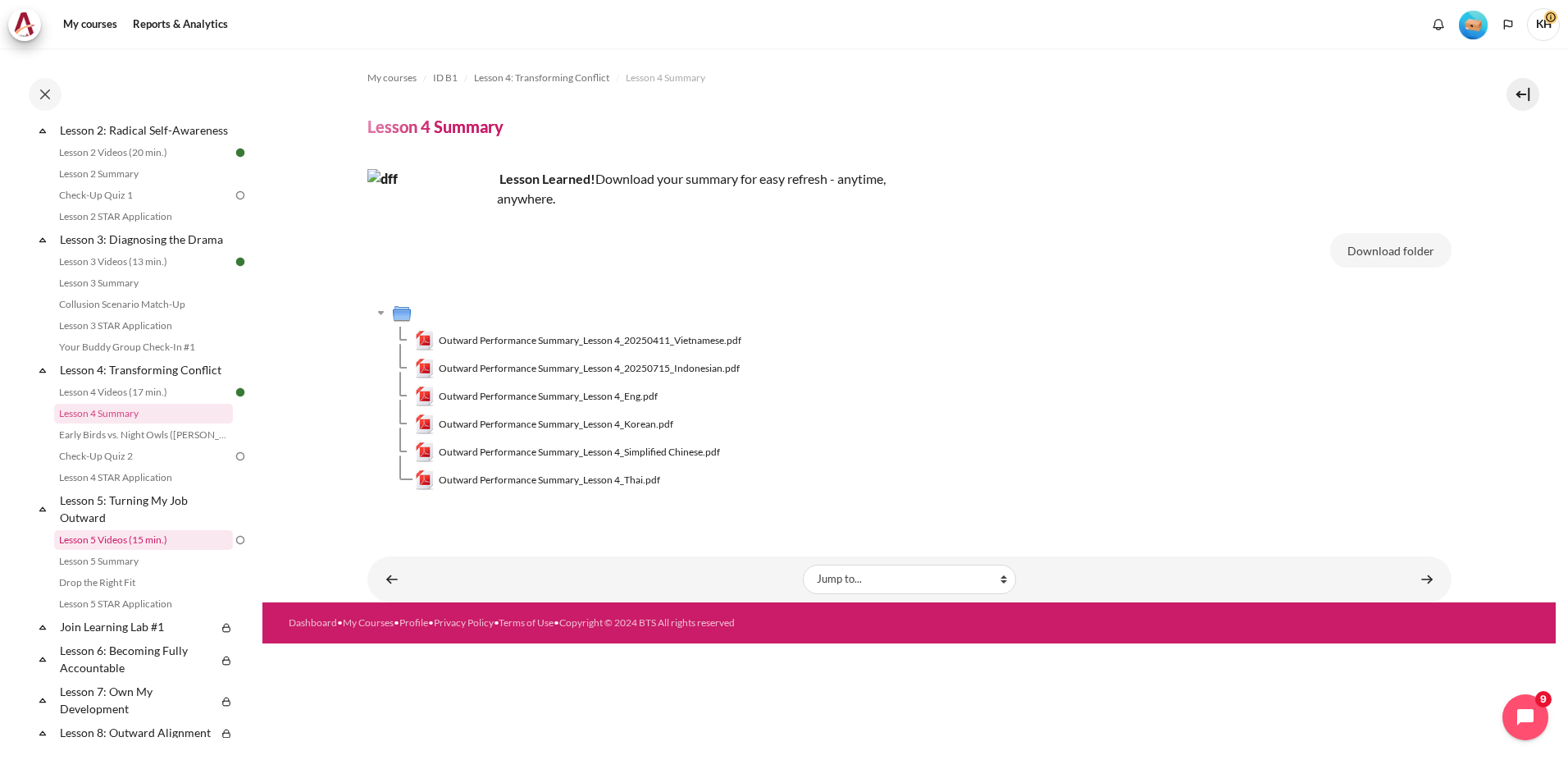
click at [161, 550] on link "Lesson 5 Videos (15 min.)" at bounding box center [143, 539] width 179 height 19
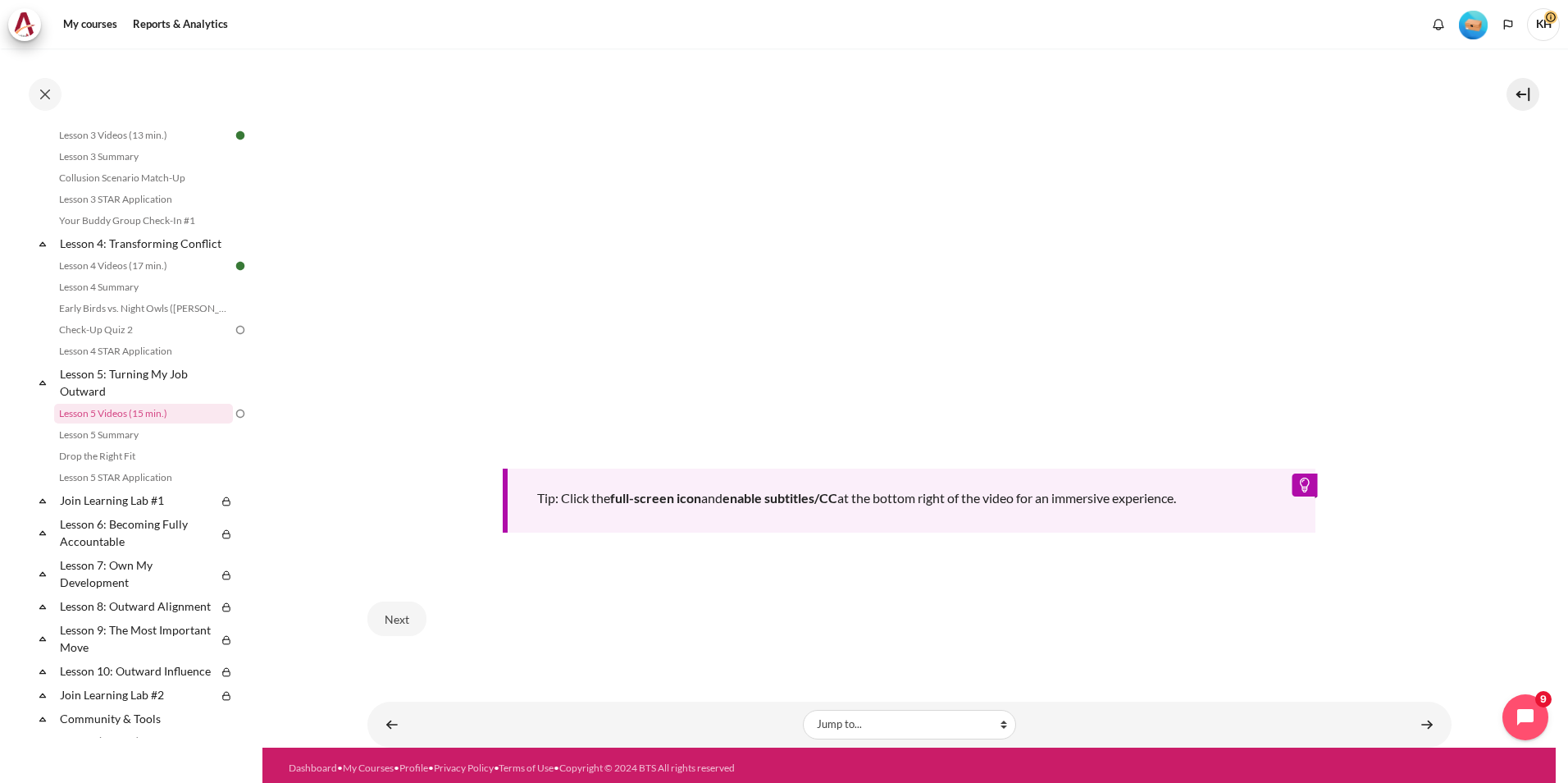
scroll to position [629, 0]
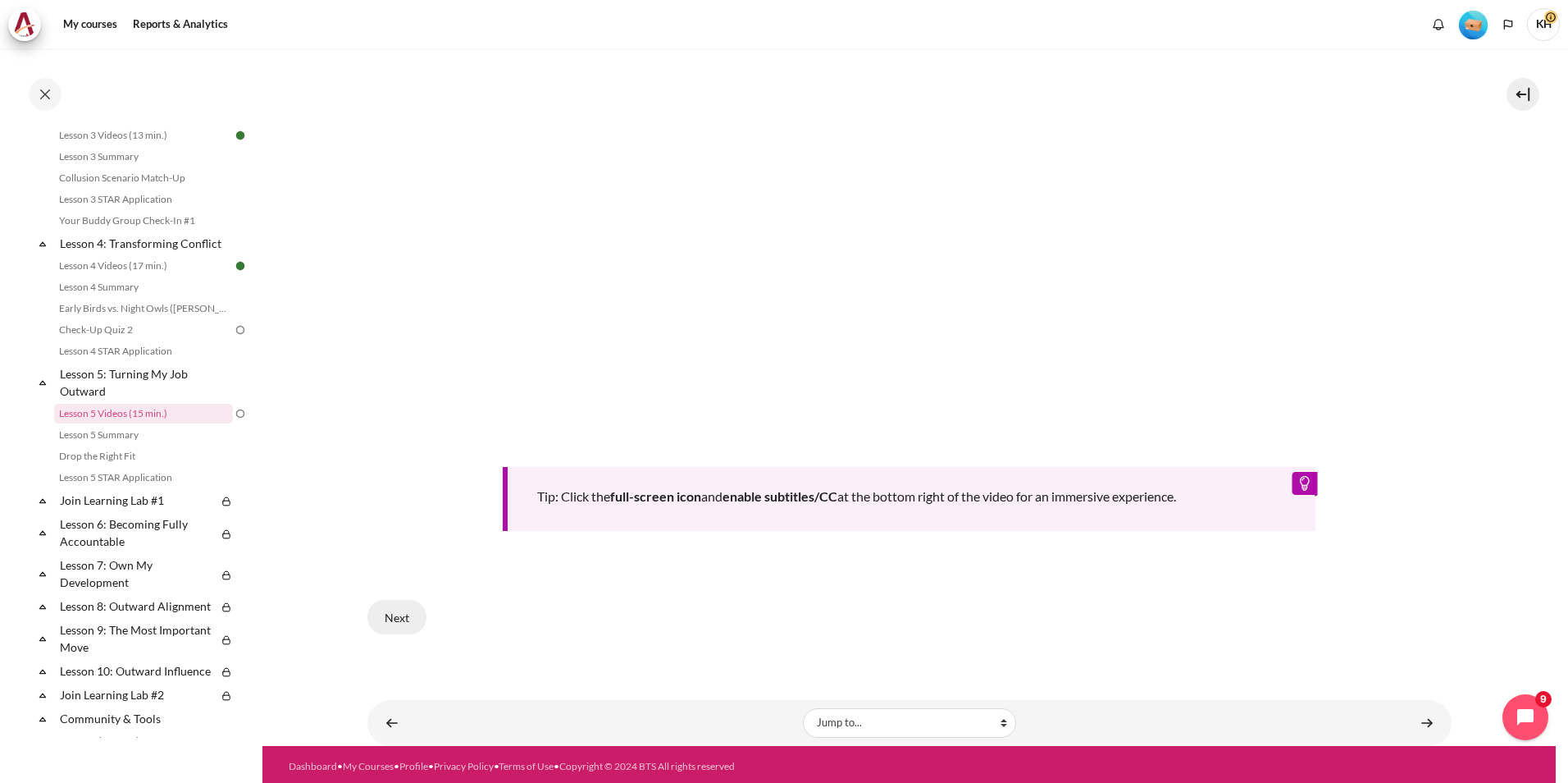
click at [396, 607] on button "Next" at bounding box center [397, 617] width 59 height 35
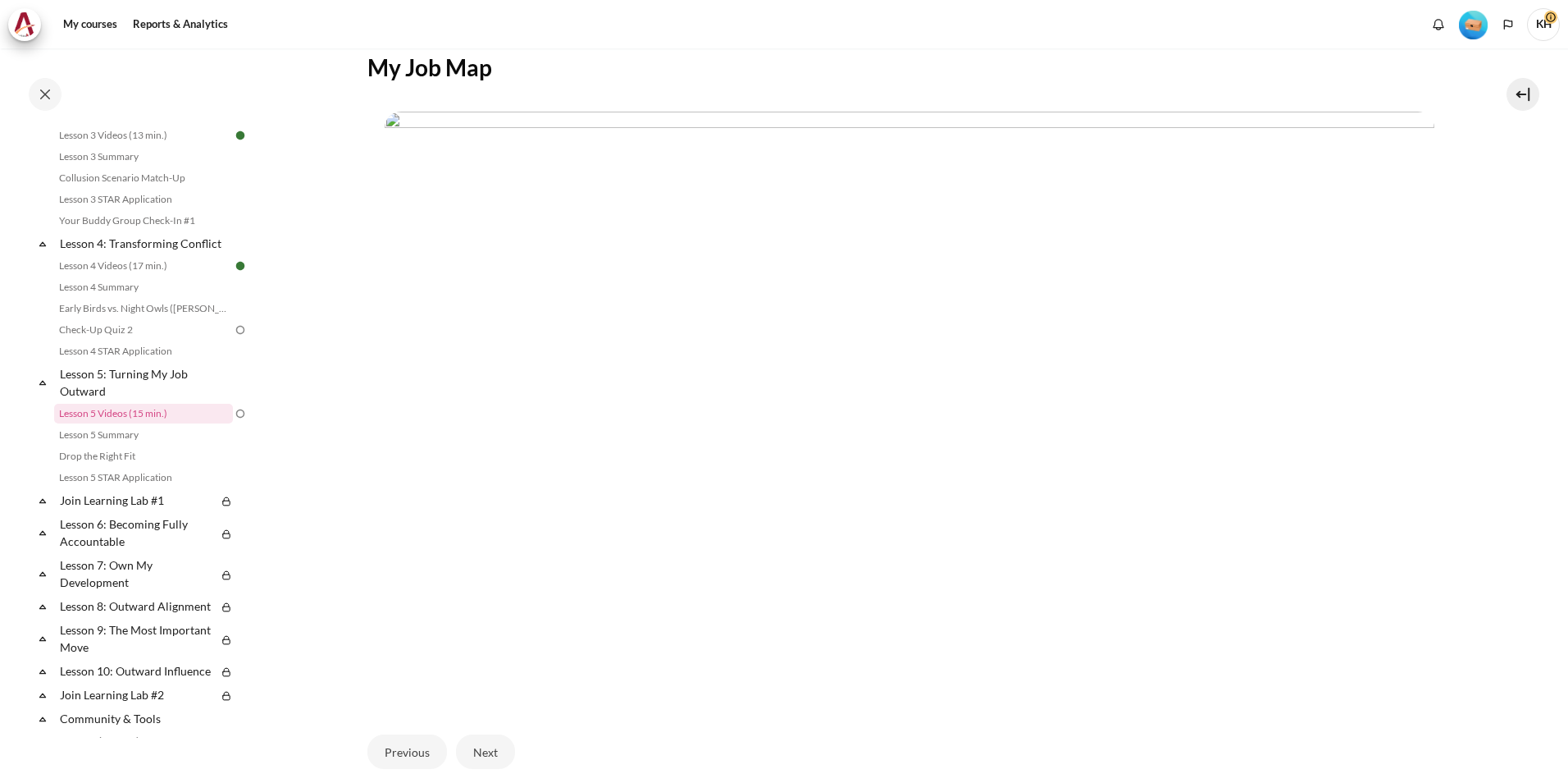
scroll to position [328, 0]
click at [482, 730] on button "Next" at bounding box center [486, 728] width 59 height 35
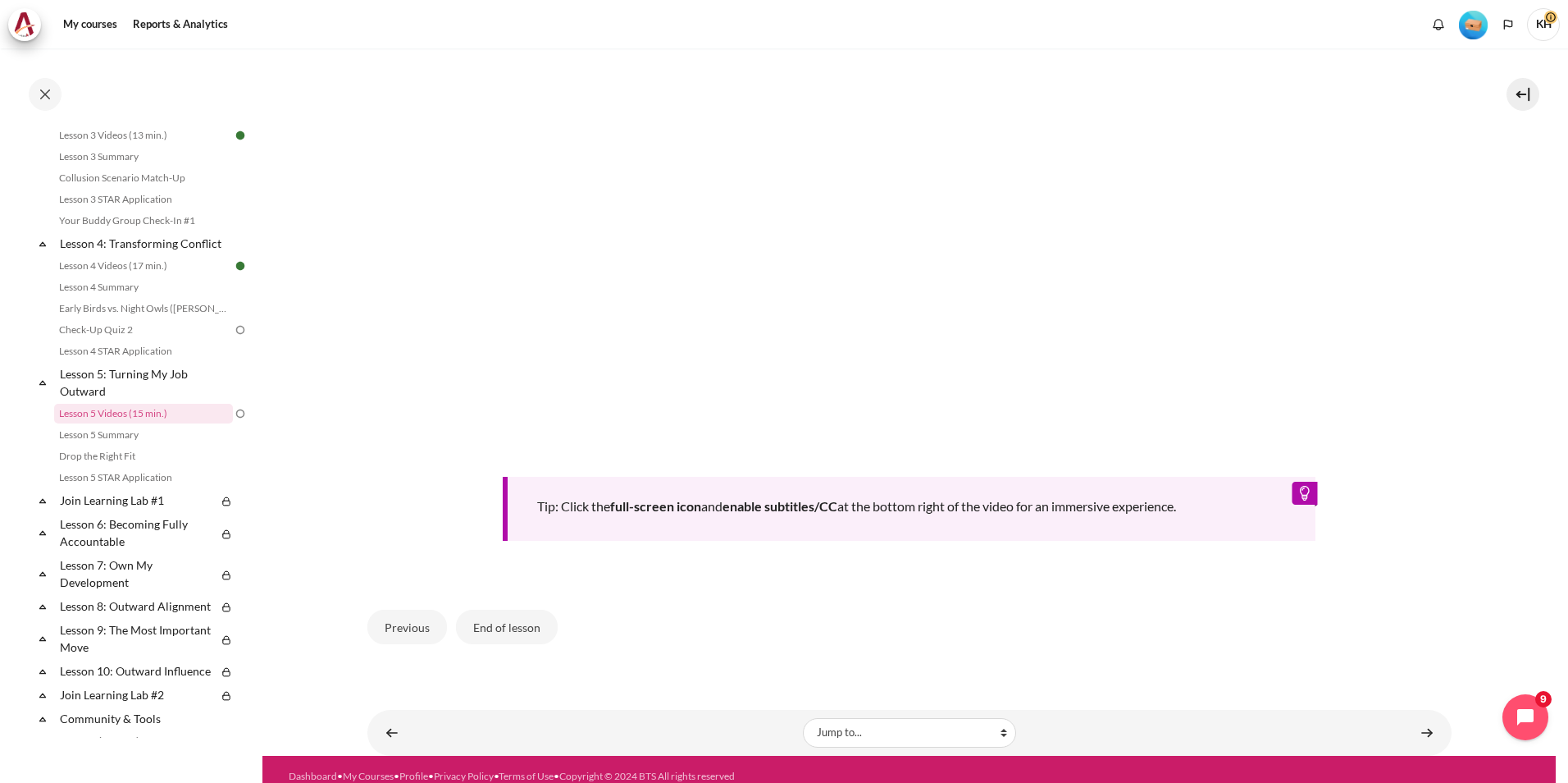
scroll to position [629, 0]
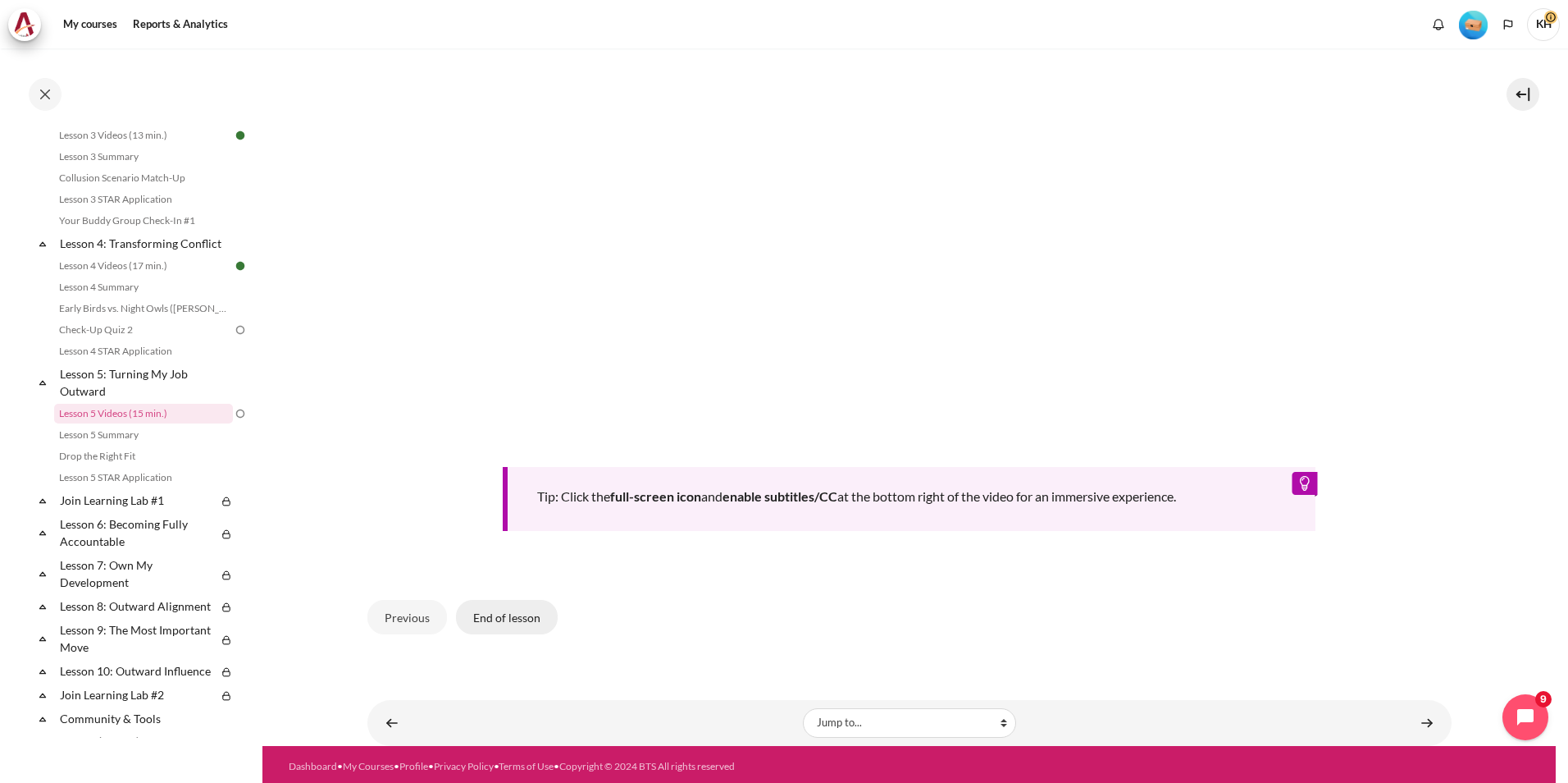
click at [515, 613] on button "End of lesson" at bounding box center [507, 617] width 102 height 35
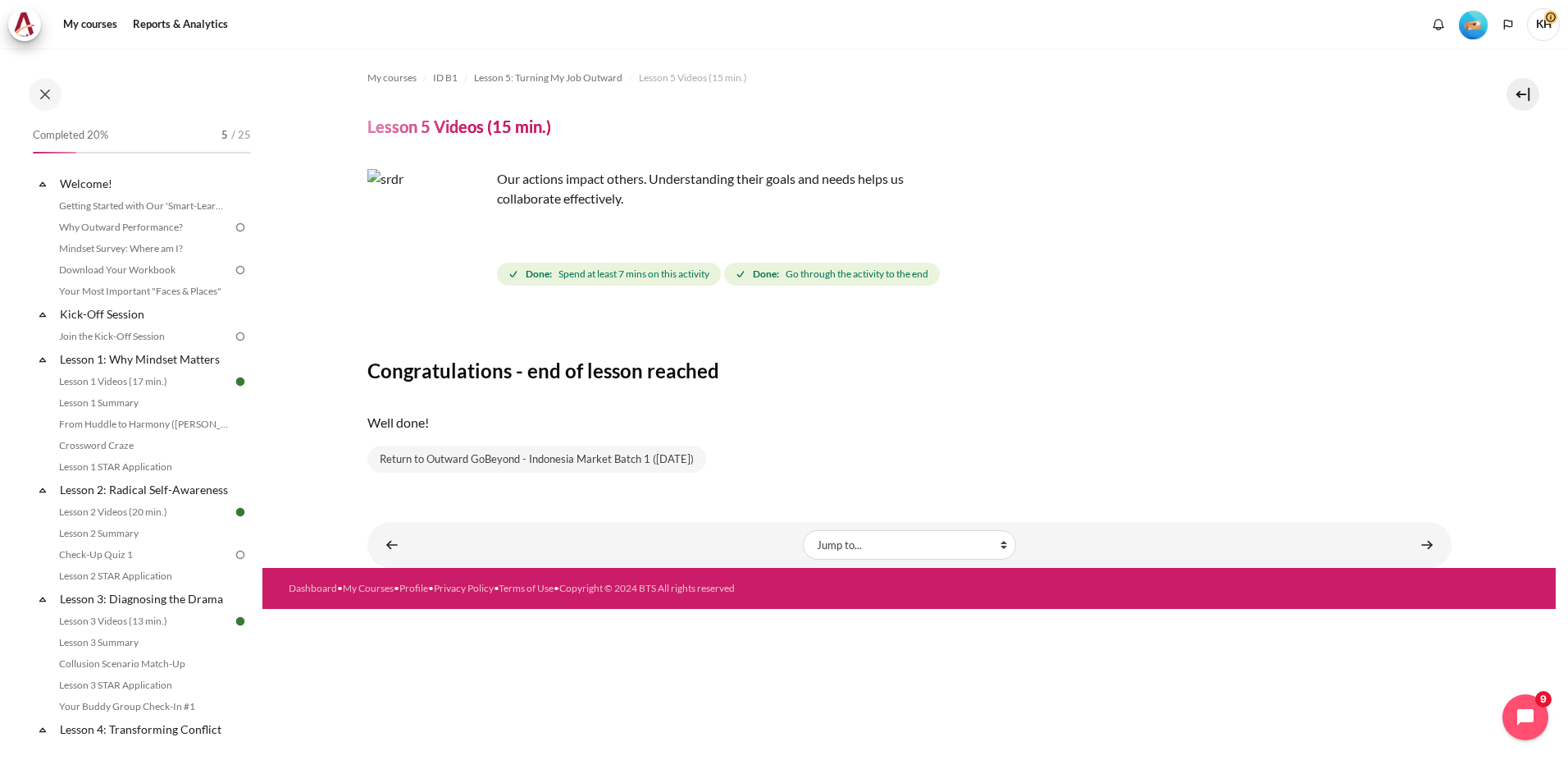
scroll to position [486, 0]
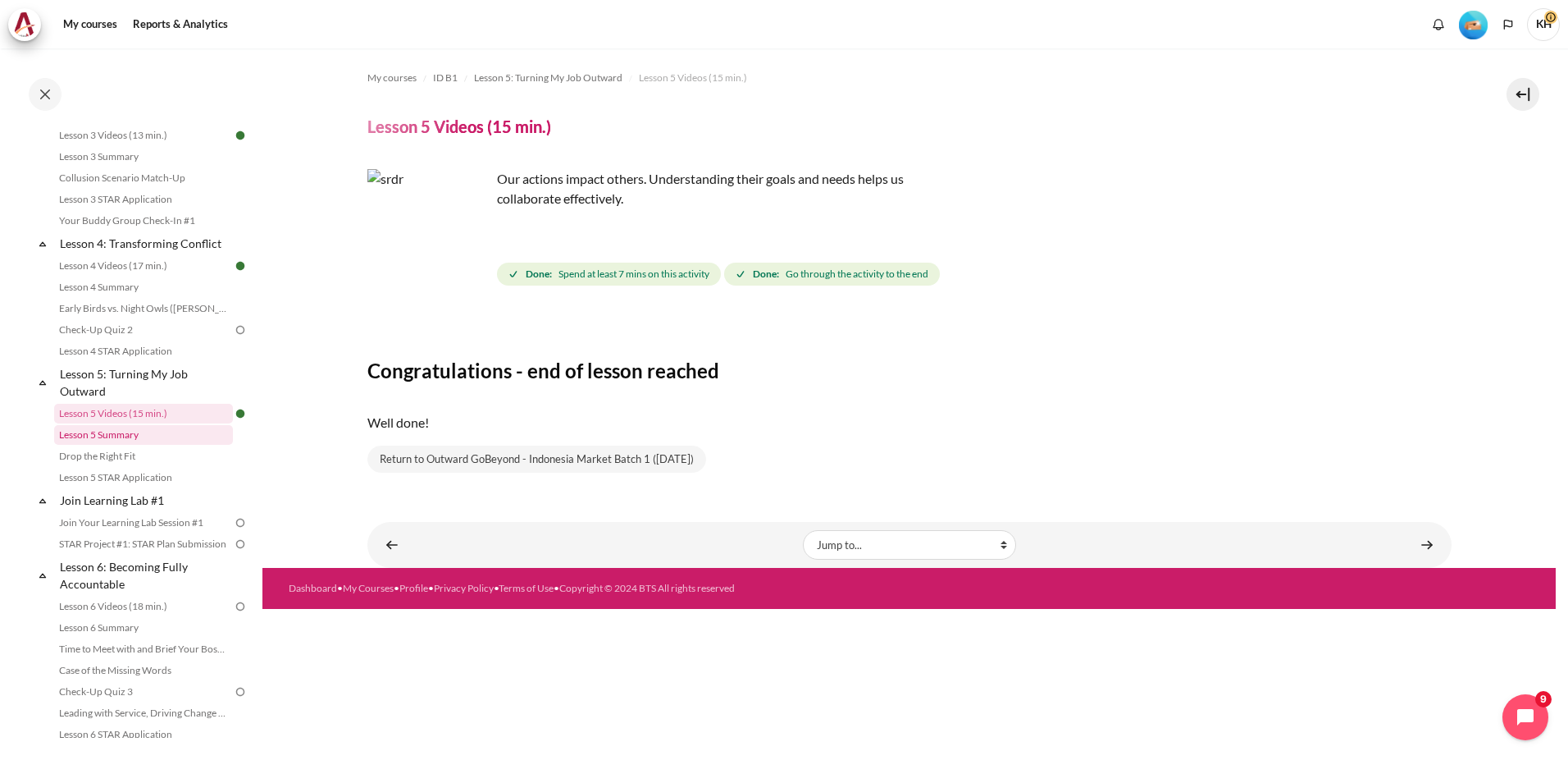
click at [121, 445] on link "Lesson 5 Summary" at bounding box center [143, 435] width 179 height 19
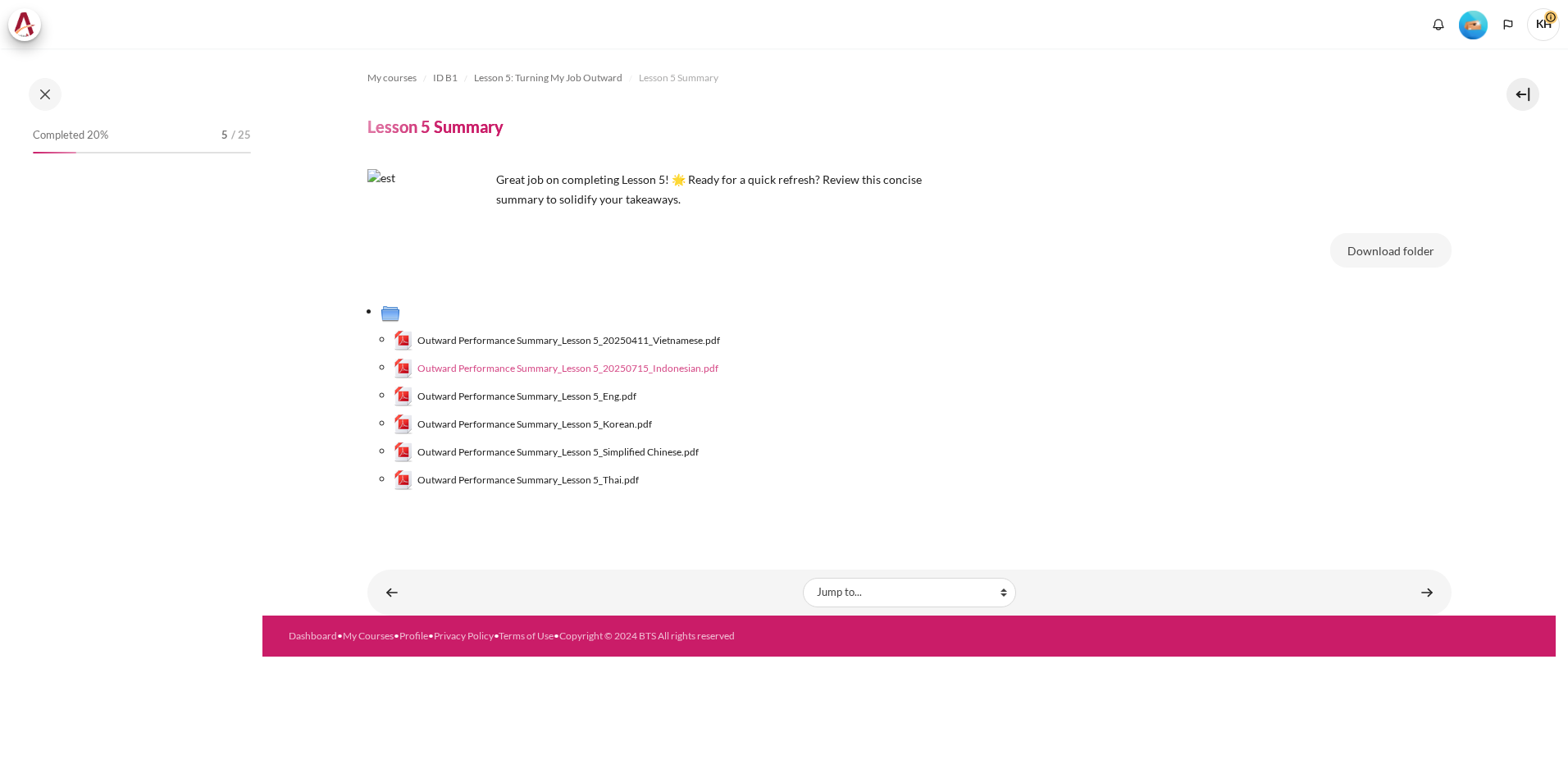
click at [636, 365] on span "Outward Performance Summary_Lesson 5_20250715_Indonesian.pdf" at bounding box center [568, 369] width 301 height 15
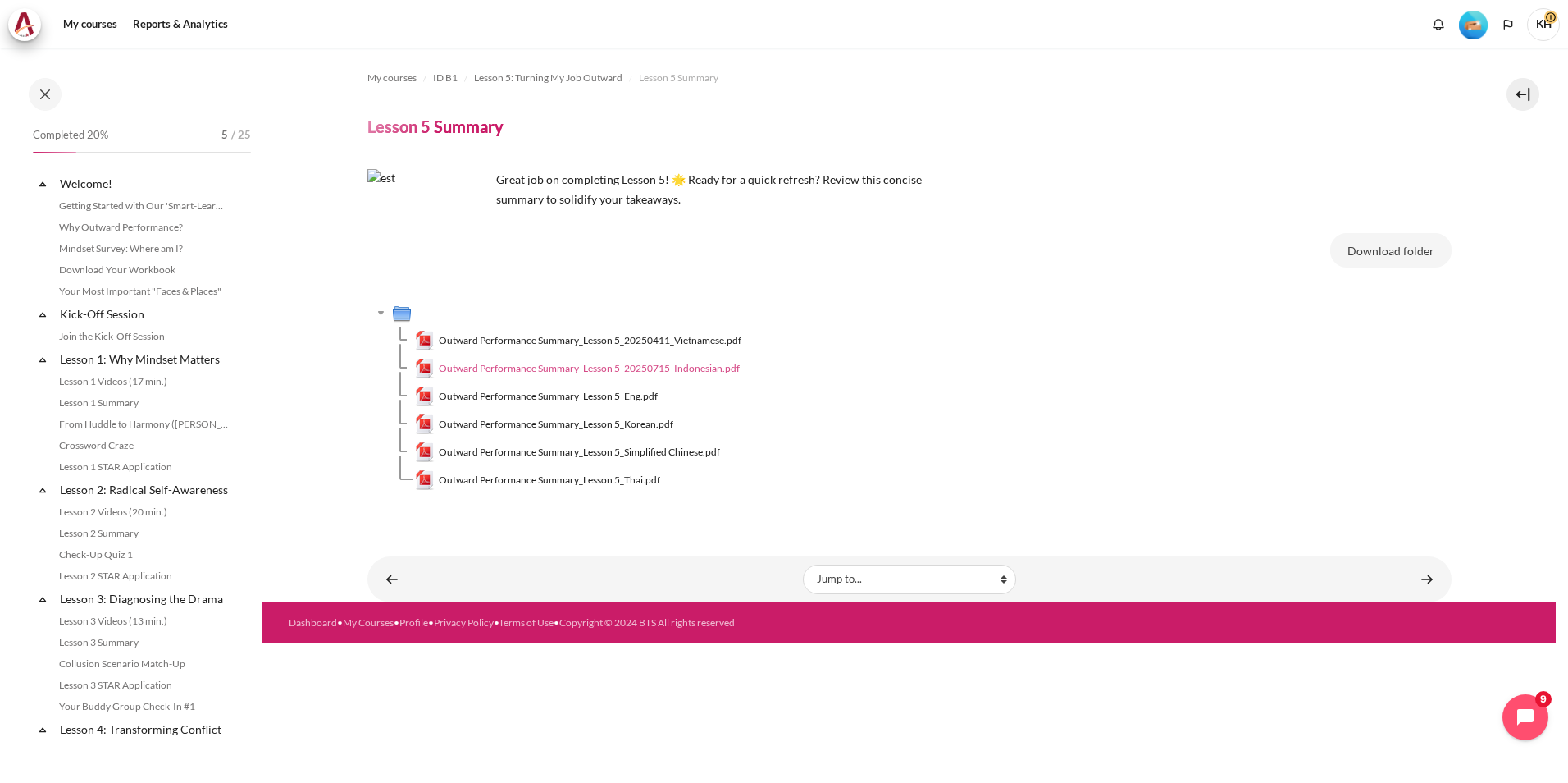
scroll to position [507, 0]
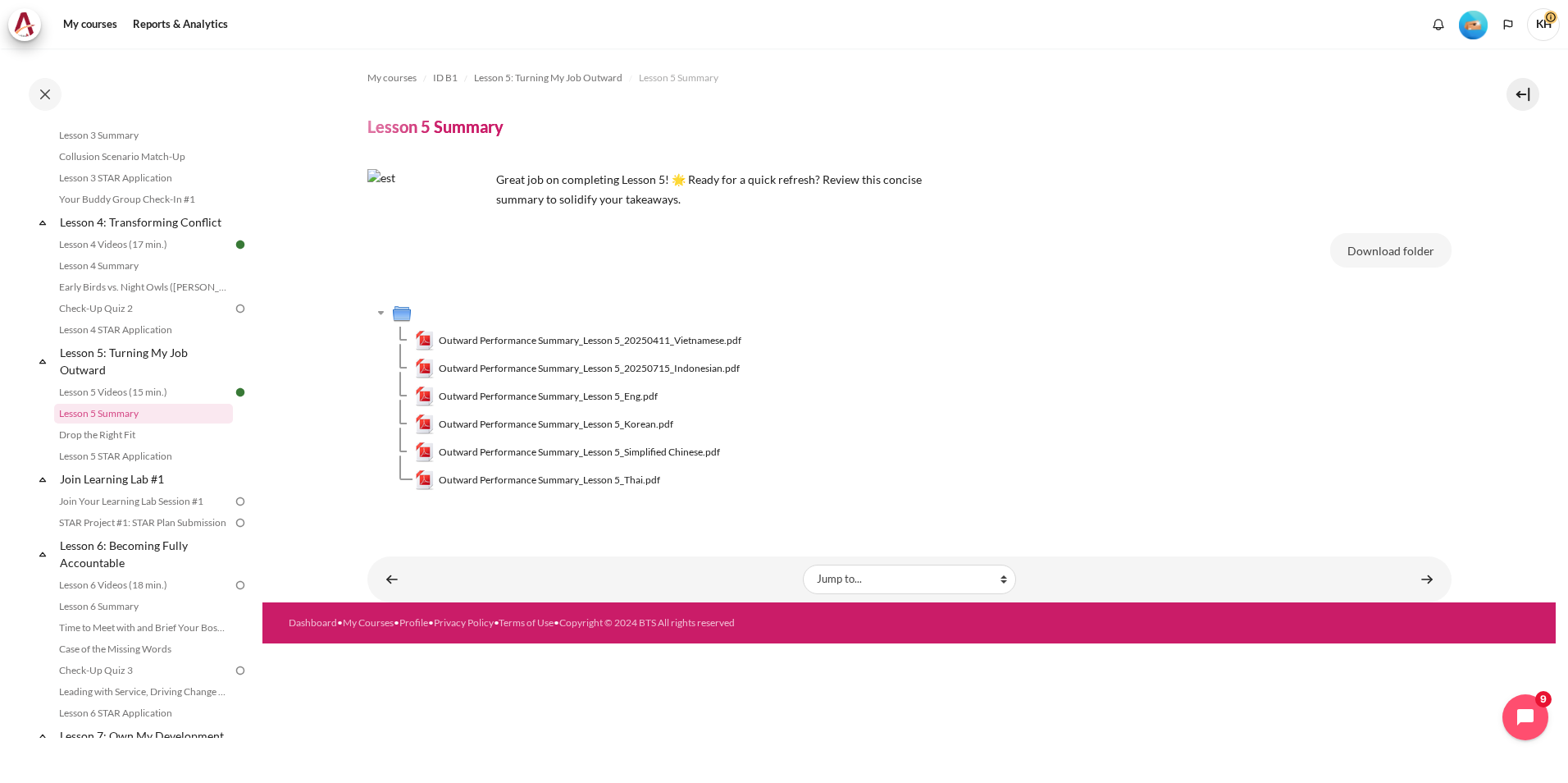
click at [972, 67] on ol "My courses ID B1 Lesson 5: Turning My Job Outward Lesson 5 Summary" at bounding box center [910, 78] width 1085 height 26
click at [143, 490] on link "Join Learning Lab #1" at bounding box center [145, 478] width 175 height 22
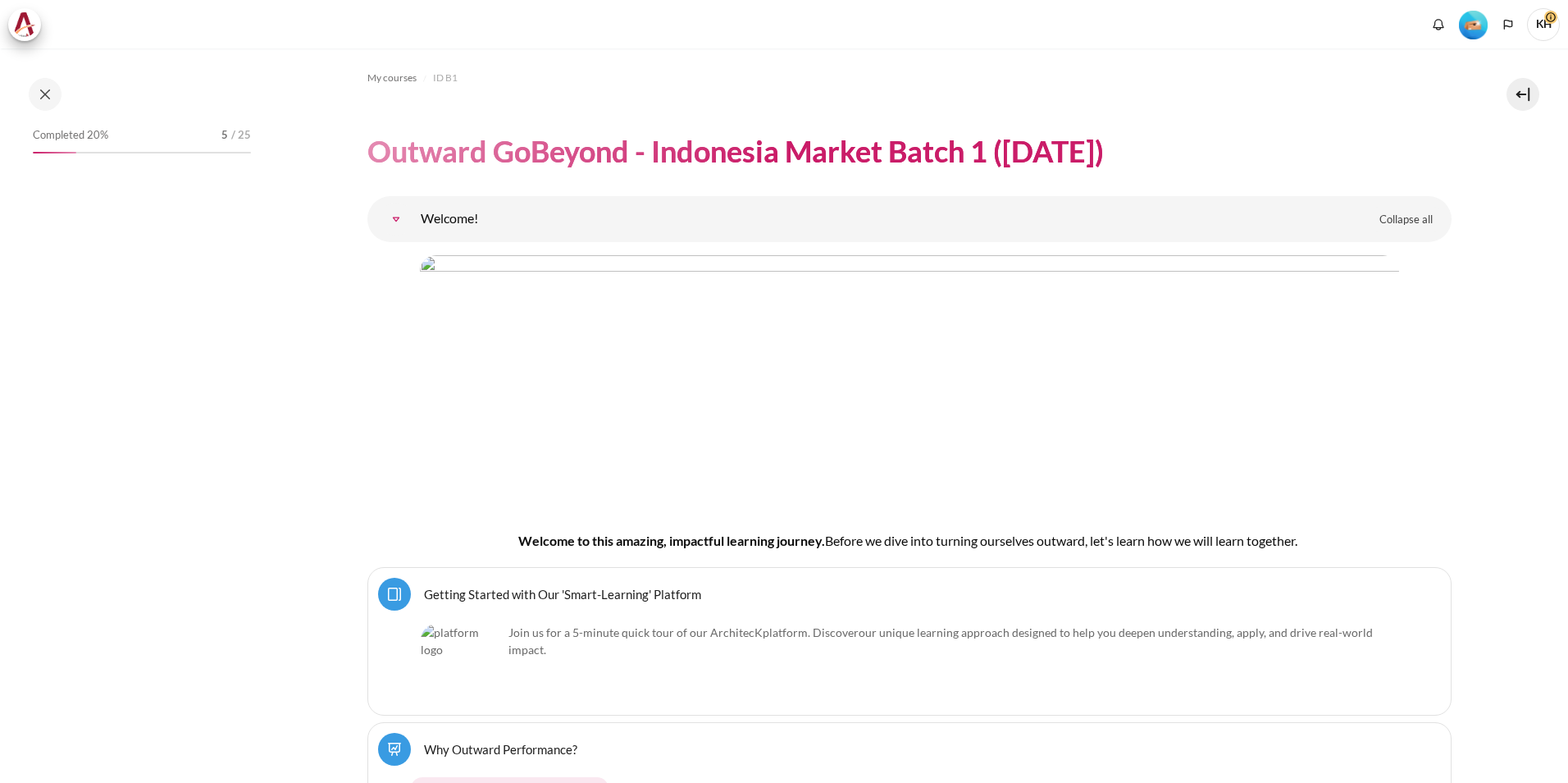
scroll to position [9751, 0]
